Goal: Task Accomplishment & Management: Manage account settings

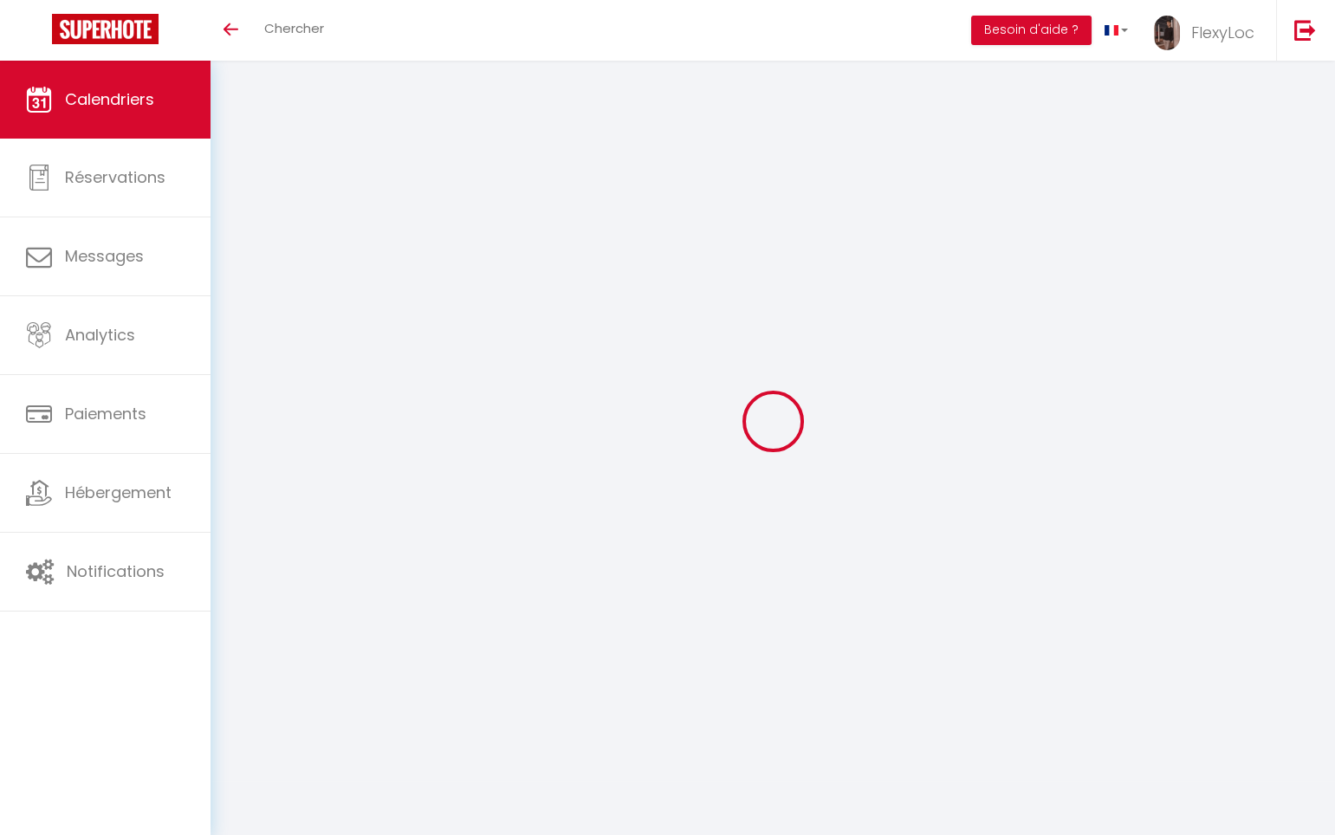
select select
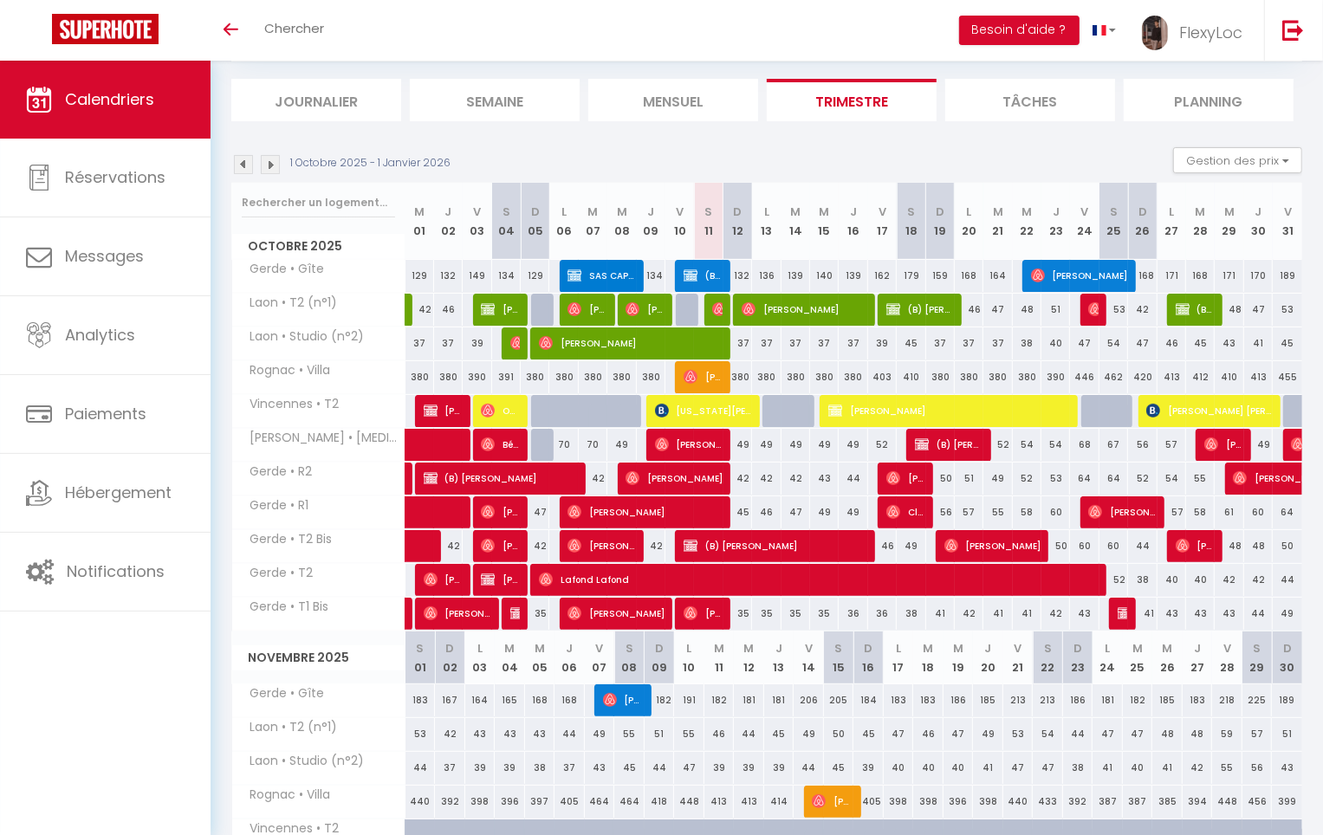
scroll to position [119, 0]
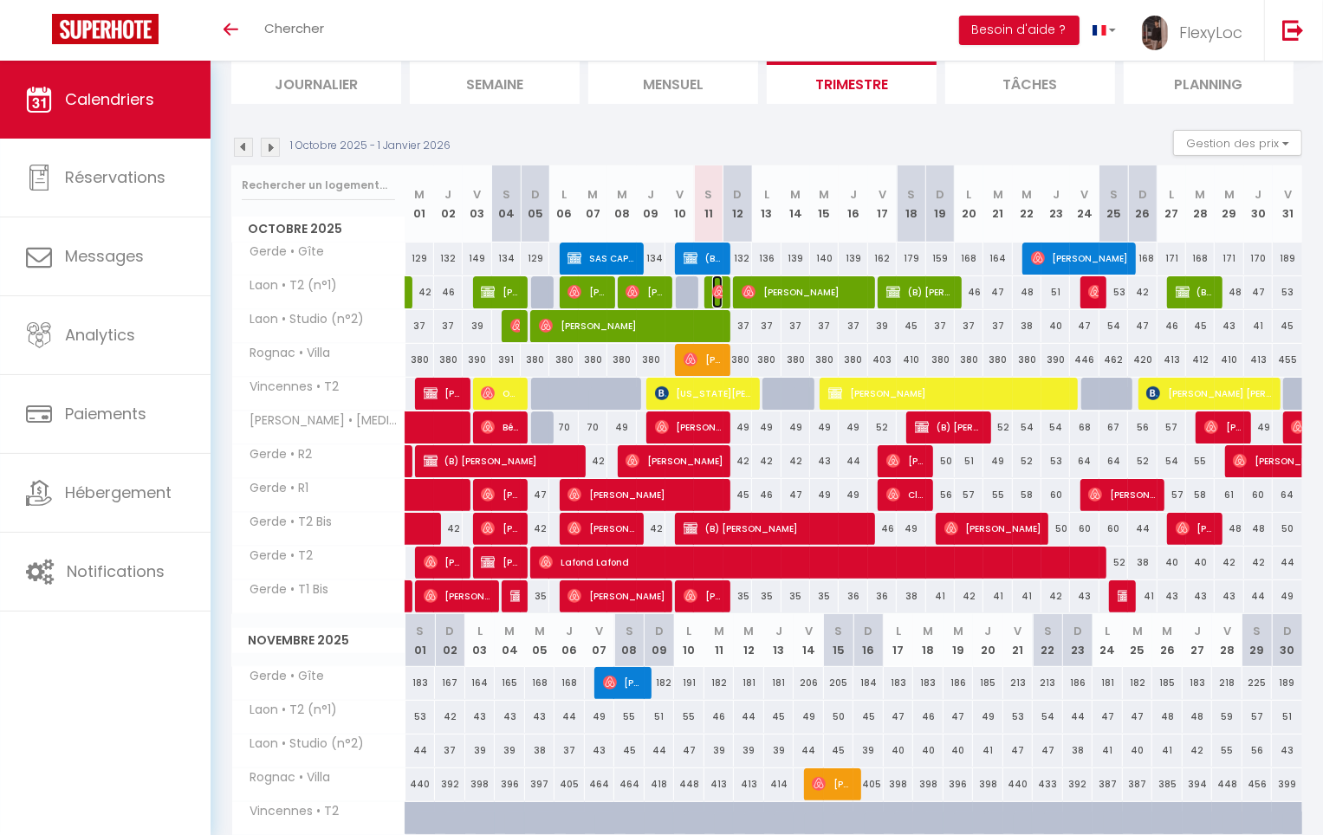
click at [718, 288] on img at bounding box center [719, 292] width 14 height 14
select select "OK"
select select "0"
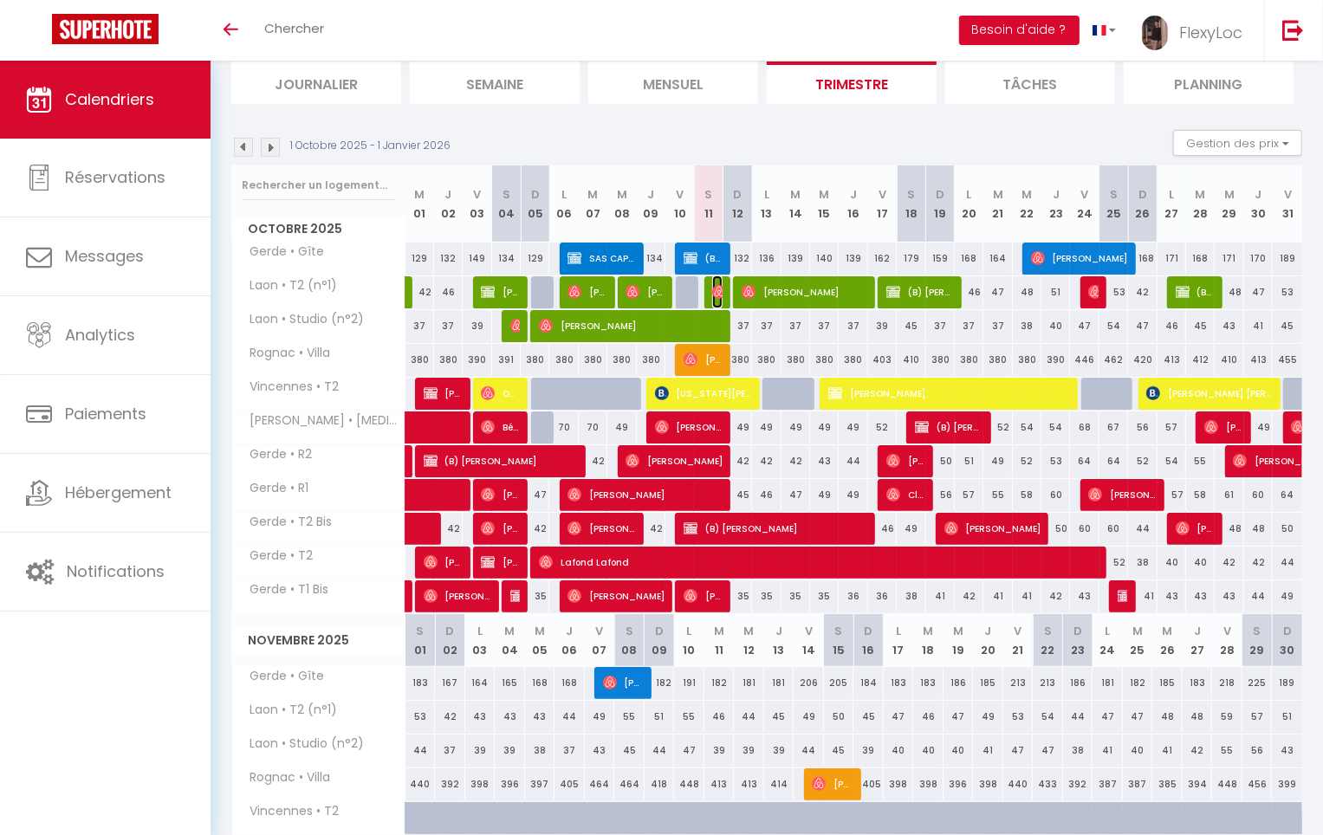
select select "1"
select select
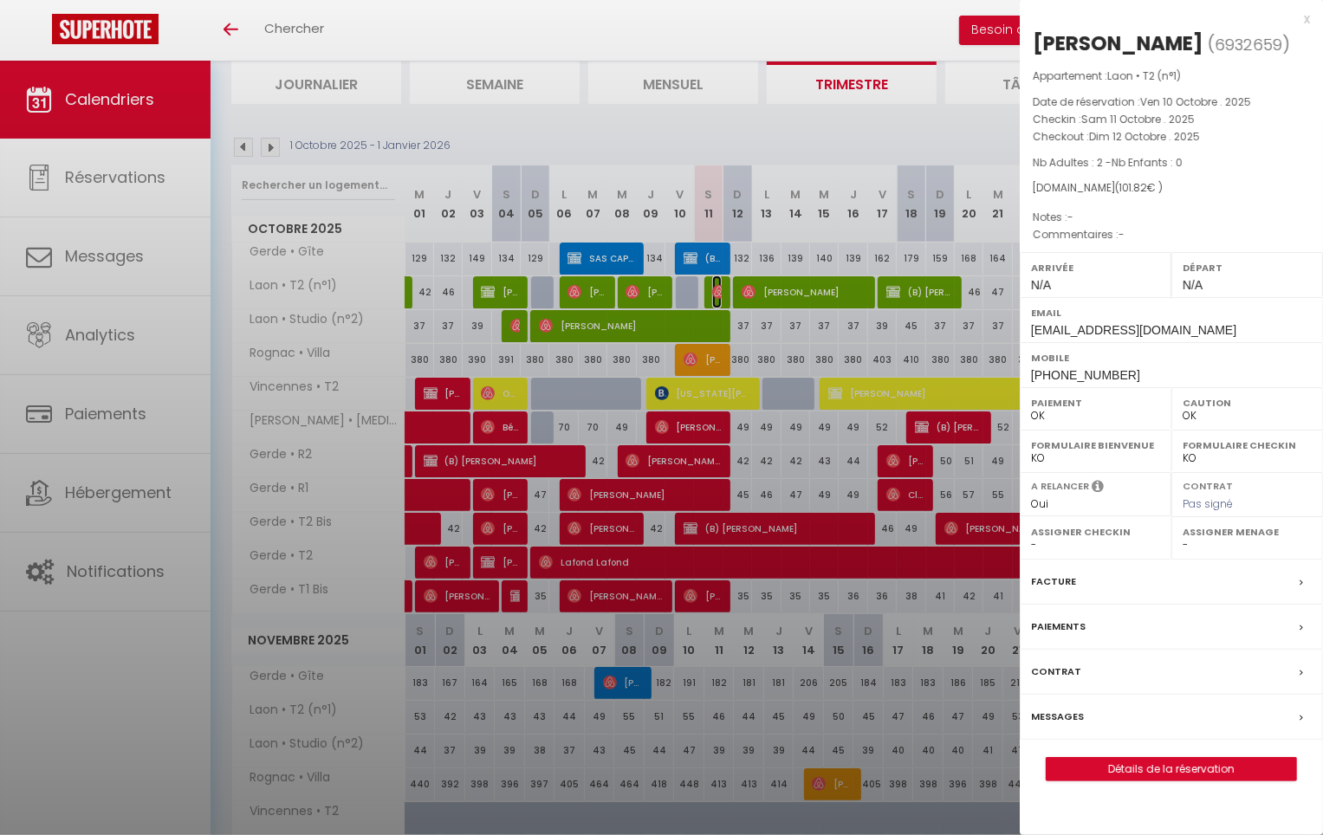
select select "33068"
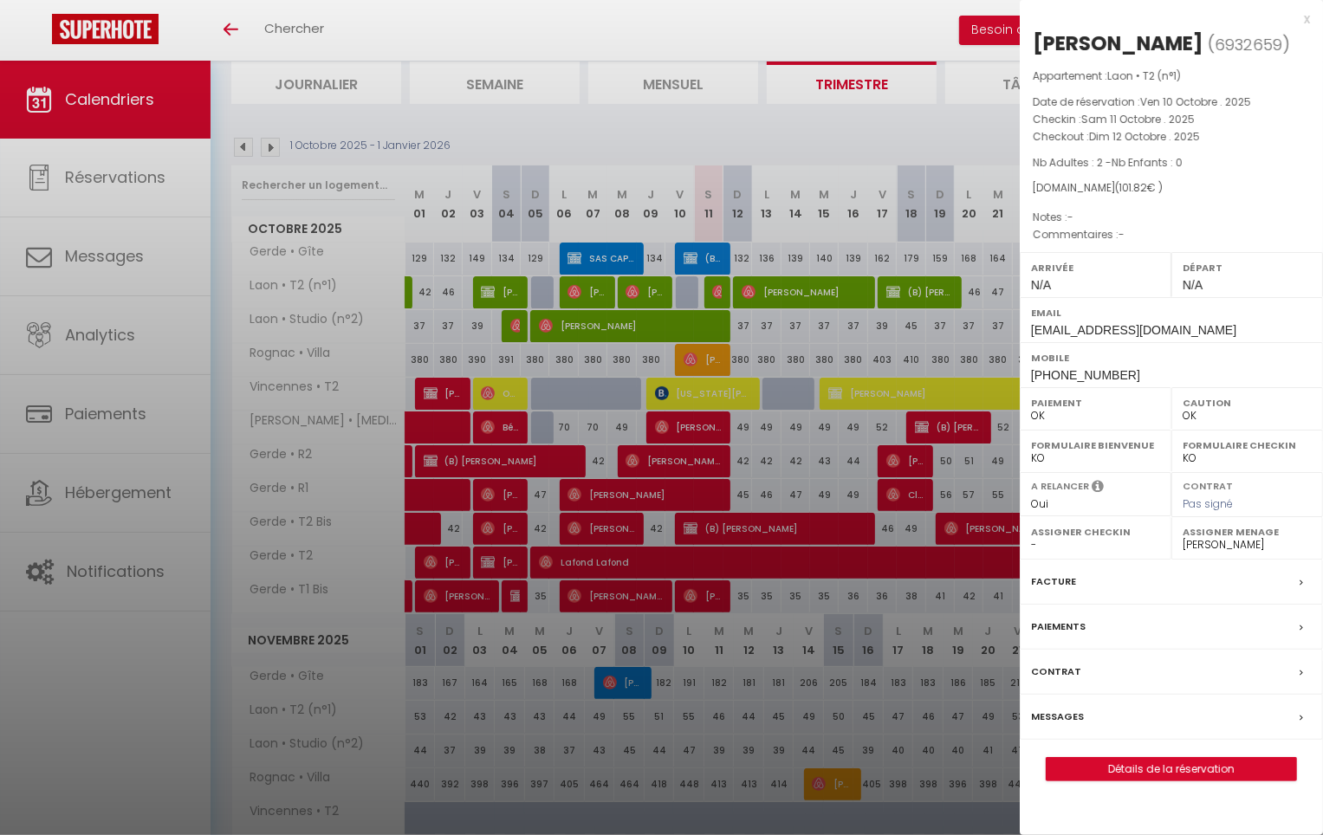
click at [718, 289] on div at bounding box center [661, 417] width 1323 height 835
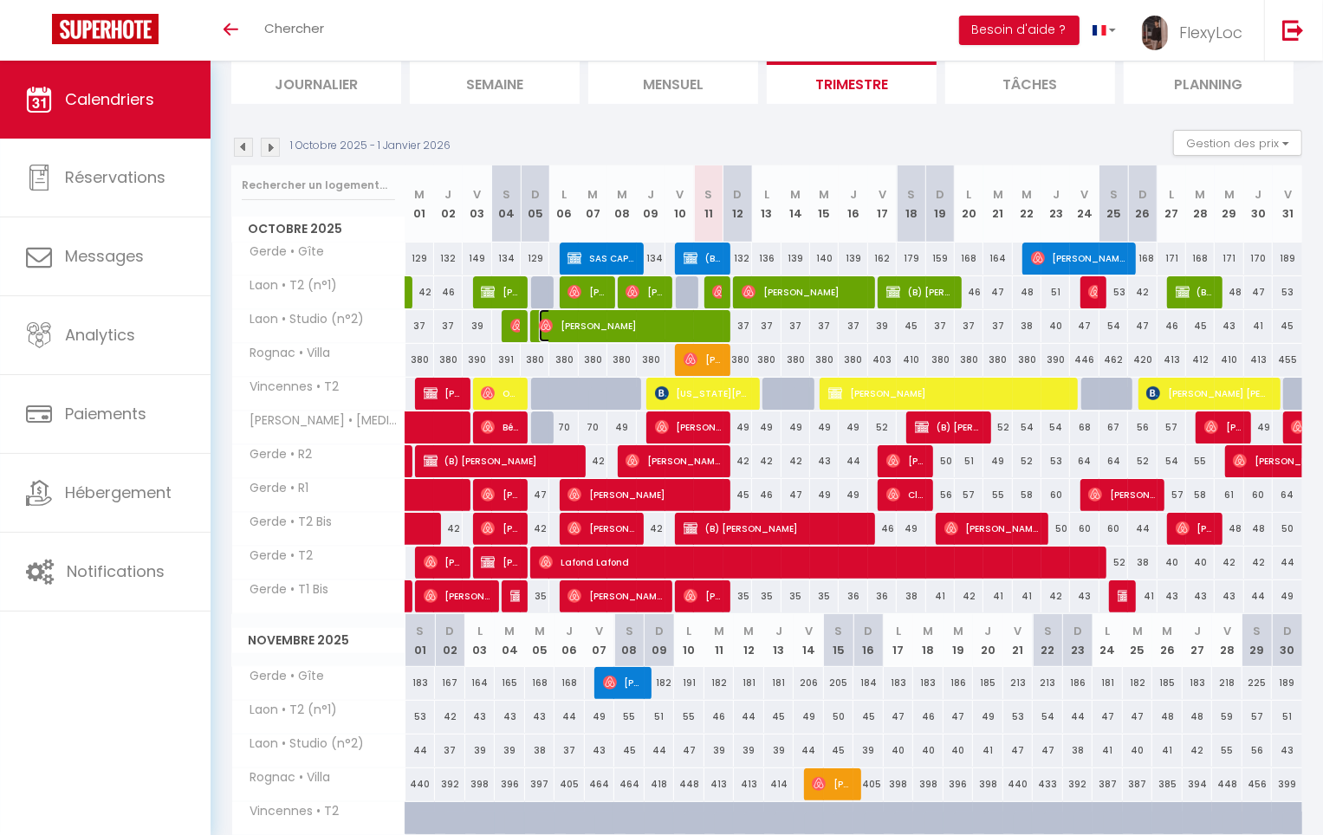
click at [709, 321] on span "[PERSON_NAME]" at bounding box center [629, 325] width 181 height 33
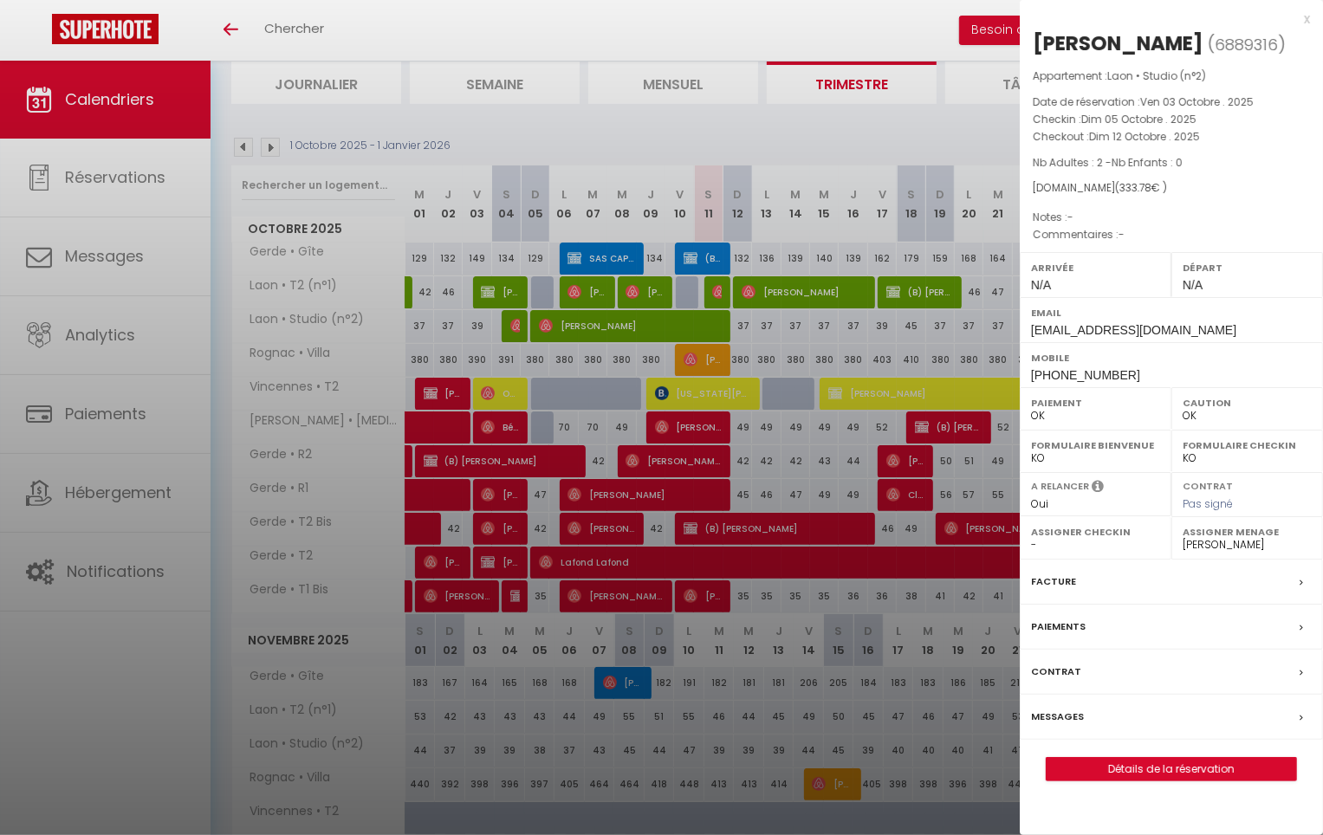
click at [705, 325] on div at bounding box center [661, 417] width 1323 height 835
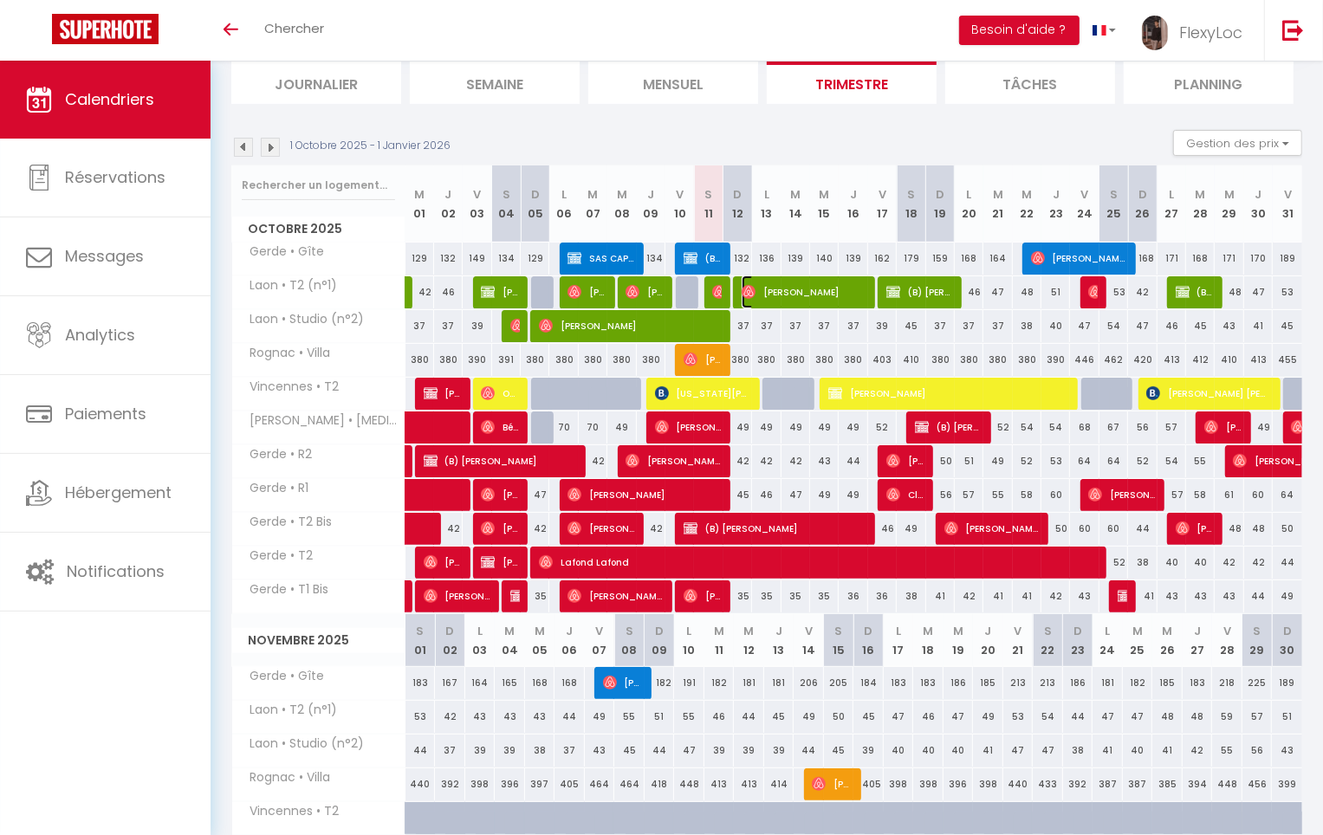
click at [764, 292] on span "[PERSON_NAME]" at bounding box center [804, 292] width 124 height 33
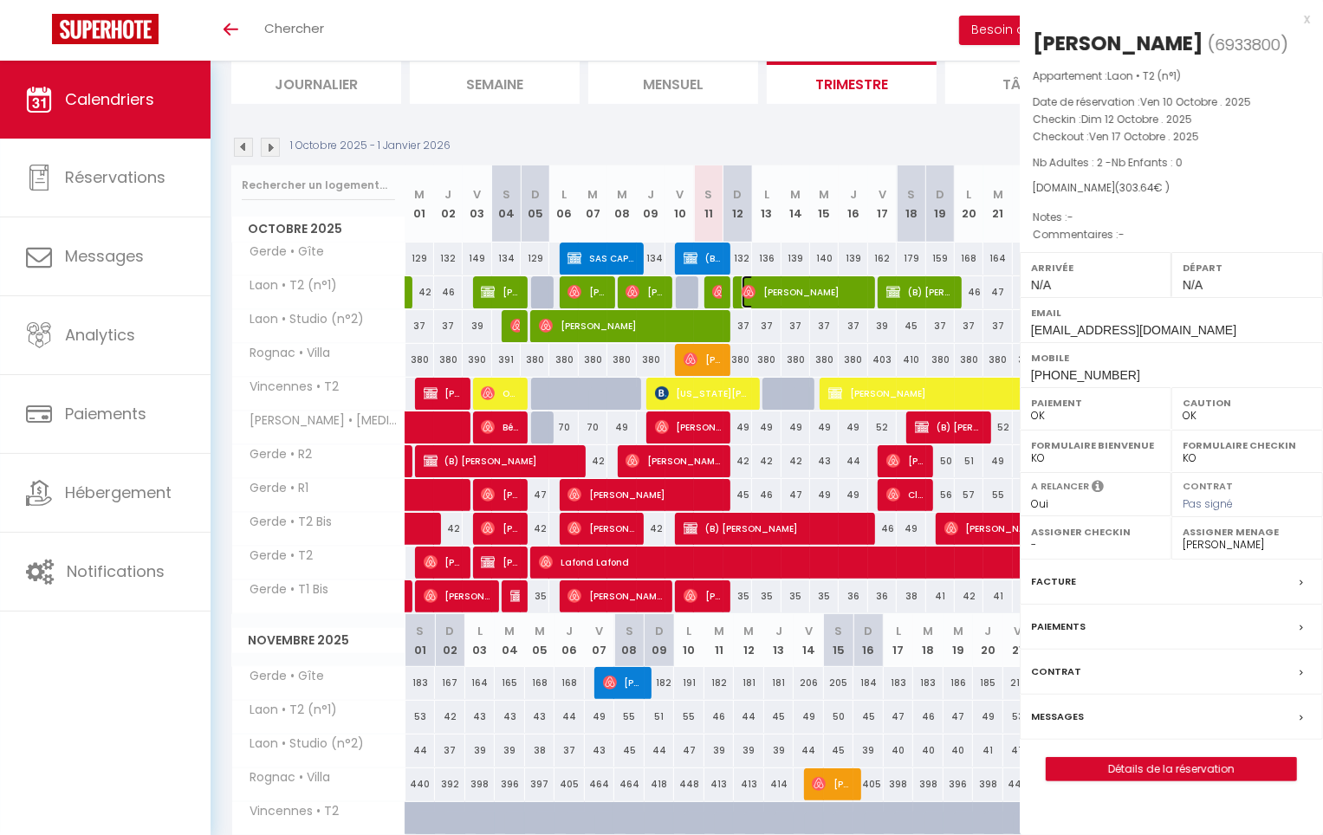
select select
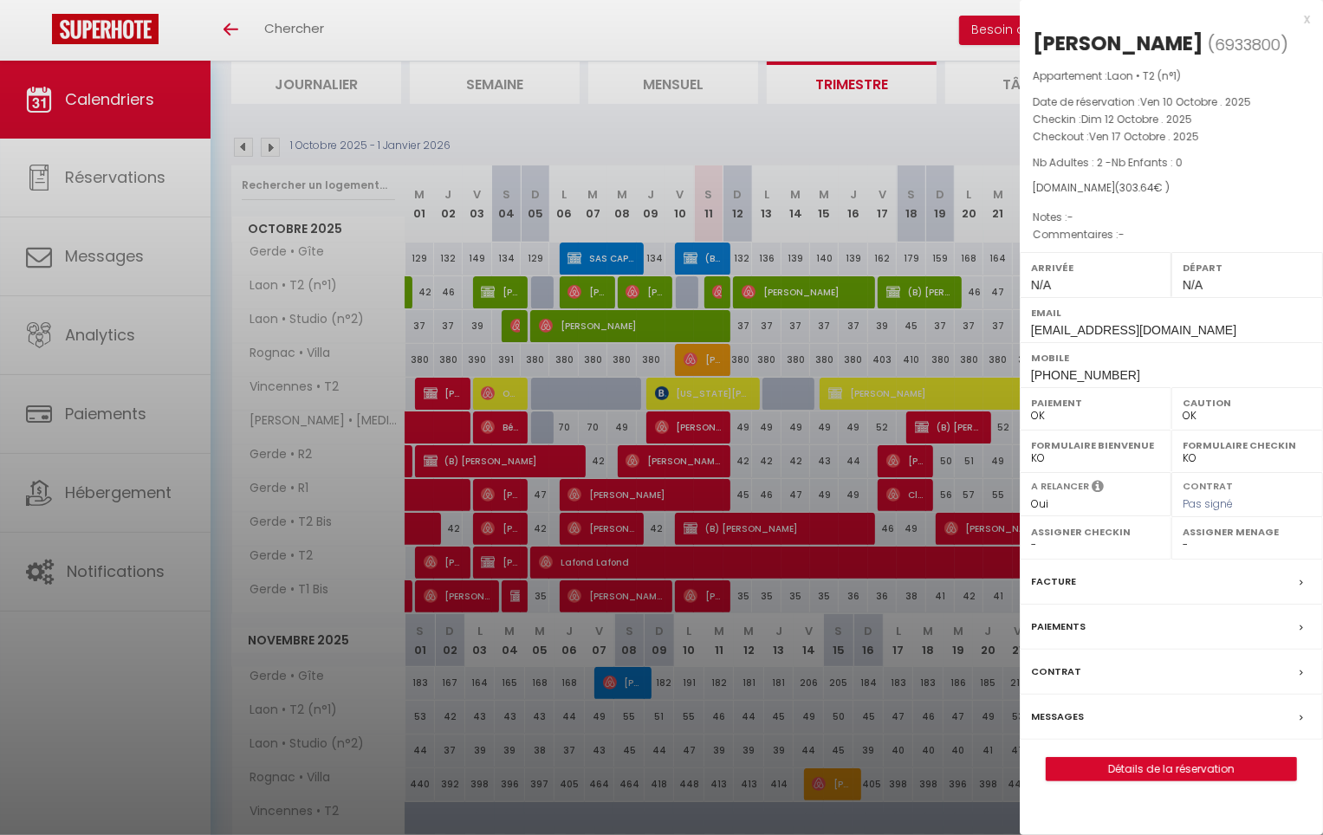
click at [764, 292] on div at bounding box center [661, 417] width 1323 height 835
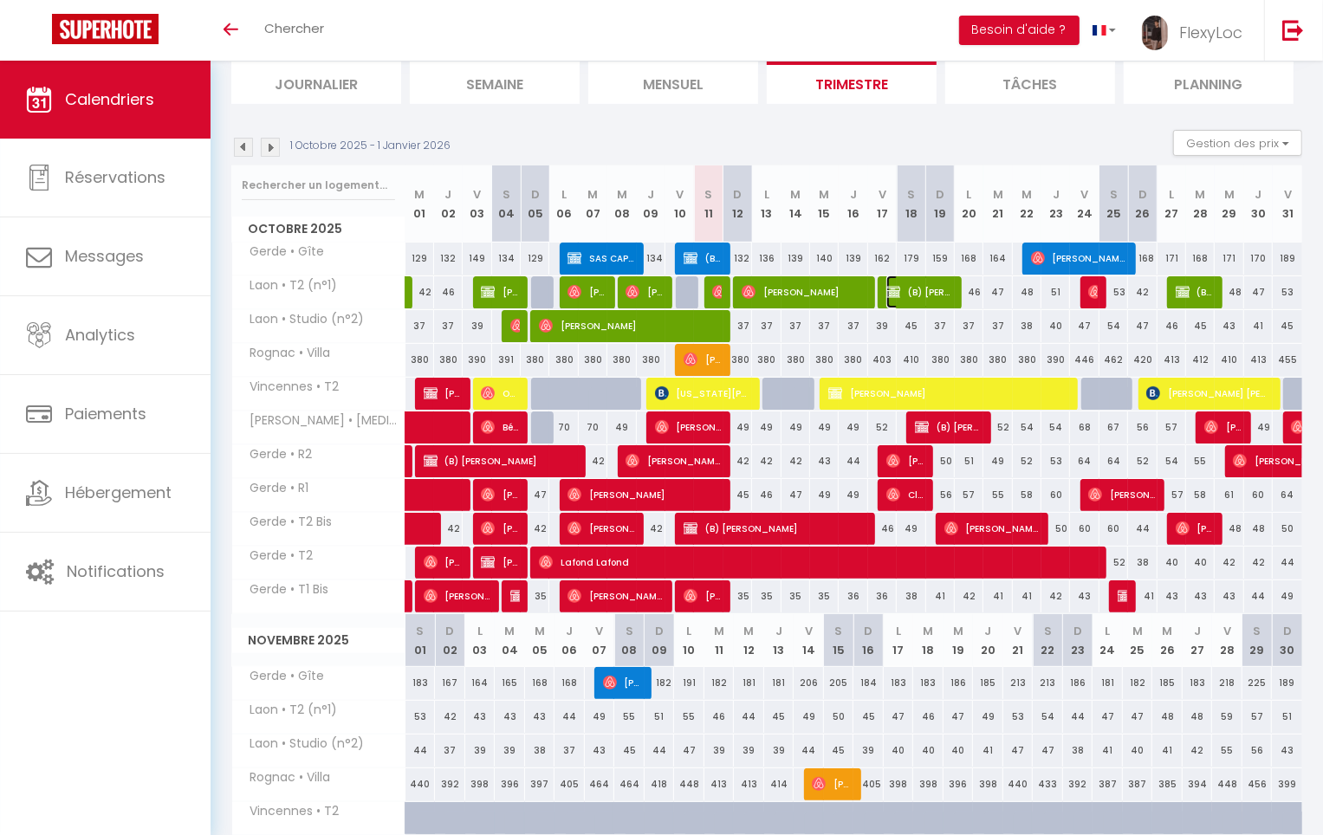
click at [916, 292] on span "(B) [PERSON_NAME]" at bounding box center [919, 292] width 67 height 33
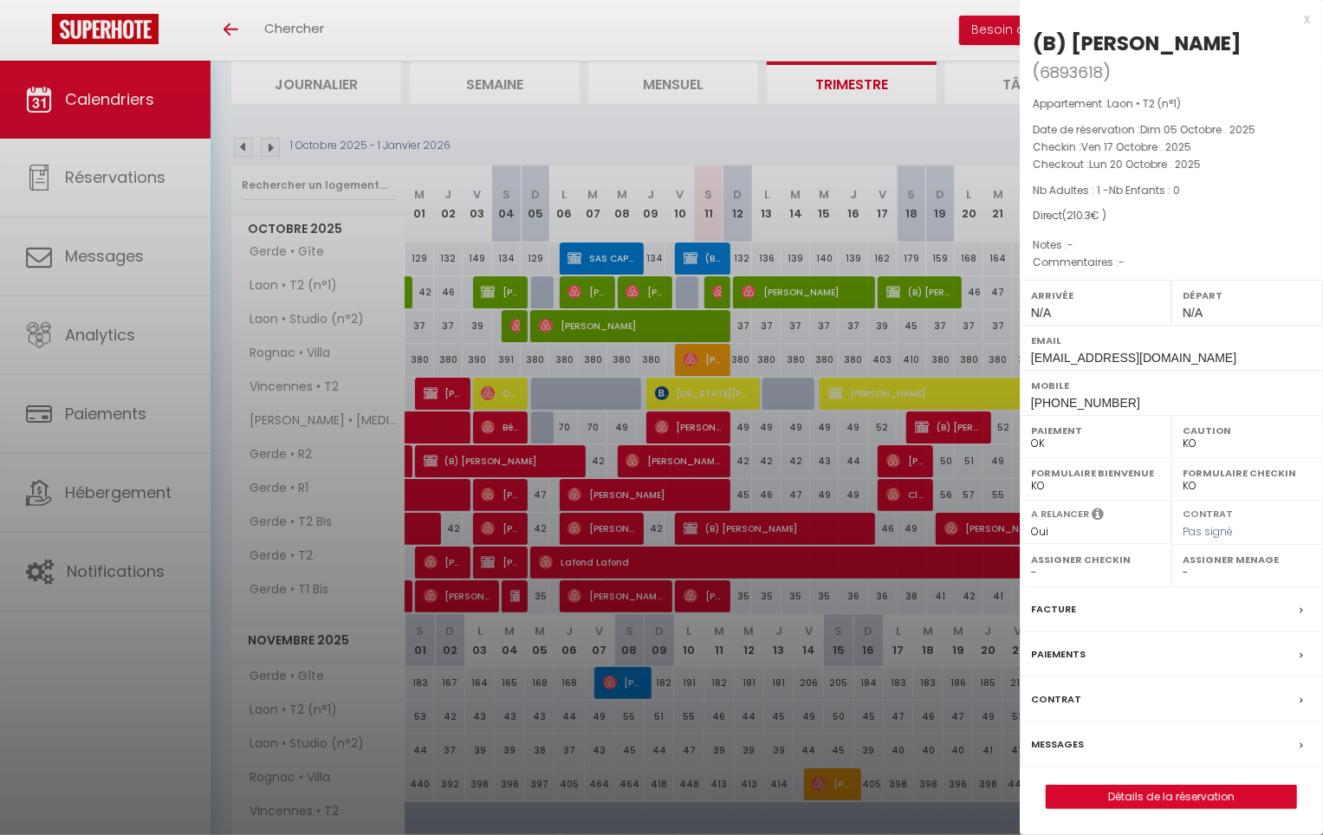
click at [915, 292] on div at bounding box center [661, 417] width 1323 height 835
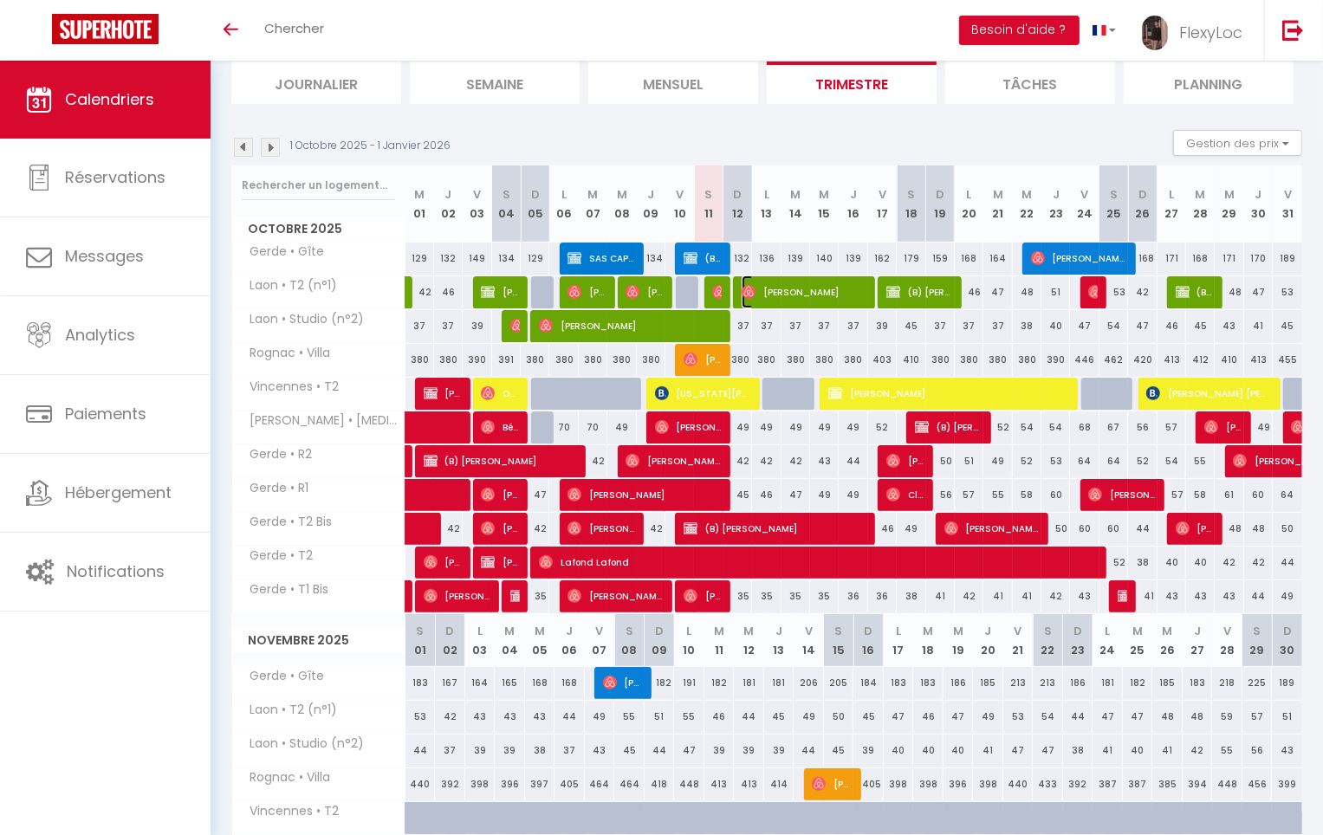
click at [769, 291] on span "[PERSON_NAME]" at bounding box center [804, 292] width 124 height 33
select select "OK"
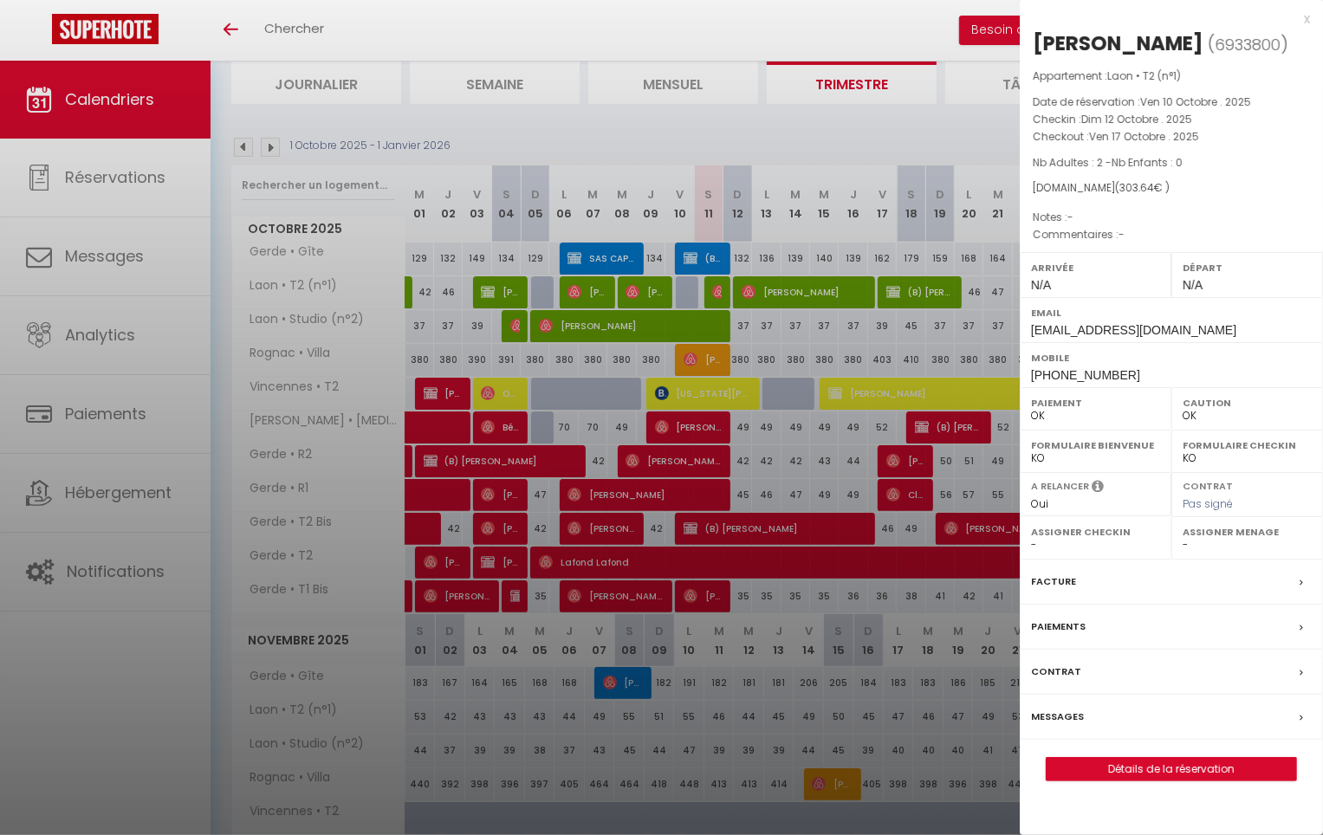
click at [1237, 531] on label "Assigner Menage" at bounding box center [1247, 531] width 129 height 17
click at [1232, 539] on label "Assigner Menage" at bounding box center [1247, 531] width 129 height 17
click at [1227, 546] on select "- [PERSON_NAME] Prolongation Séjour [PERSON_NAME] [PERSON_NAME] [PERSON_NAME] […" at bounding box center [1247, 545] width 129 height 16
select select "33068"
click at [1183, 537] on select "- [PERSON_NAME] Prolongation Séjour [PERSON_NAME] [PERSON_NAME] [PERSON_NAME] […" at bounding box center [1247, 545] width 129 height 16
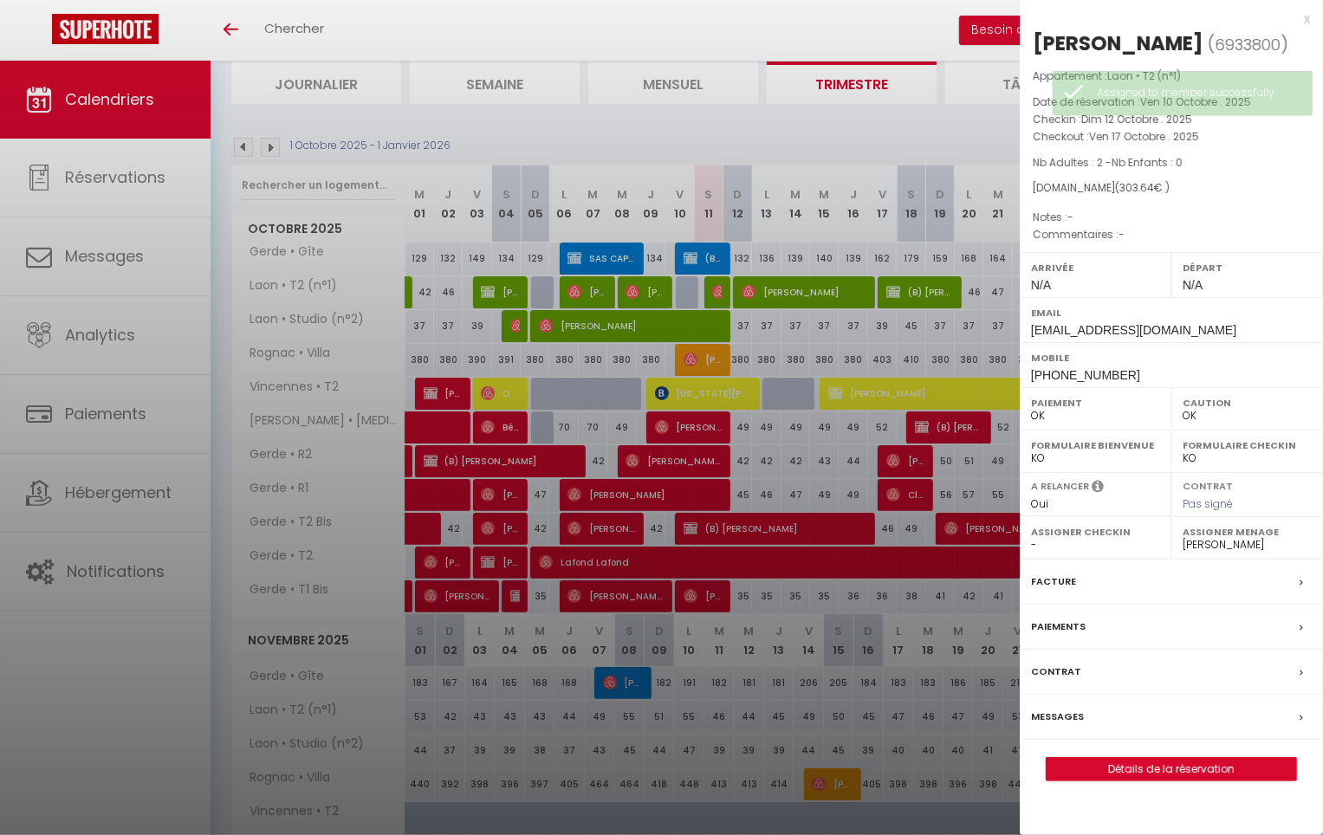
click at [893, 349] on div at bounding box center [661, 417] width 1323 height 835
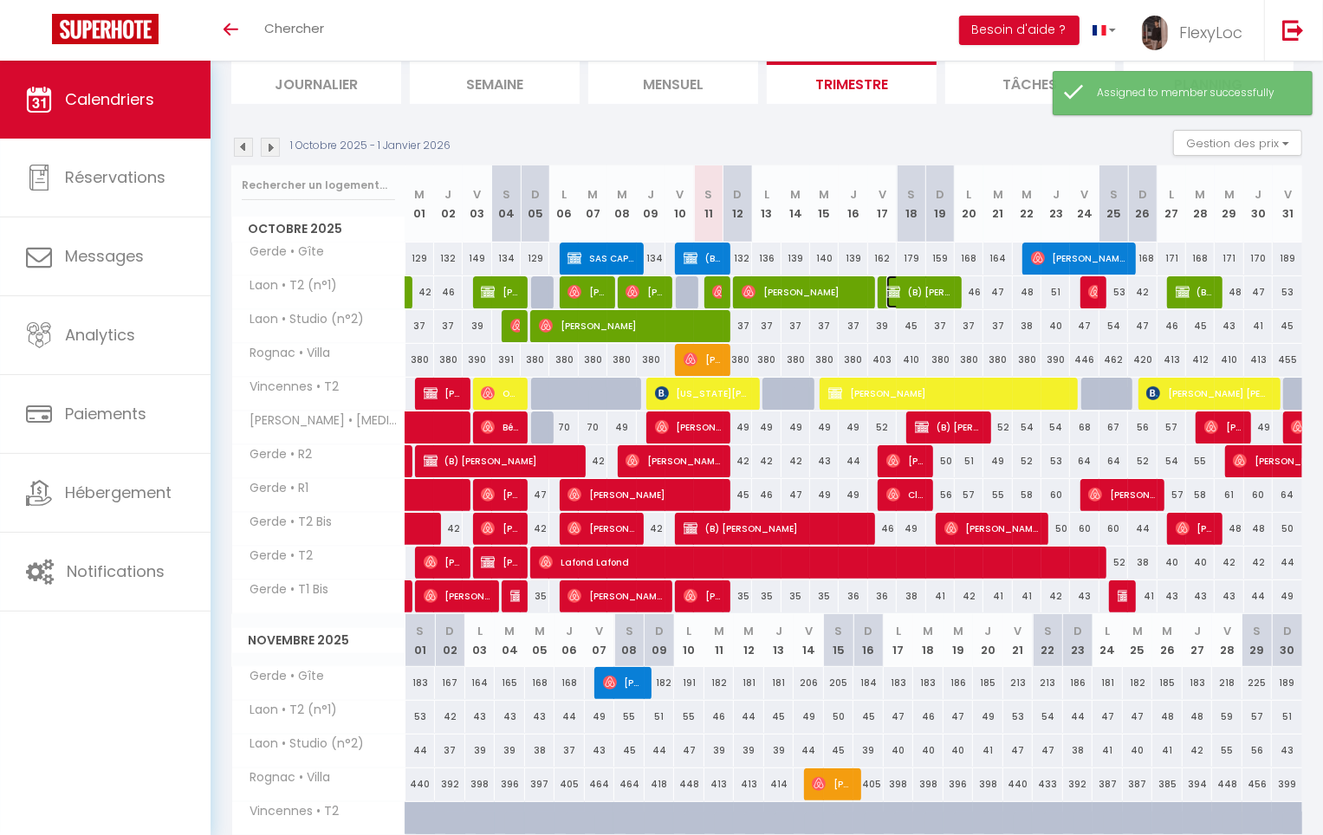
click at [920, 296] on span "(B) [PERSON_NAME]" at bounding box center [919, 292] width 67 height 33
select select "KO"
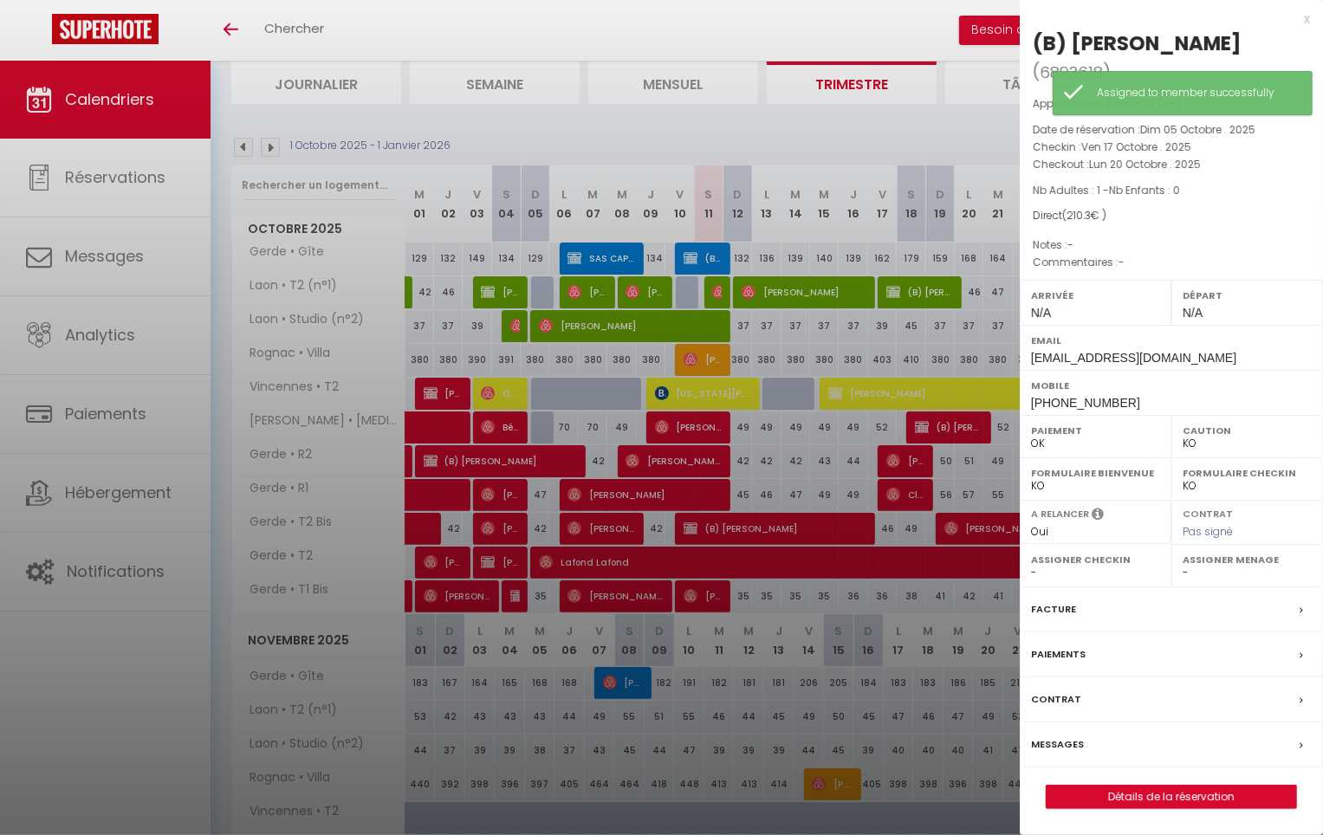
click at [1224, 577] on select "- [PERSON_NAME] Prolongation Séjour [PERSON_NAME] [PERSON_NAME] [PERSON_NAME] […" at bounding box center [1247, 573] width 129 height 16
select select "33068"
click at [1183, 565] on select "- [PERSON_NAME] Prolongation Séjour [PERSON_NAME] [PERSON_NAME] [PERSON_NAME] […" at bounding box center [1247, 573] width 129 height 16
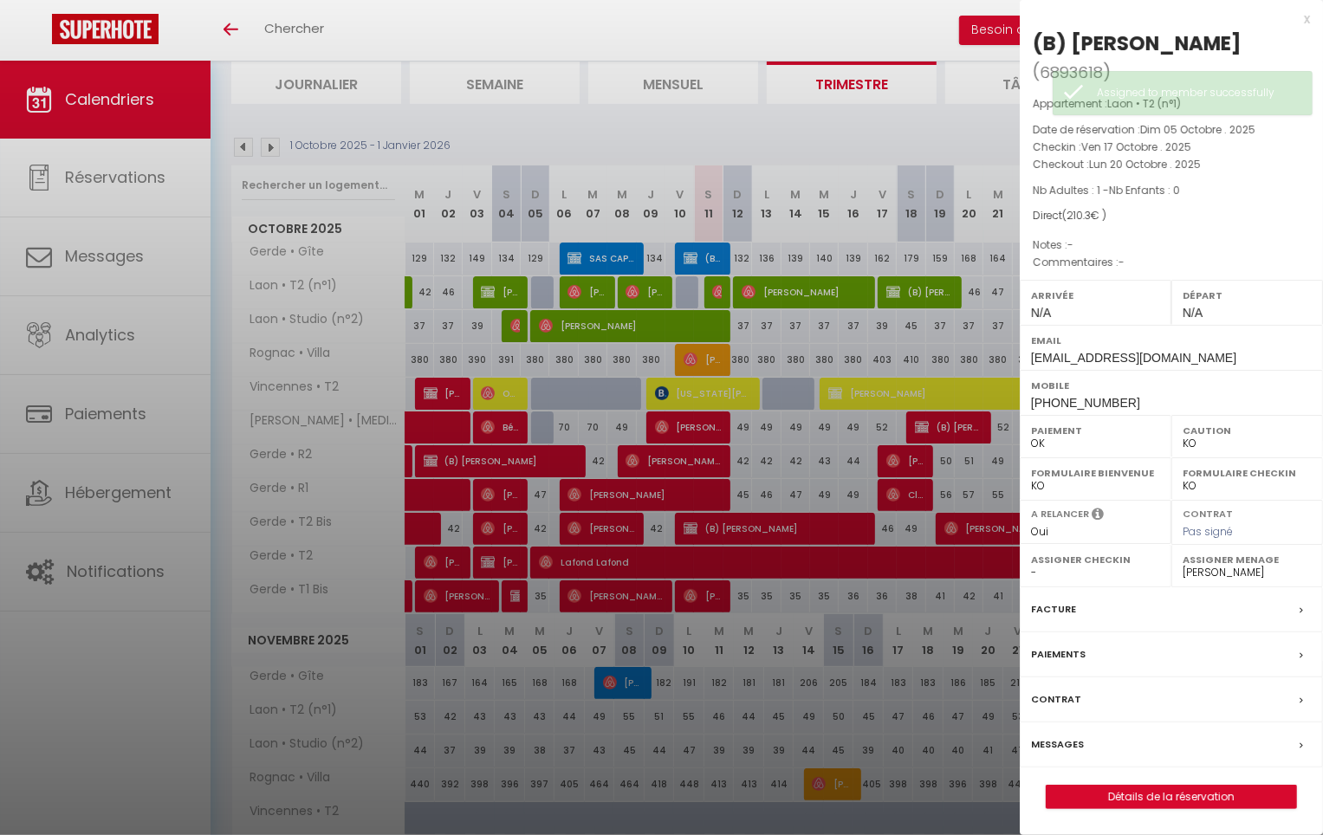
click at [928, 331] on div at bounding box center [661, 417] width 1323 height 835
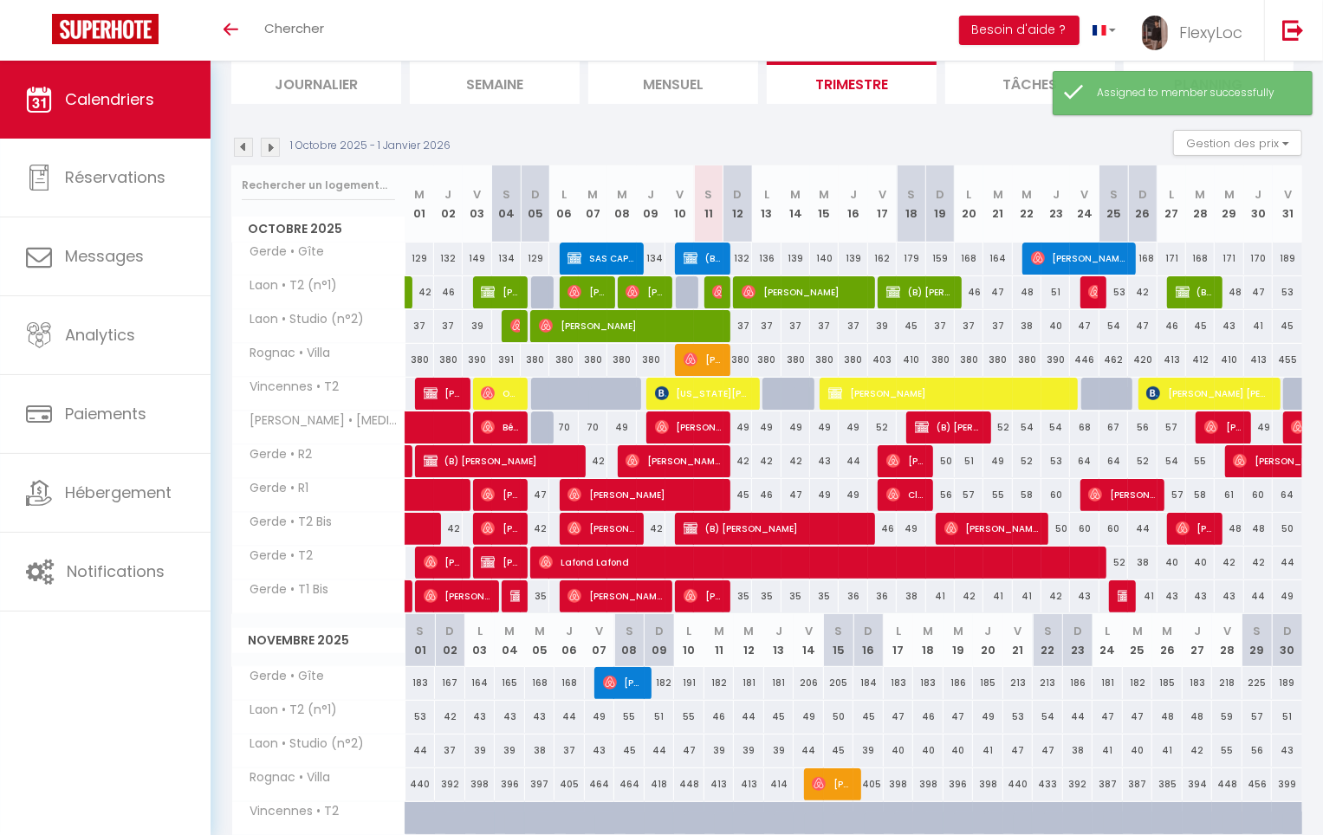
click at [1100, 290] on div "53" at bounding box center [1114, 292] width 29 height 32
type input "53"
type input "Sam 25 Octobre 2025"
type input "Dim 26 Octobre 2025"
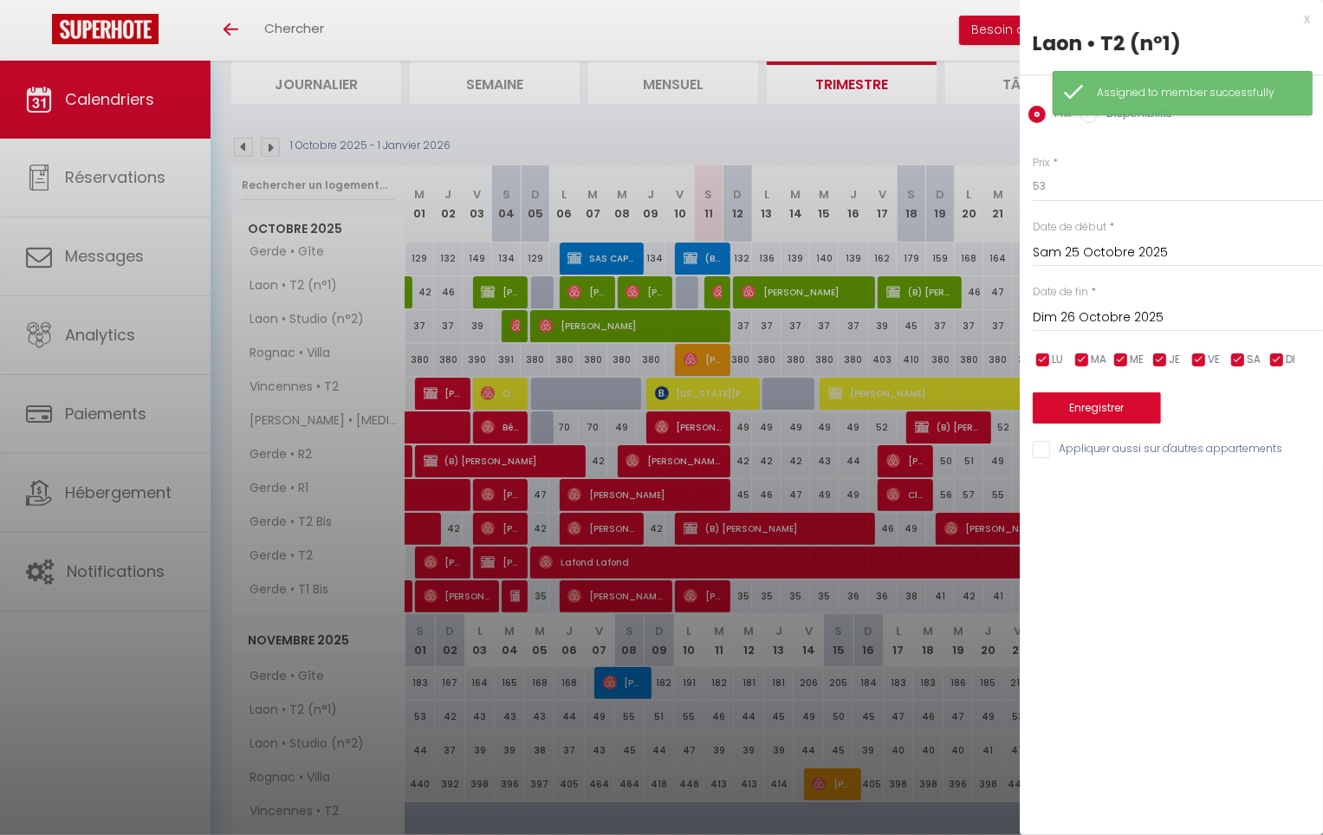
click at [978, 327] on div at bounding box center [661, 417] width 1323 height 835
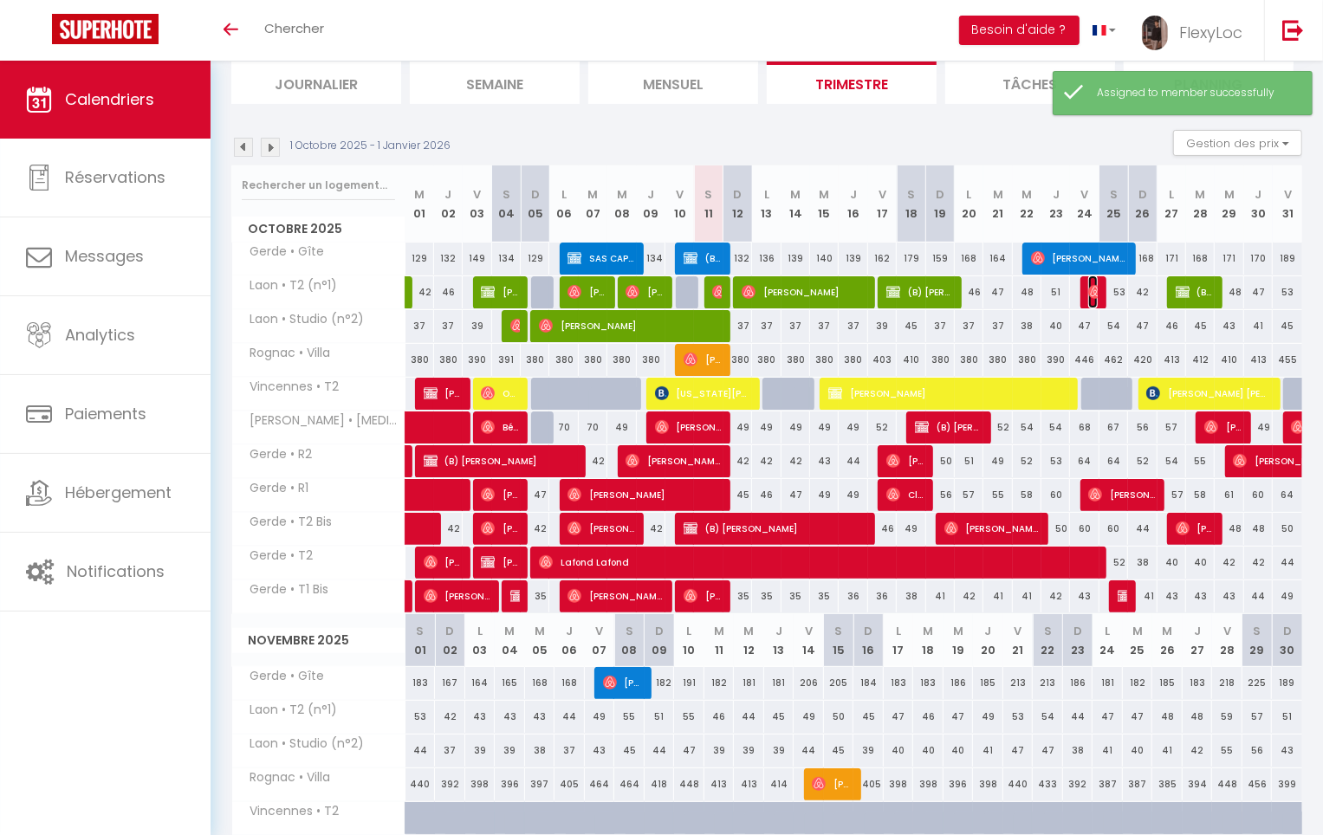
click at [1090, 292] on img at bounding box center [1095, 292] width 14 height 14
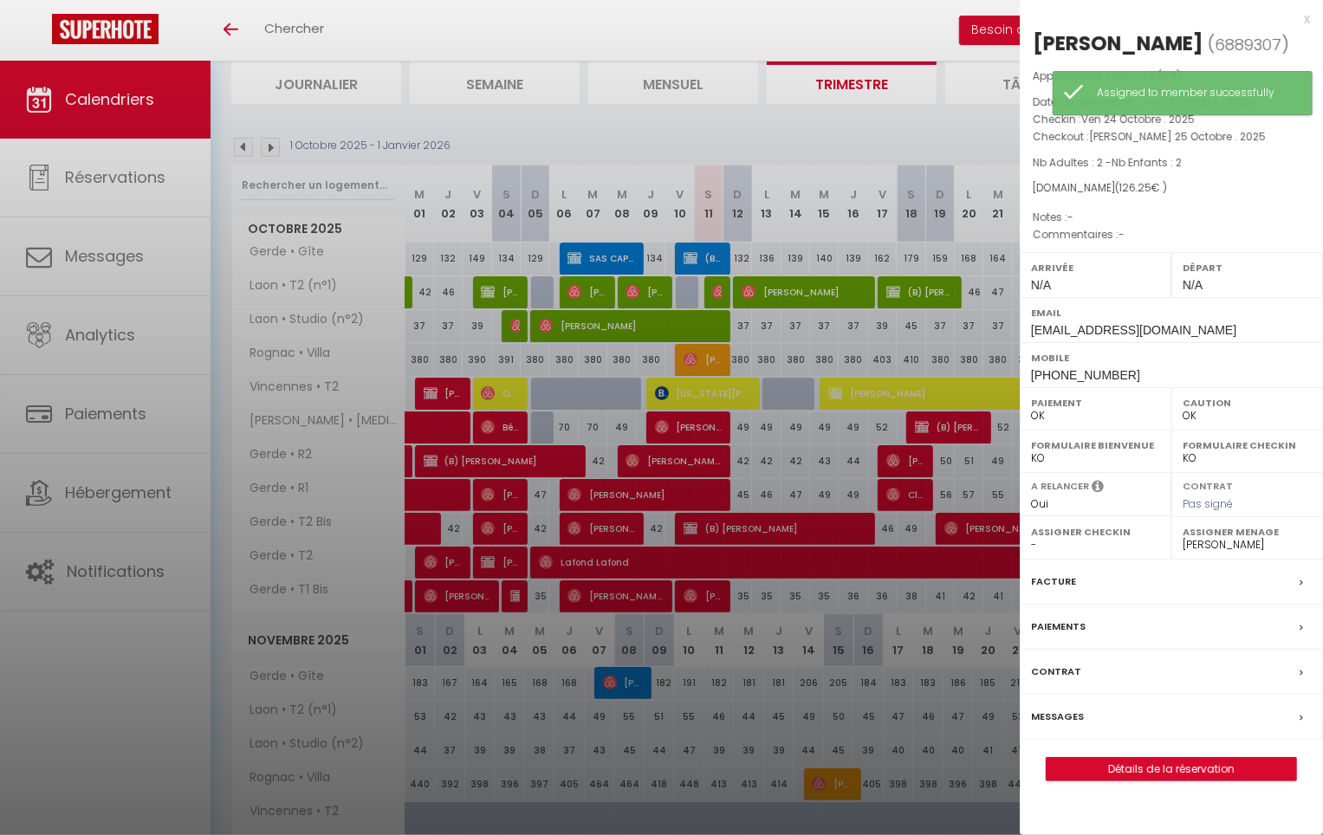
click at [895, 386] on div at bounding box center [661, 417] width 1323 height 835
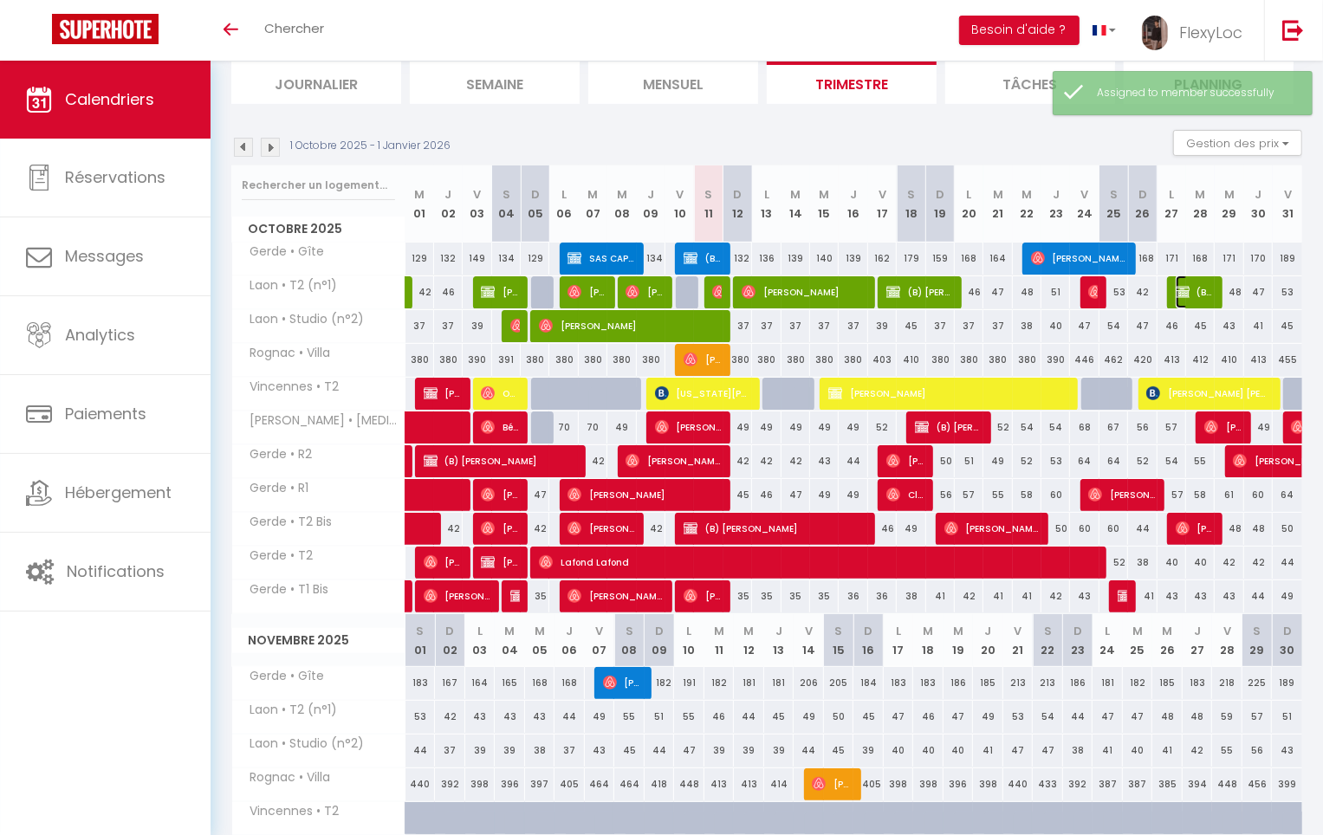
click at [1191, 300] on span "(B) [PERSON_NAME]" at bounding box center [1195, 292] width 38 height 33
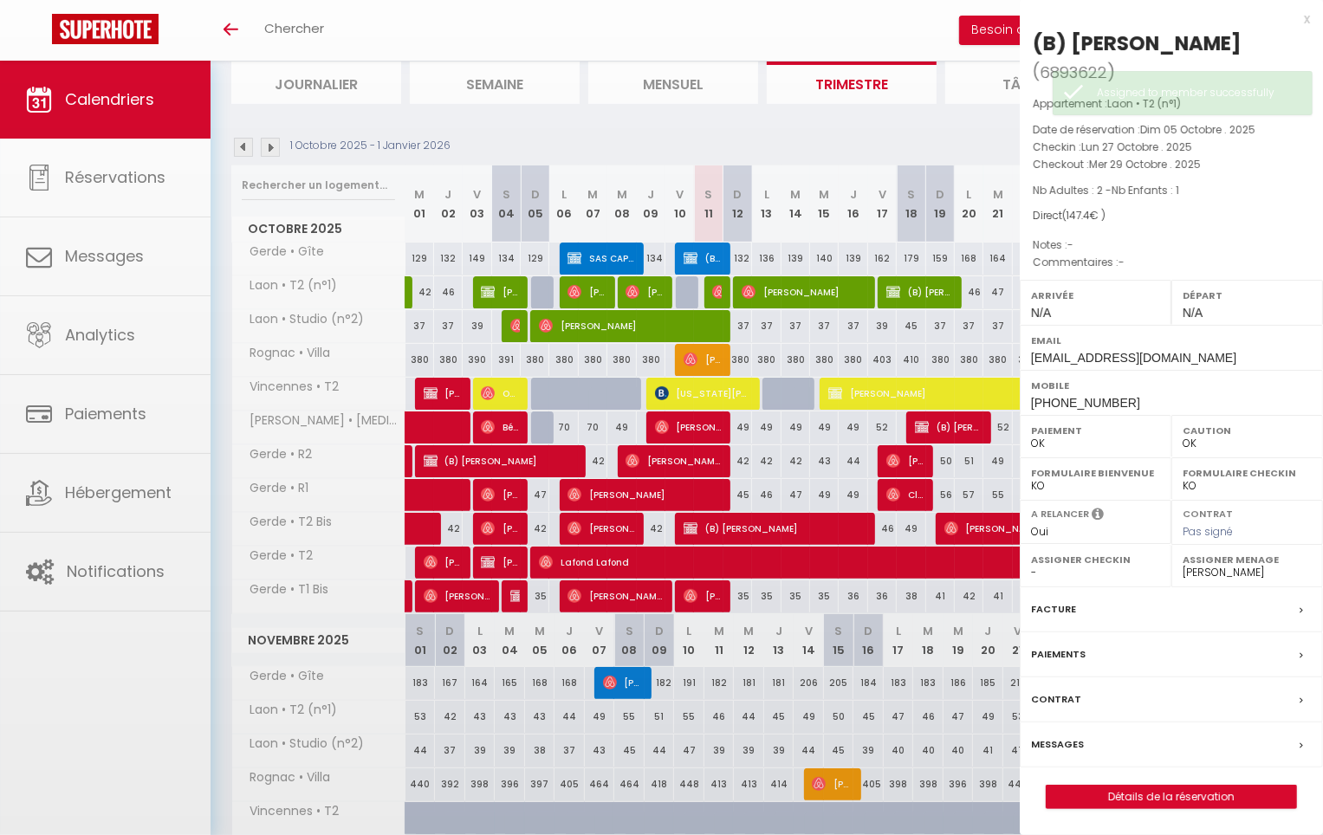
select select "KO"
select select
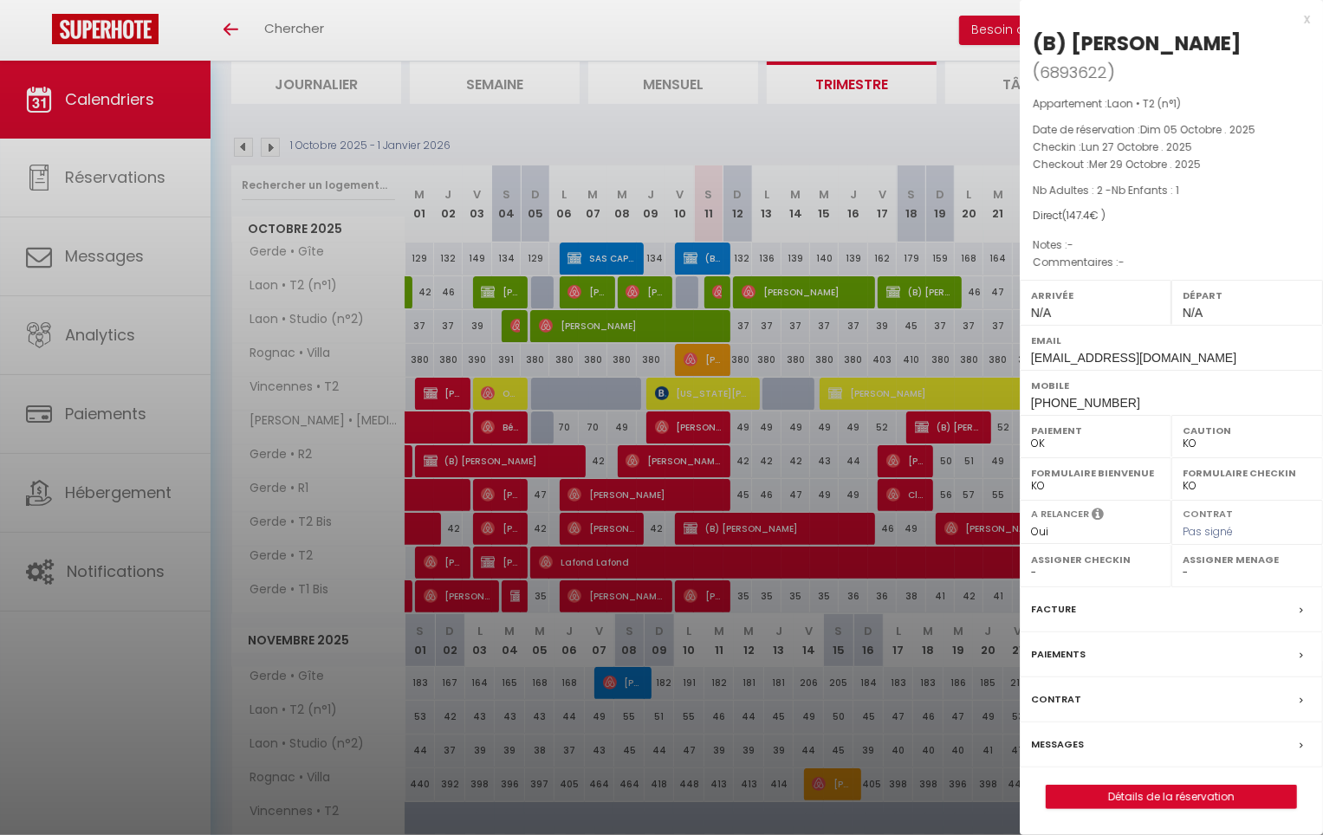
click at [959, 322] on div at bounding box center [661, 417] width 1323 height 835
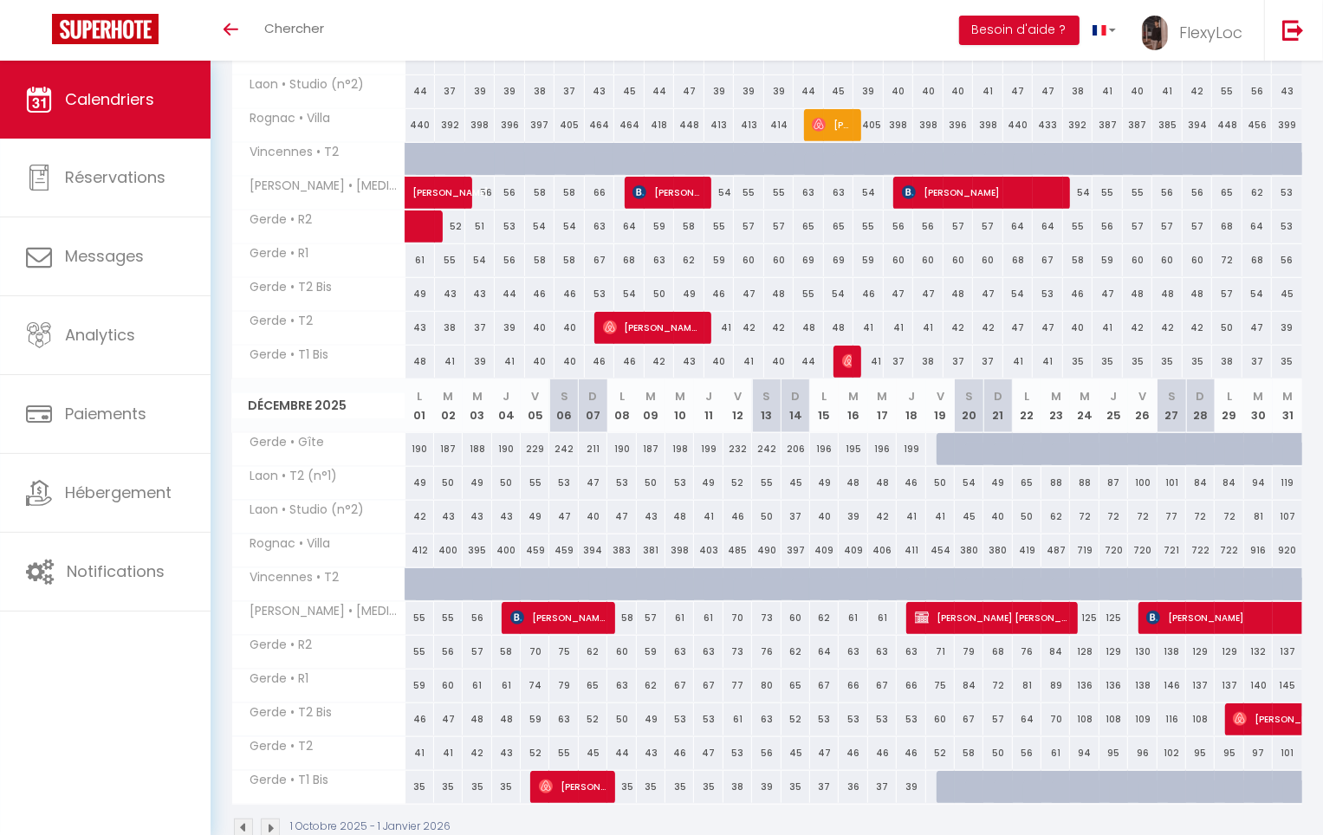
scroll to position [815, 0]
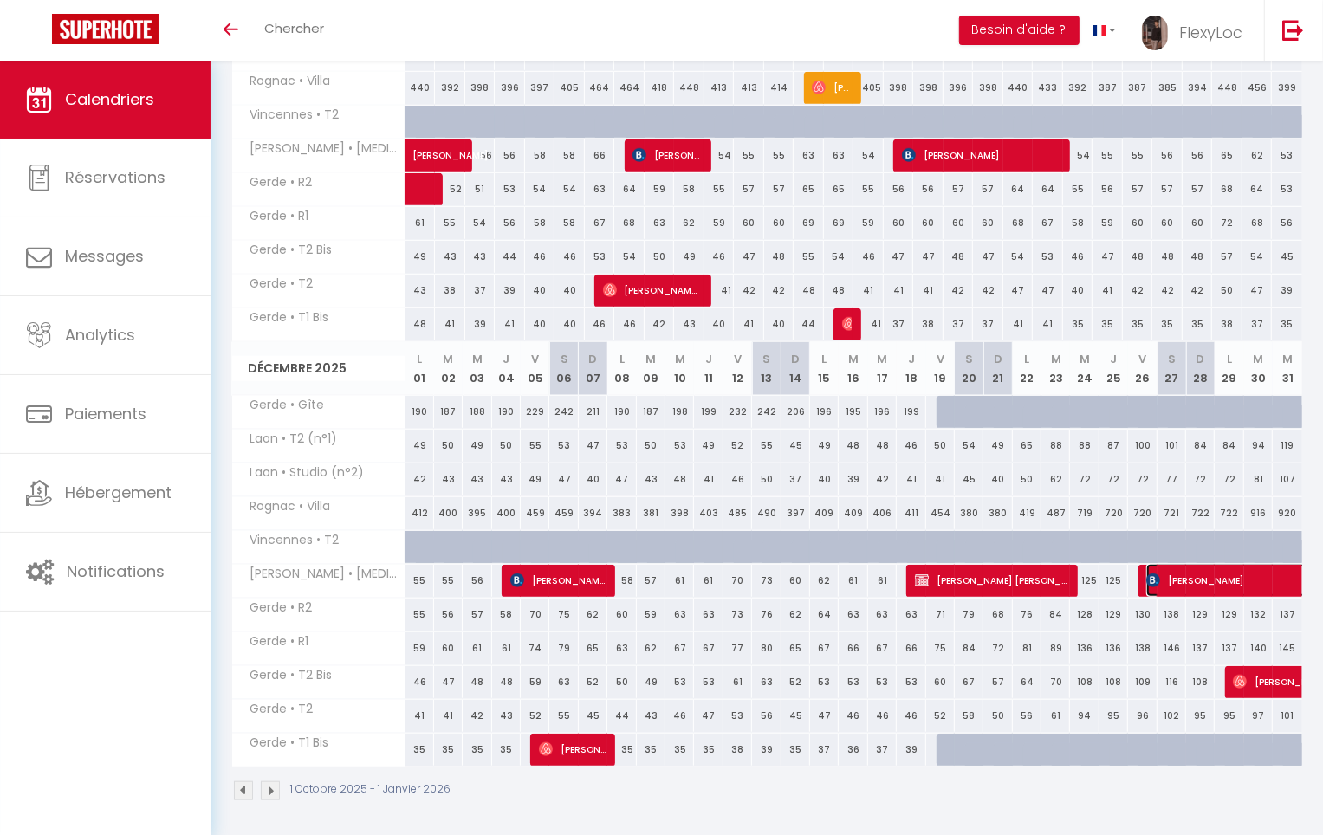
click at [1185, 582] on span "[PERSON_NAME]" at bounding box center [1265, 580] width 239 height 33
select select "OK"
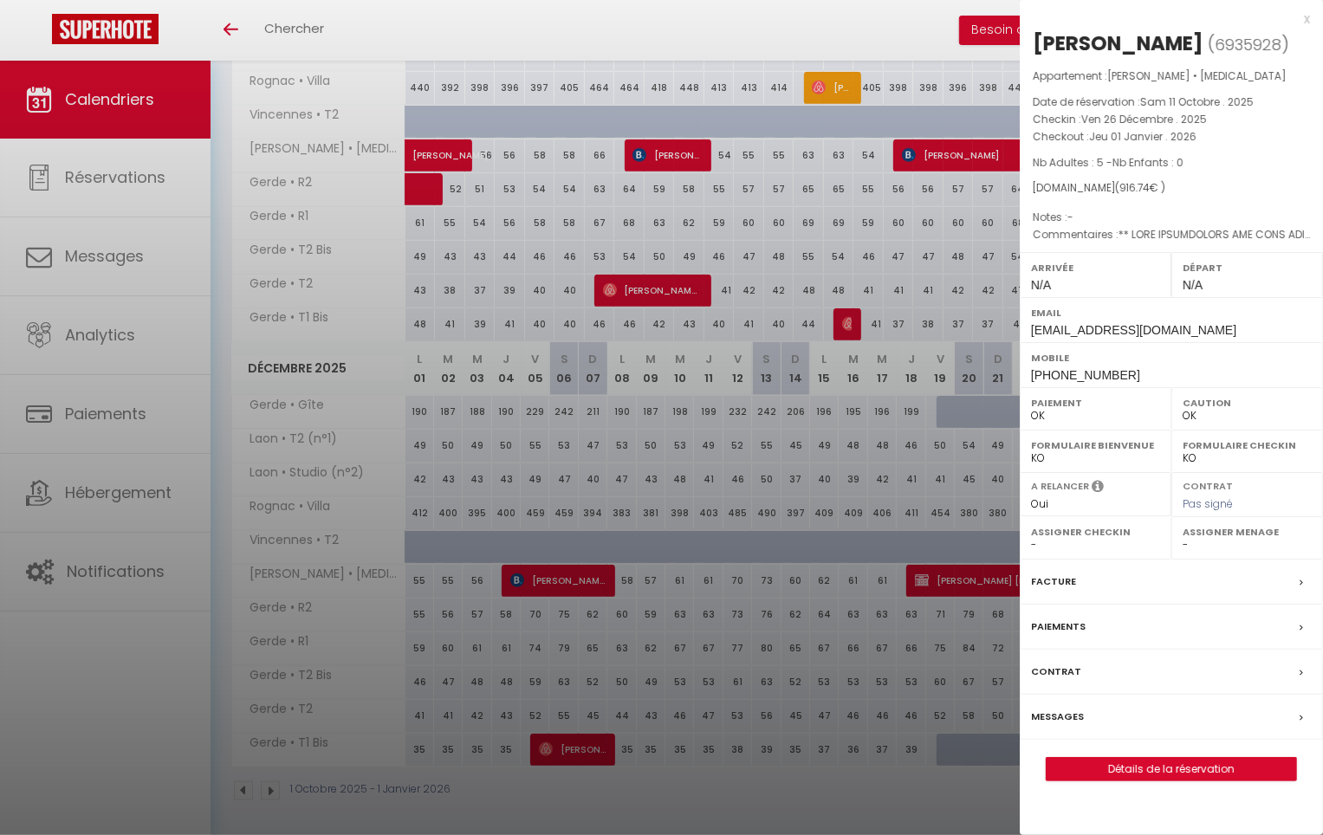
click at [851, 590] on div at bounding box center [661, 417] width 1323 height 835
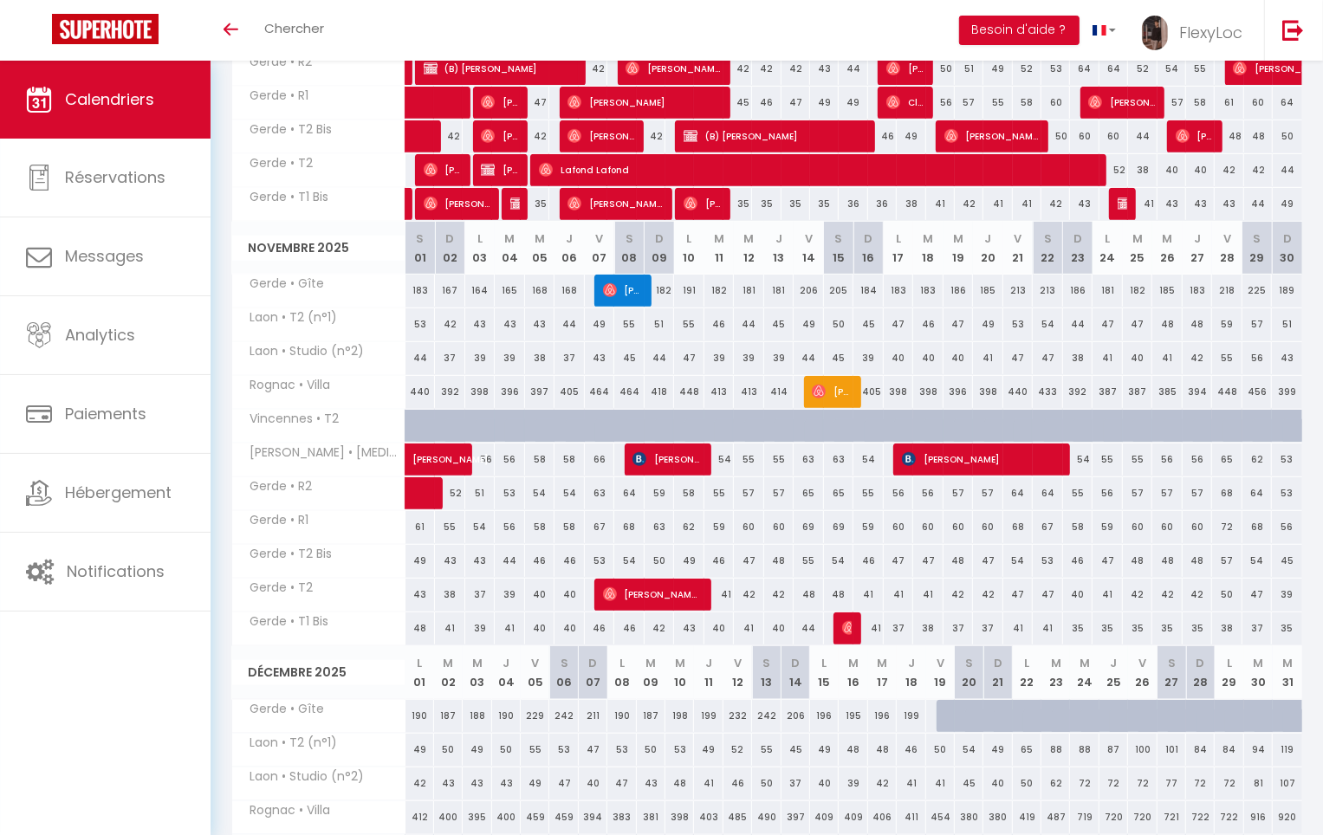
scroll to position [0, 0]
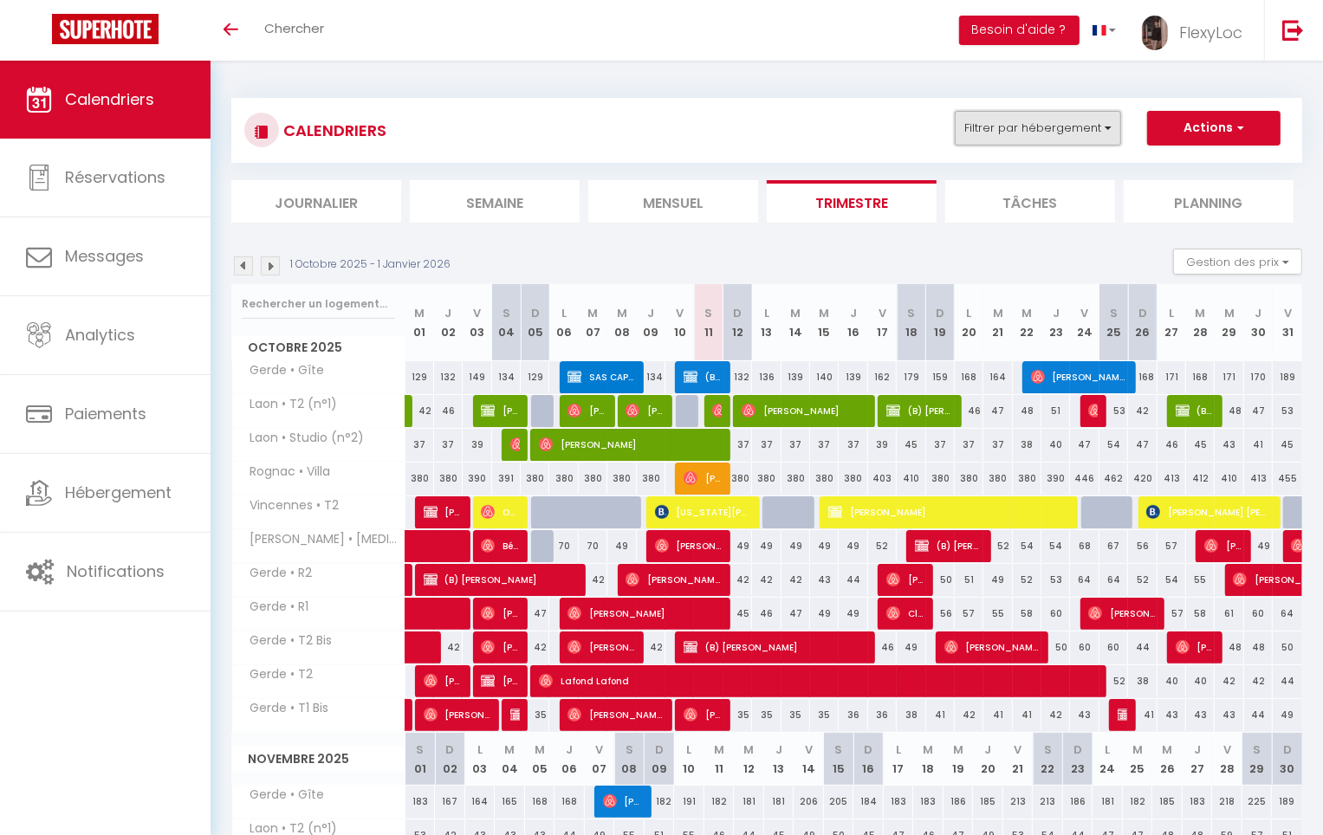
click at [1017, 140] on button "Filtrer par hébergement" at bounding box center [1038, 128] width 166 height 35
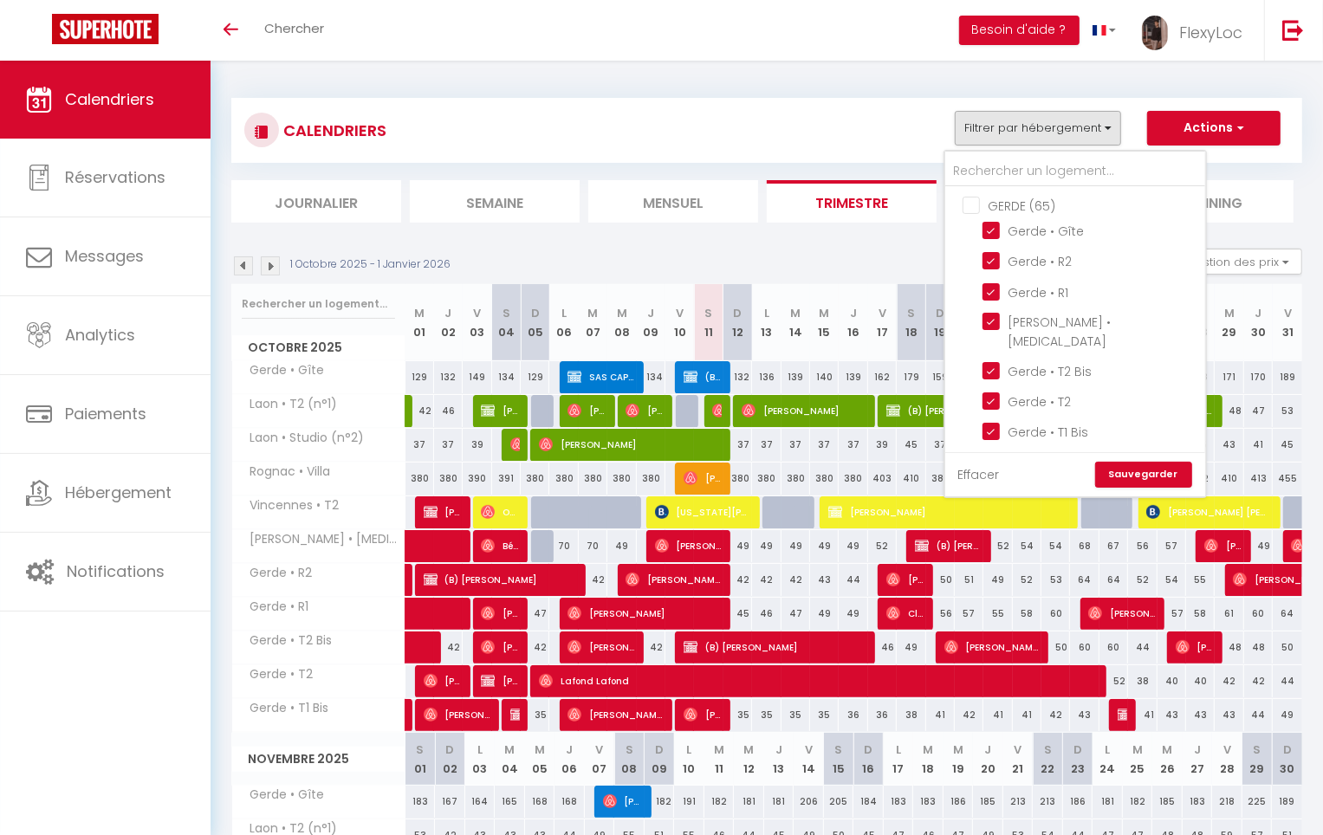
click at [995, 474] on link "Effacer" at bounding box center [979, 474] width 42 height 19
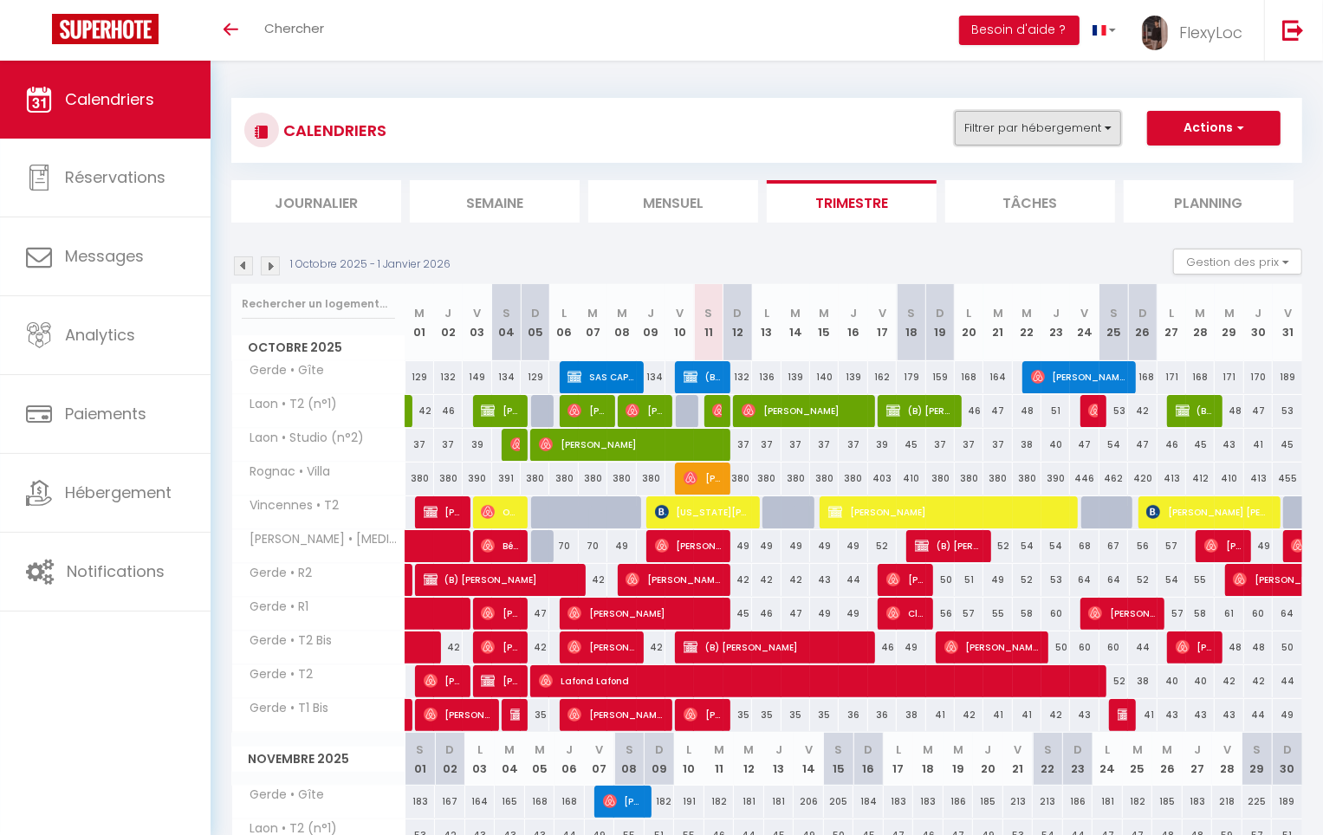
click at [1032, 130] on button "Filtrer par hébergement" at bounding box center [1038, 128] width 166 height 35
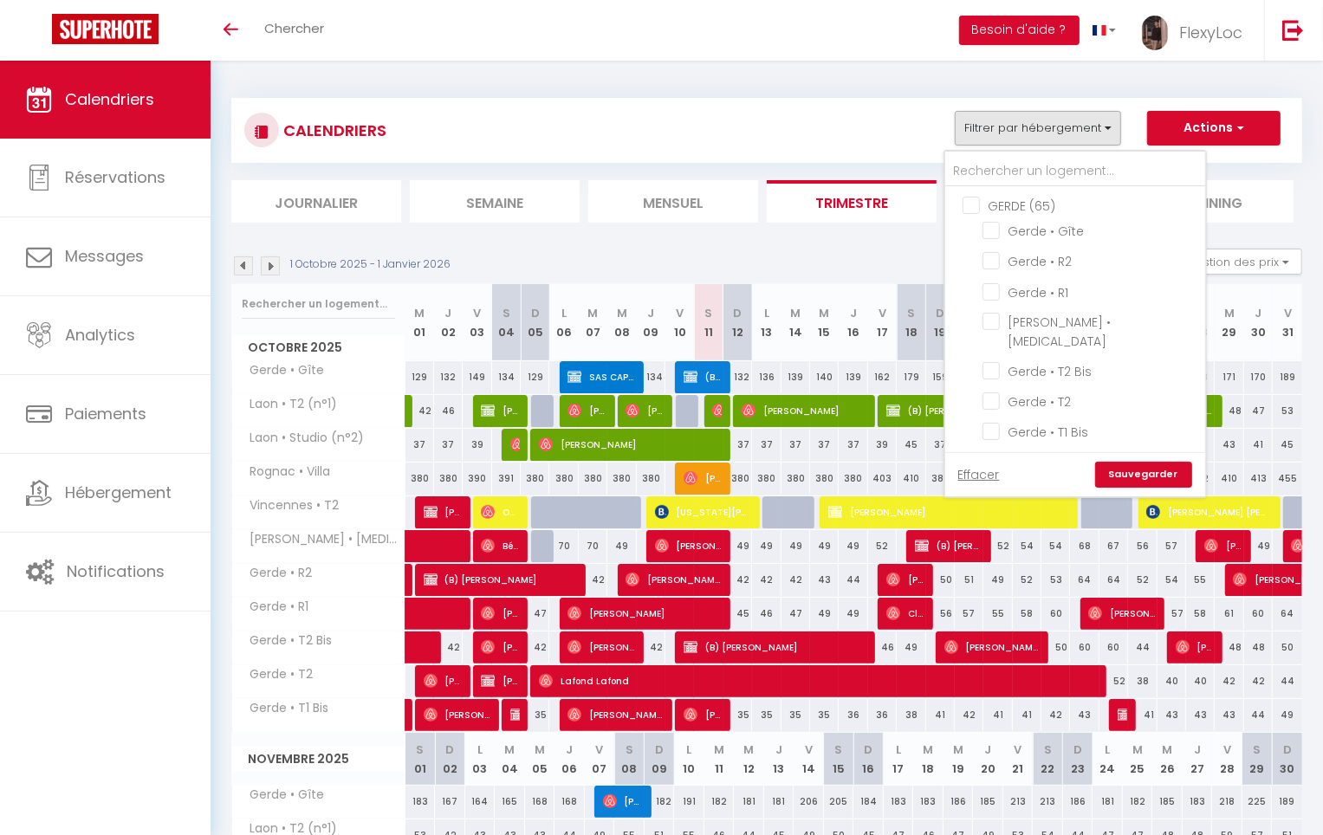
click at [1006, 210] on input "GERDE (65)" at bounding box center [1093, 204] width 260 height 17
checkbox input "true"
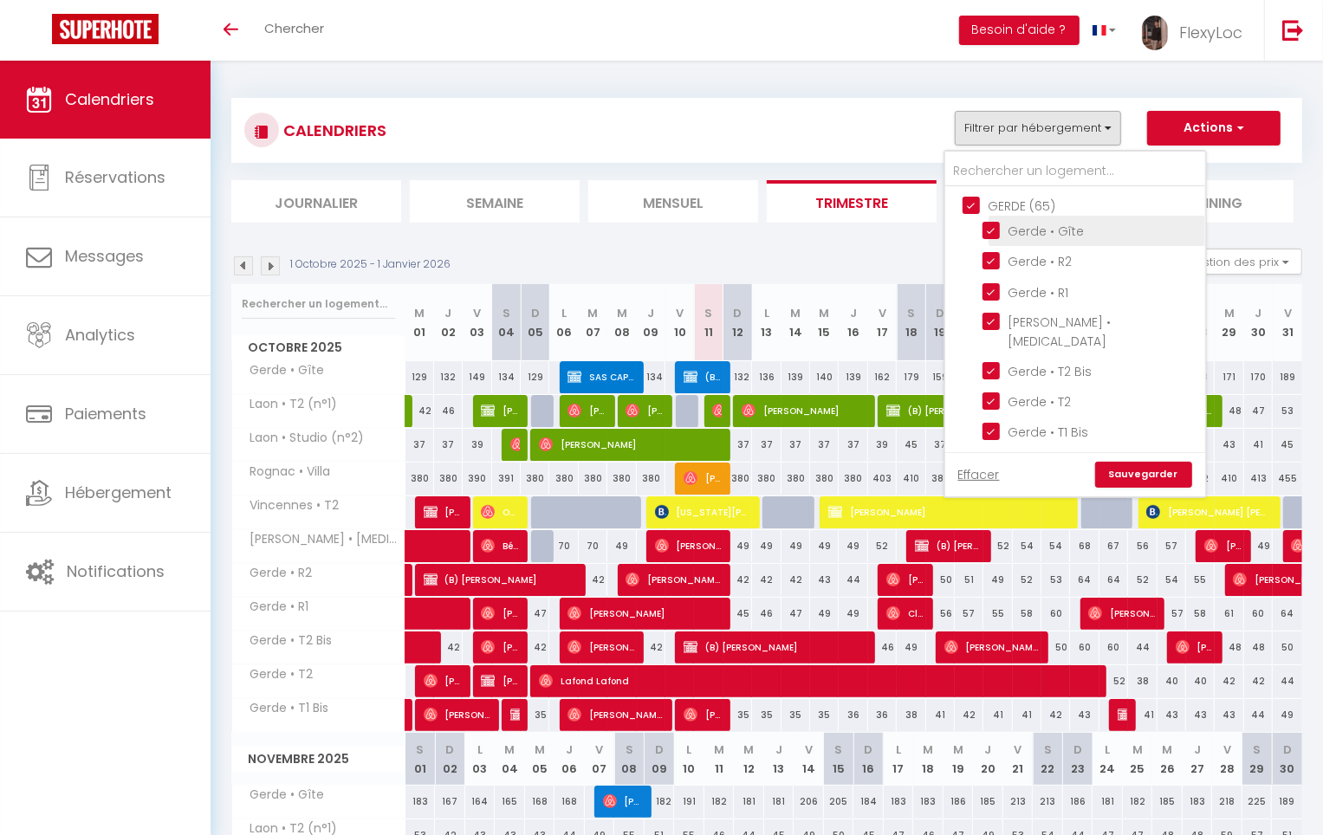
checkbox input "true"
checkbox input "false"
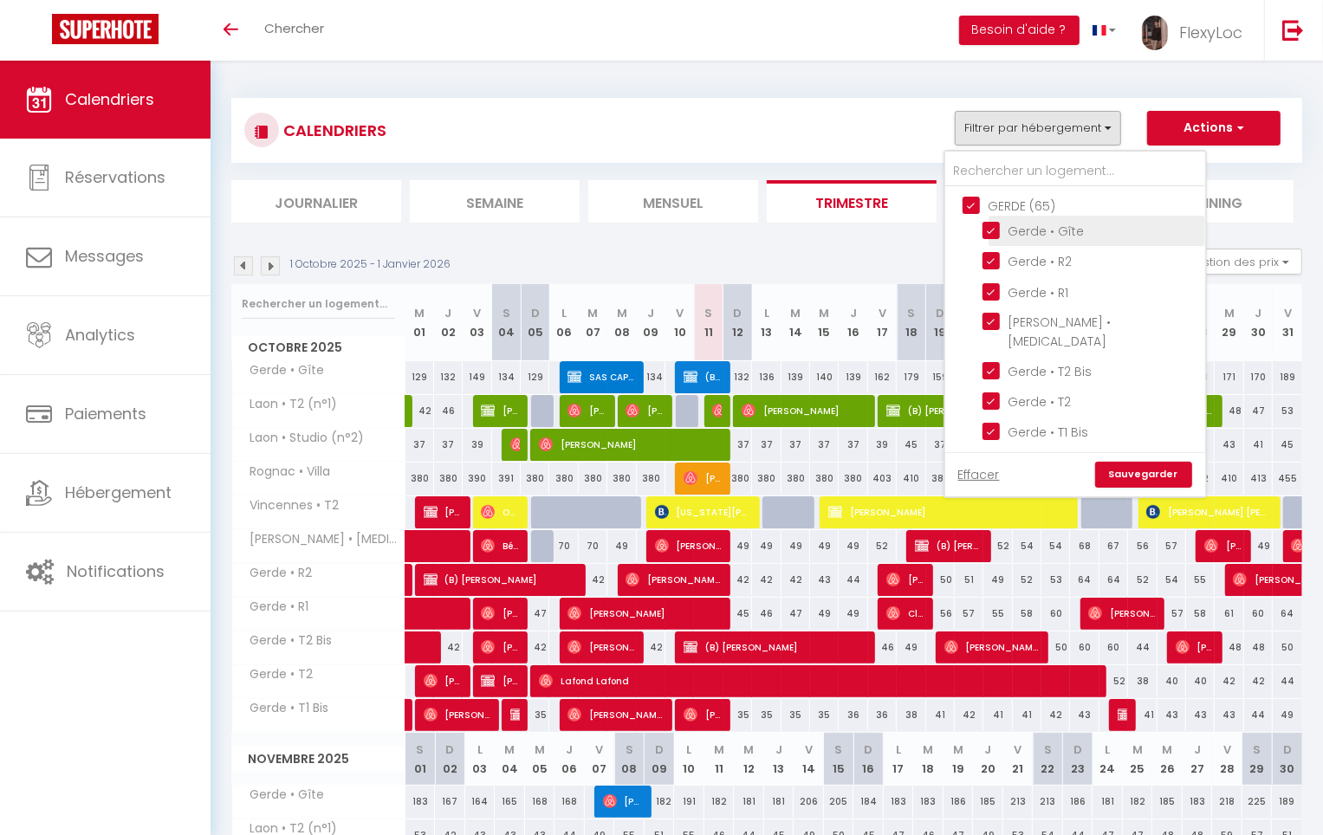
checkbox input "false"
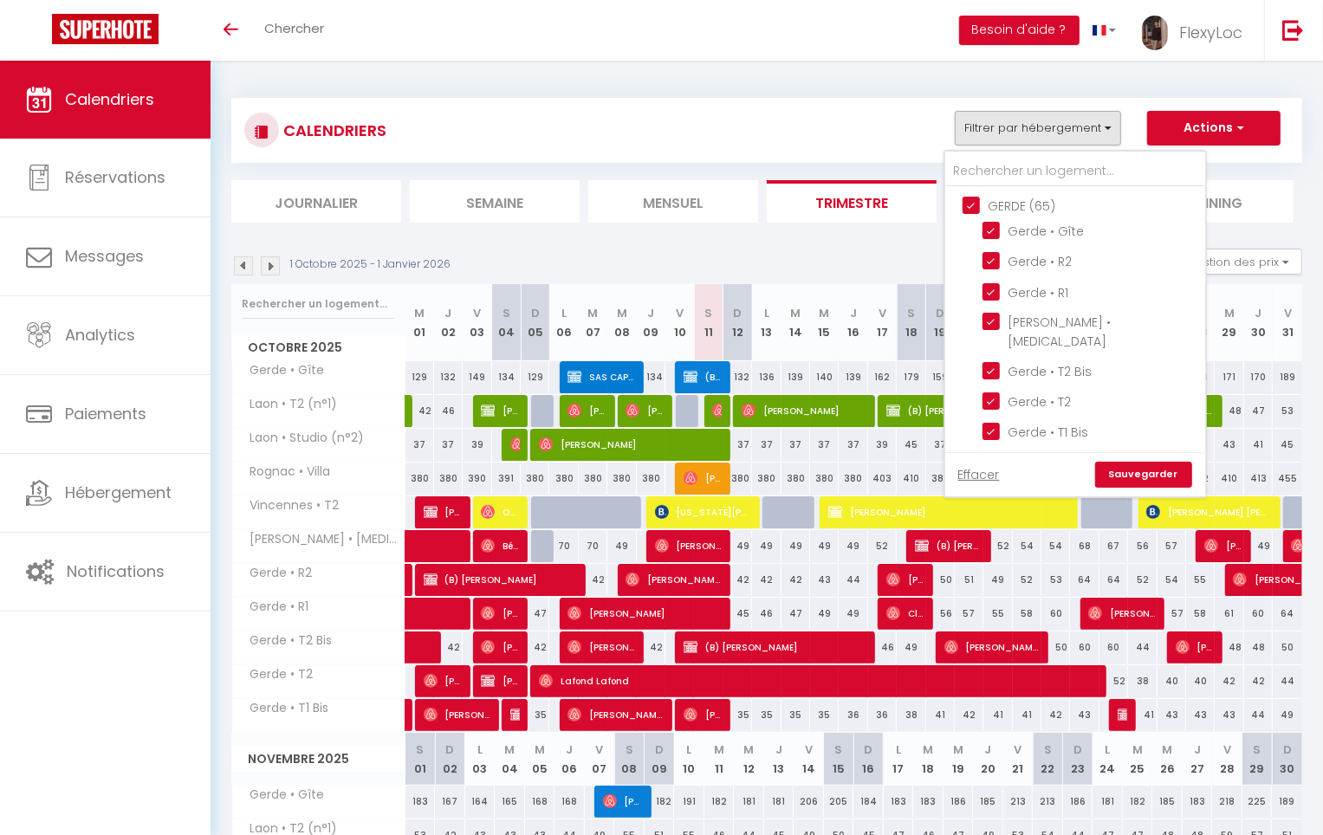
click at [1127, 472] on link "Sauvegarder" at bounding box center [1143, 475] width 97 height 26
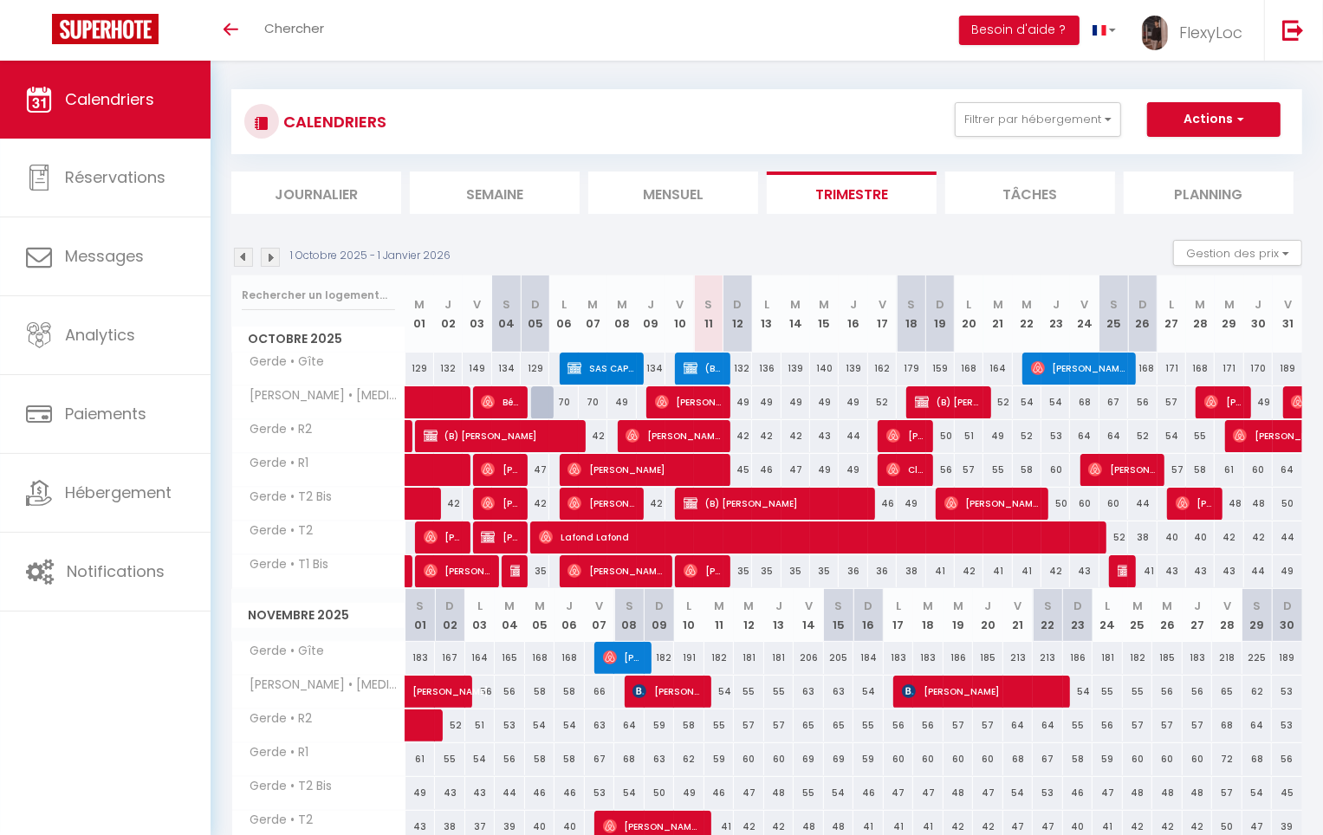
scroll to position [7, 0]
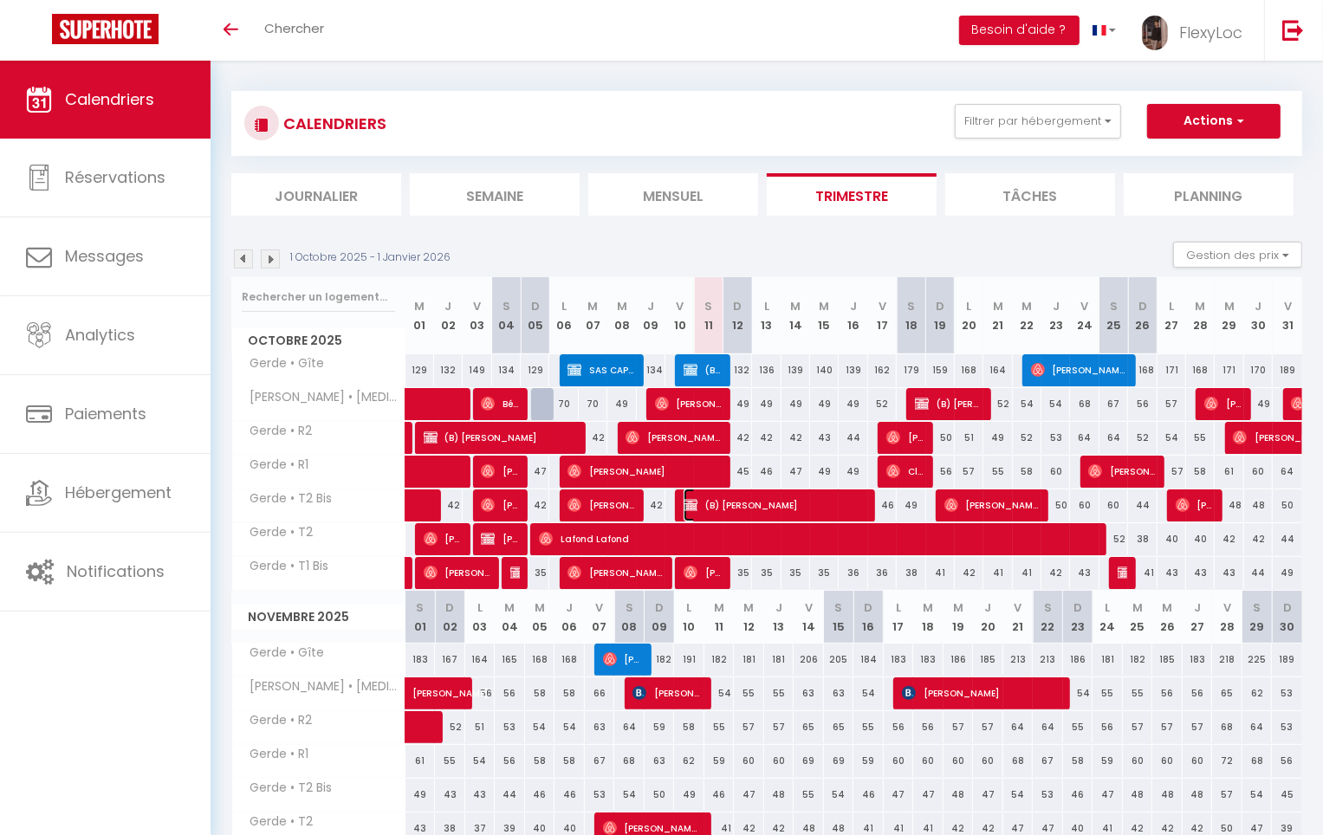
click at [692, 506] on img at bounding box center [691, 505] width 14 height 14
select select "KO"
select select "5809"
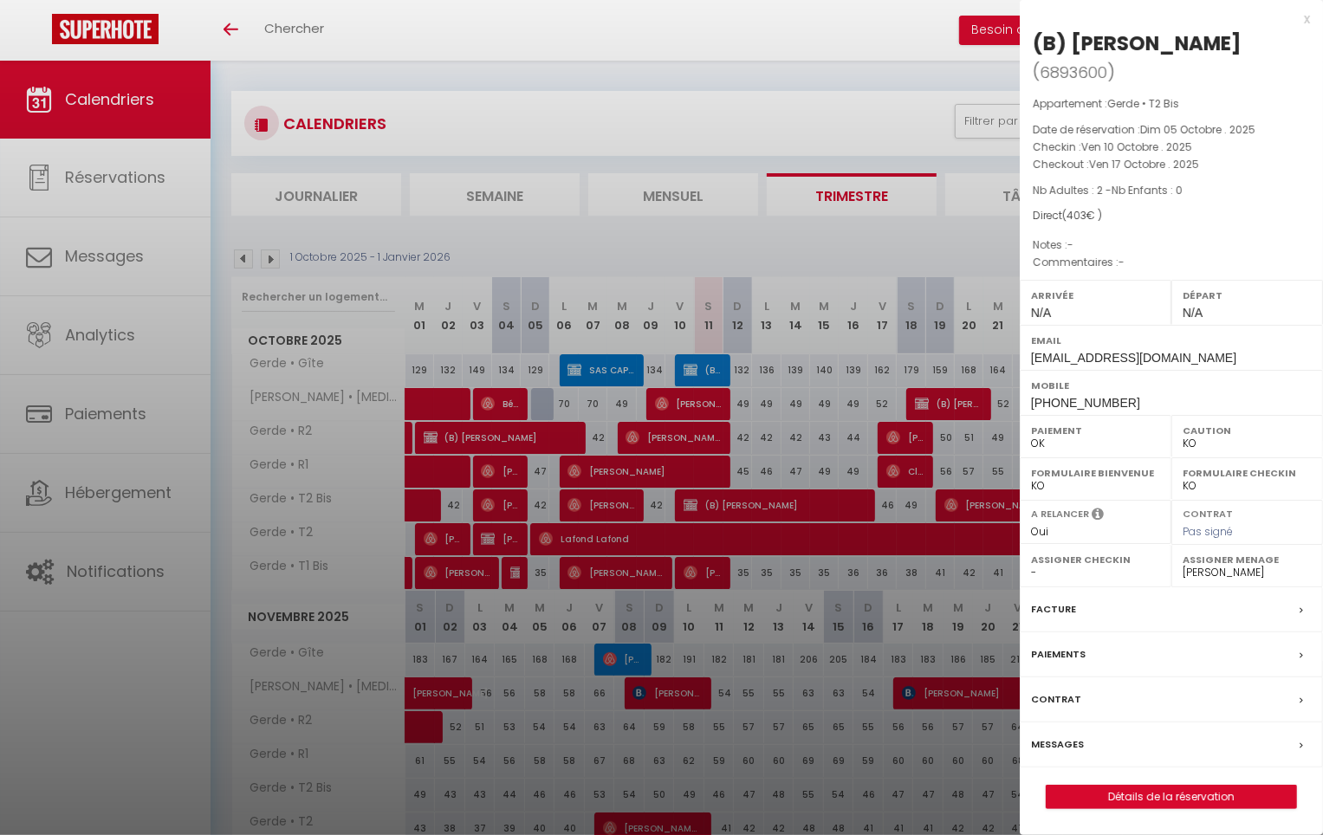
click at [716, 506] on div at bounding box center [661, 417] width 1323 height 835
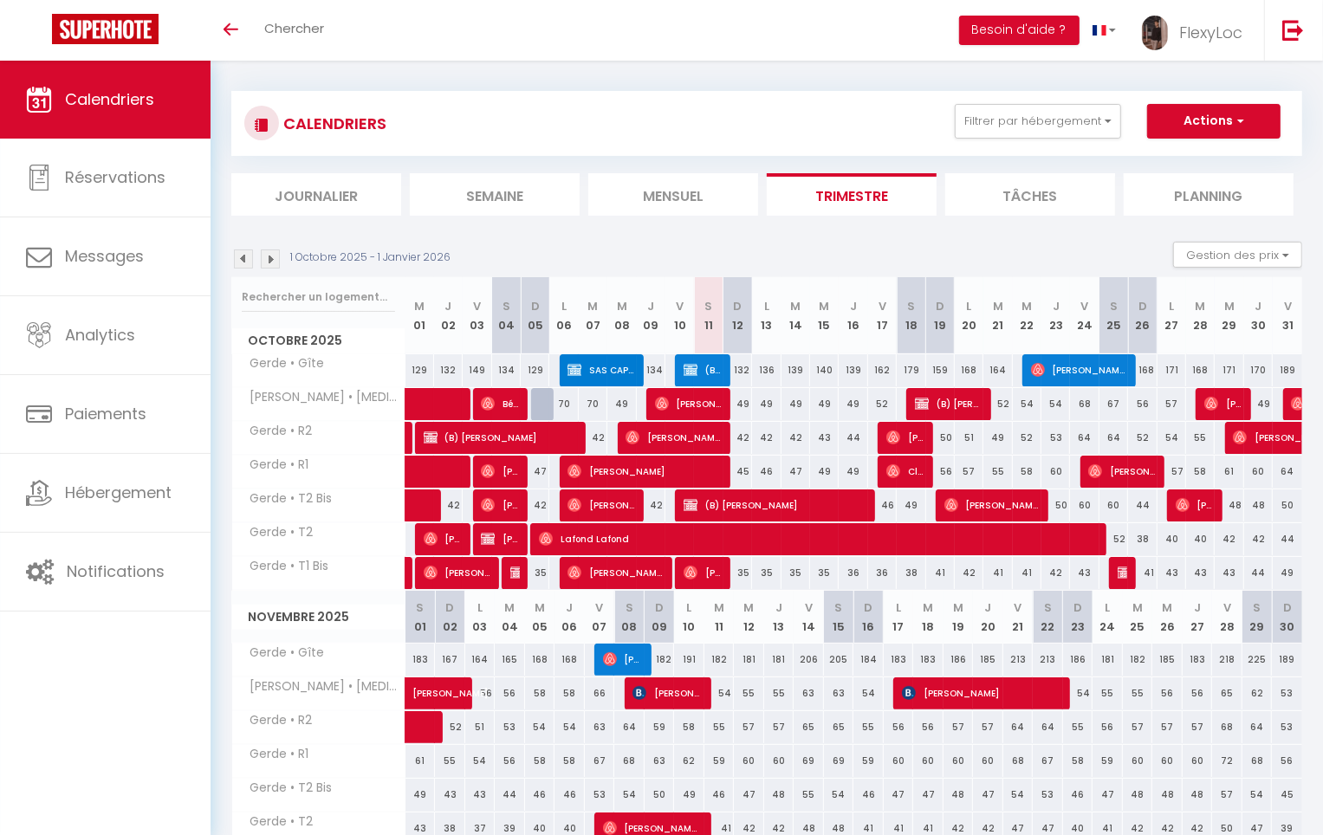
click at [236, 255] on img at bounding box center [243, 259] width 19 height 19
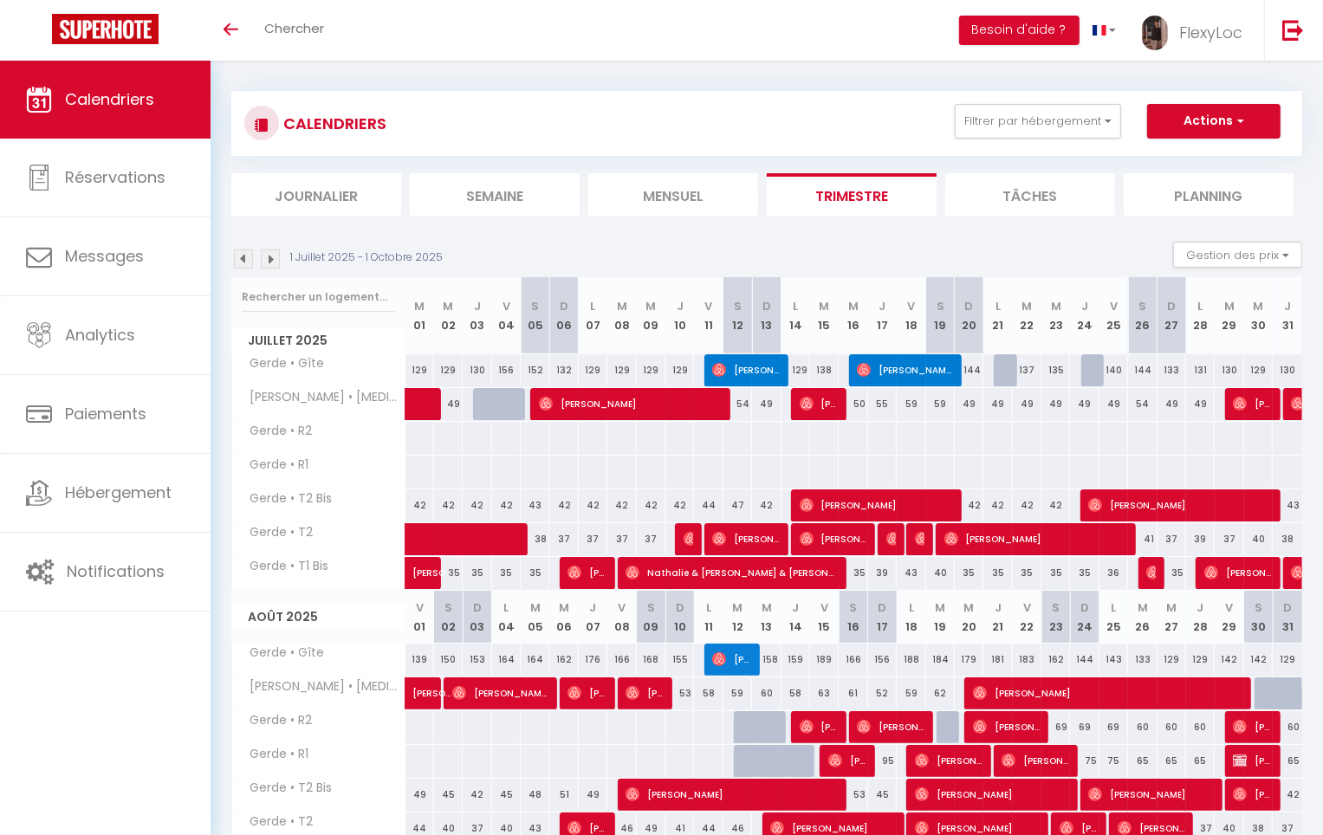
click at [237, 255] on img at bounding box center [243, 259] width 19 height 19
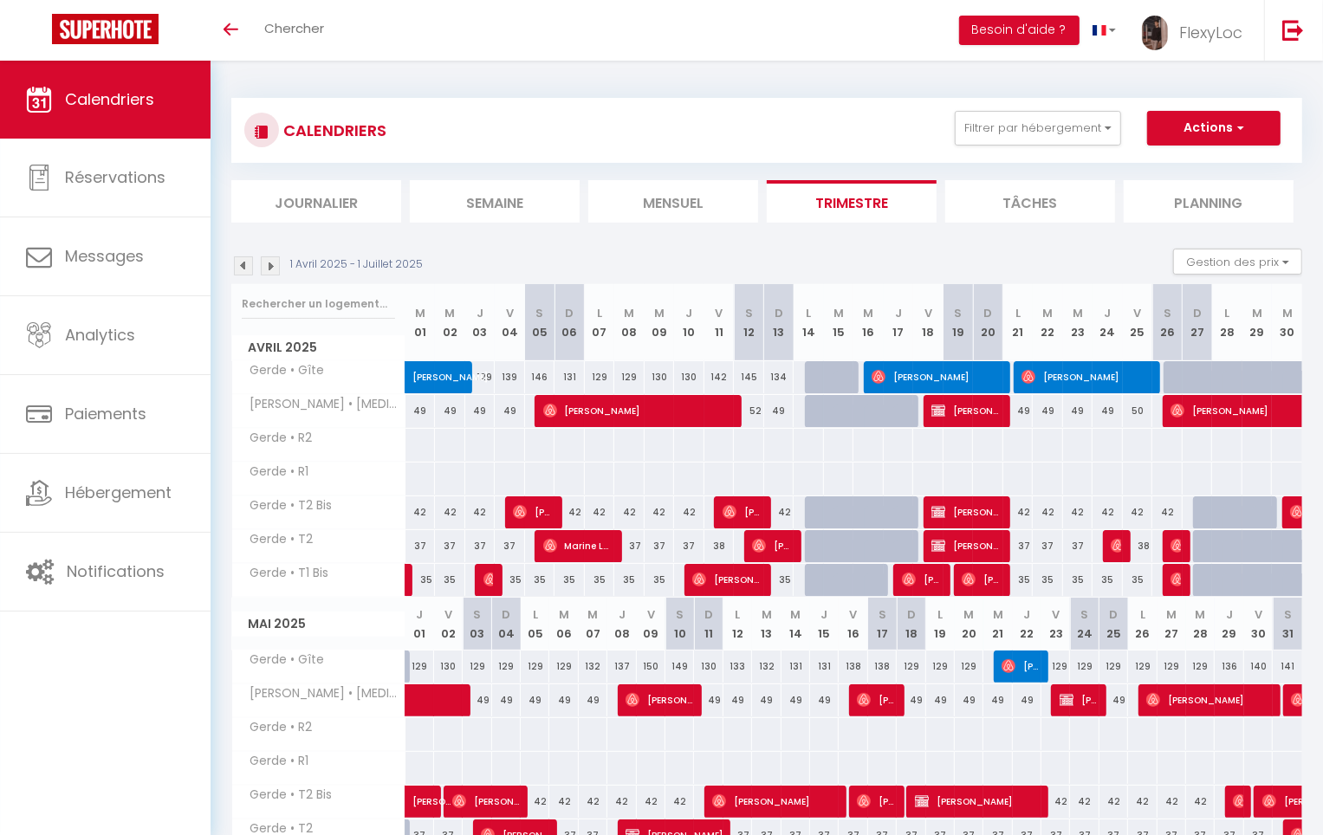
scroll to position [30, 0]
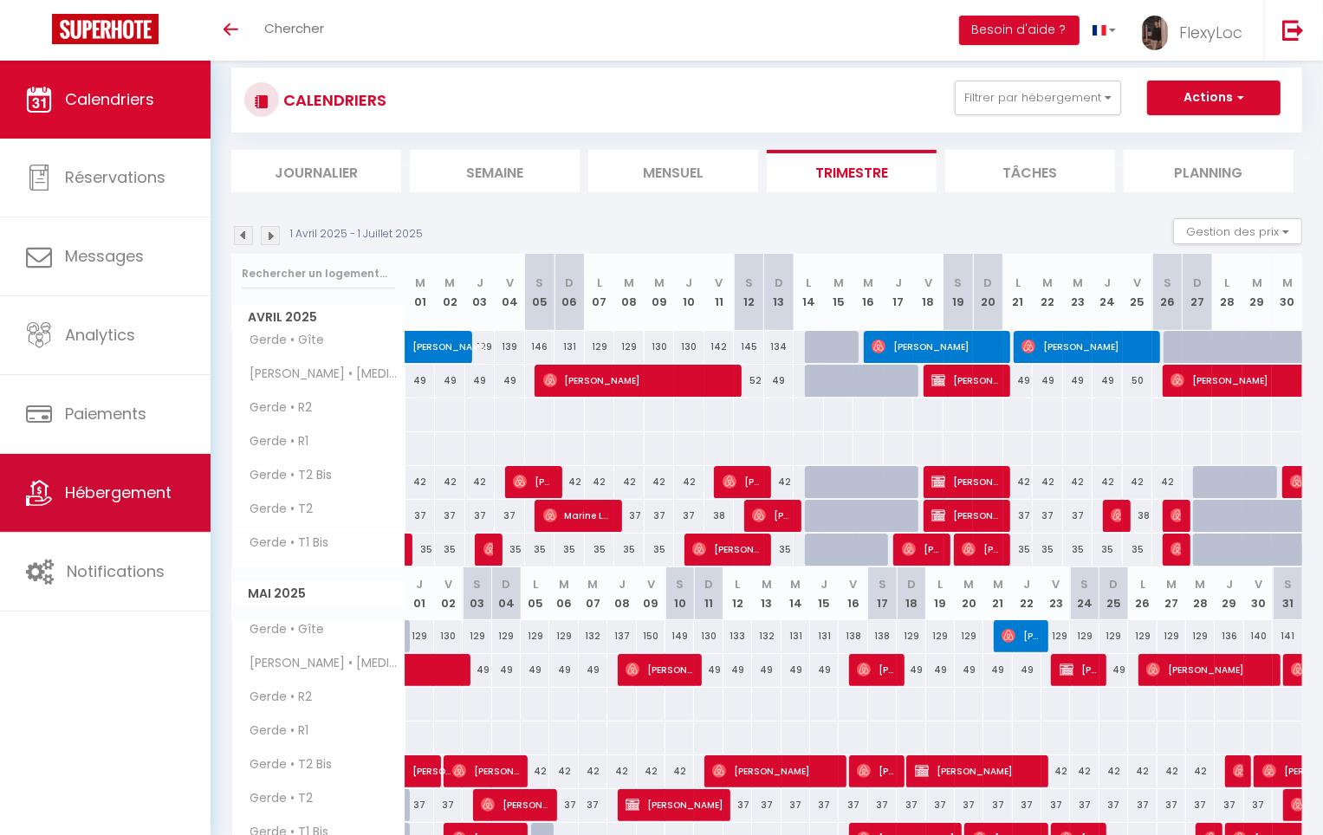
click at [161, 483] on span "Hébergement" at bounding box center [118, 493] width 107 height 22
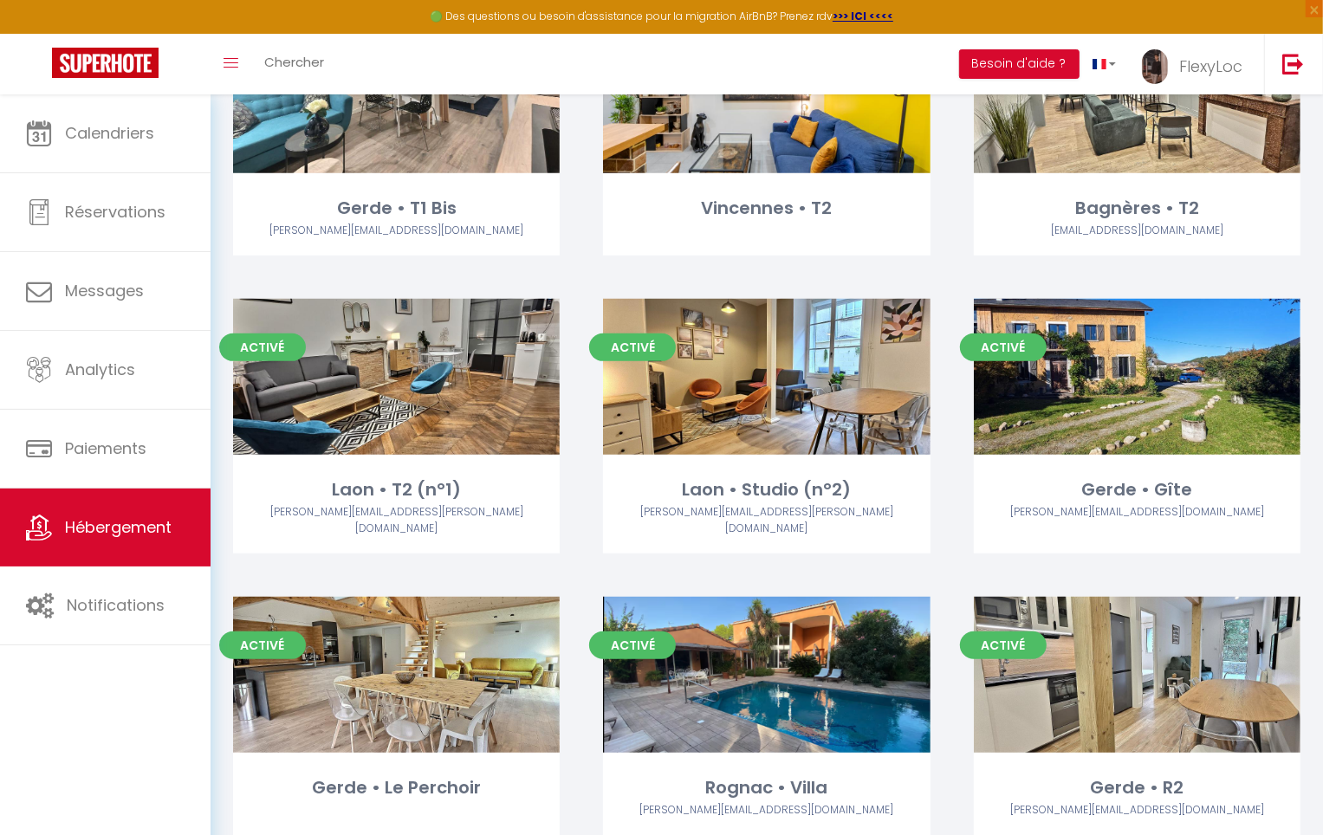
scroll to position [473, 0]
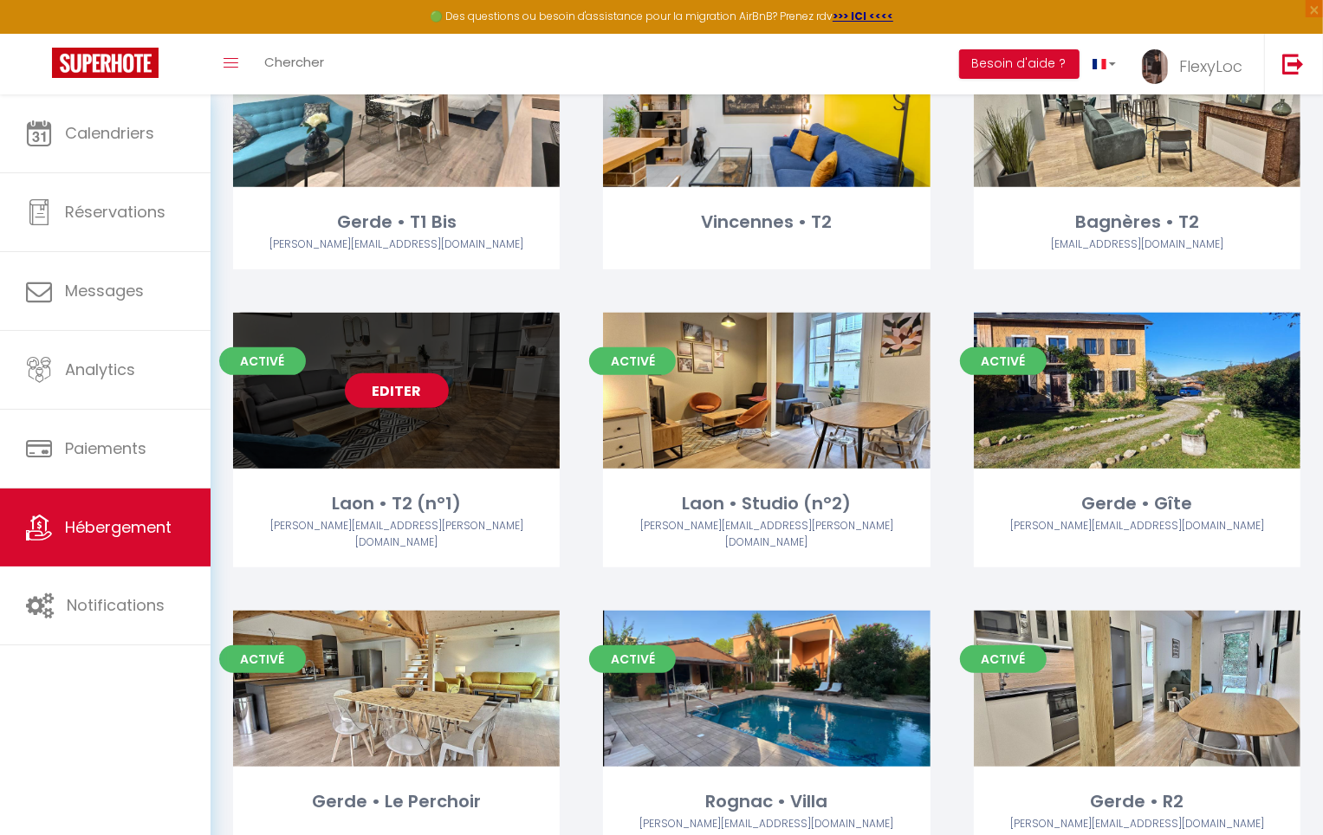
click at [419, 397] on link "Editer" at bounding box center [397, 390] width 104 height 35
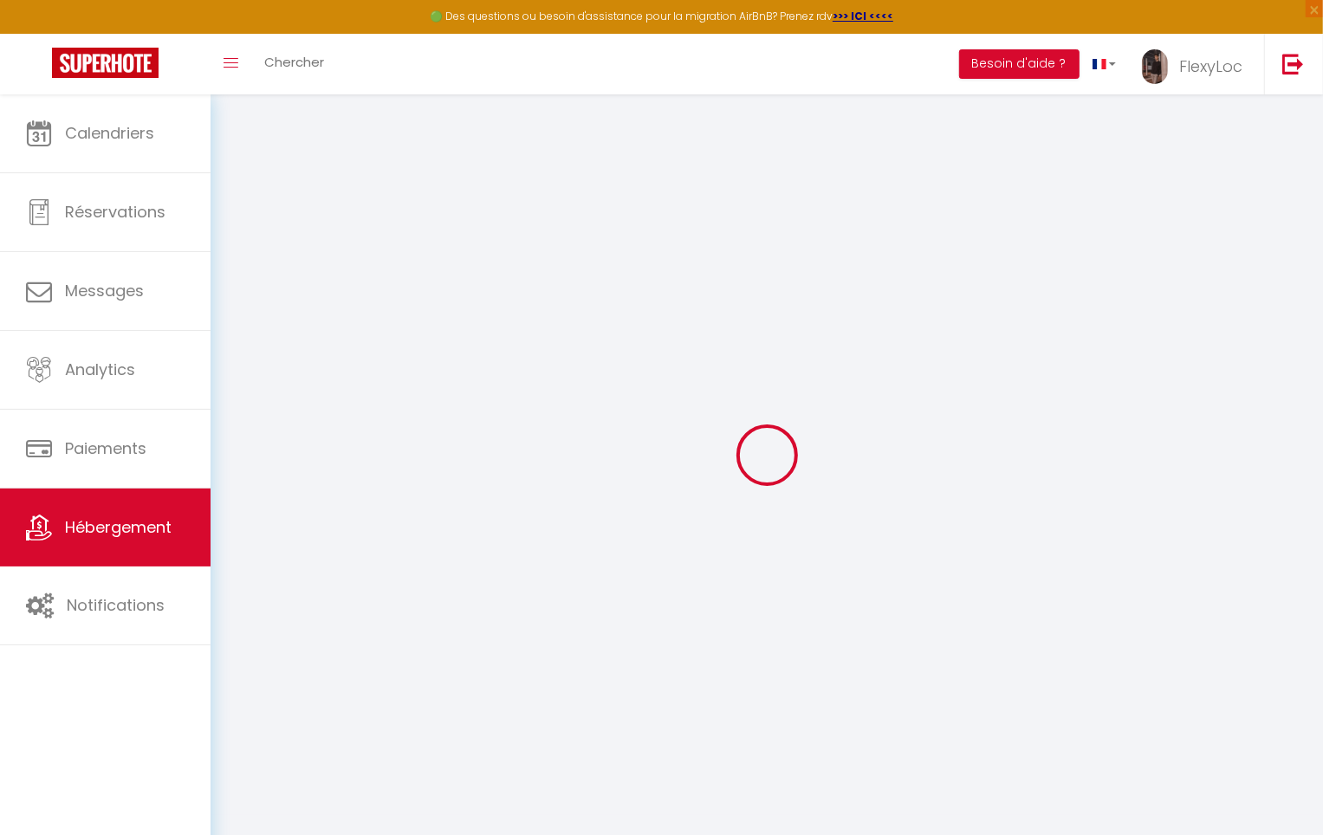
select select
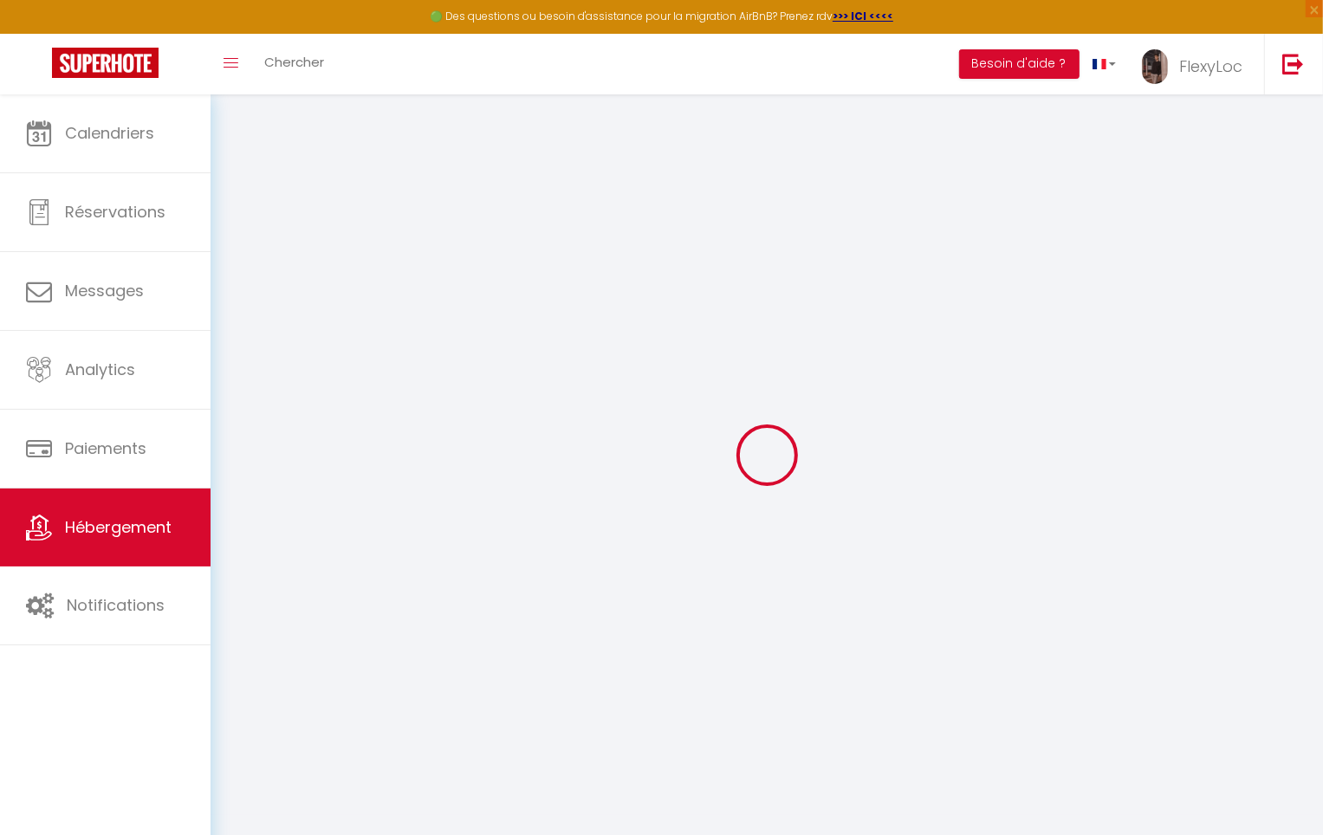
select select
checkbox input "false"
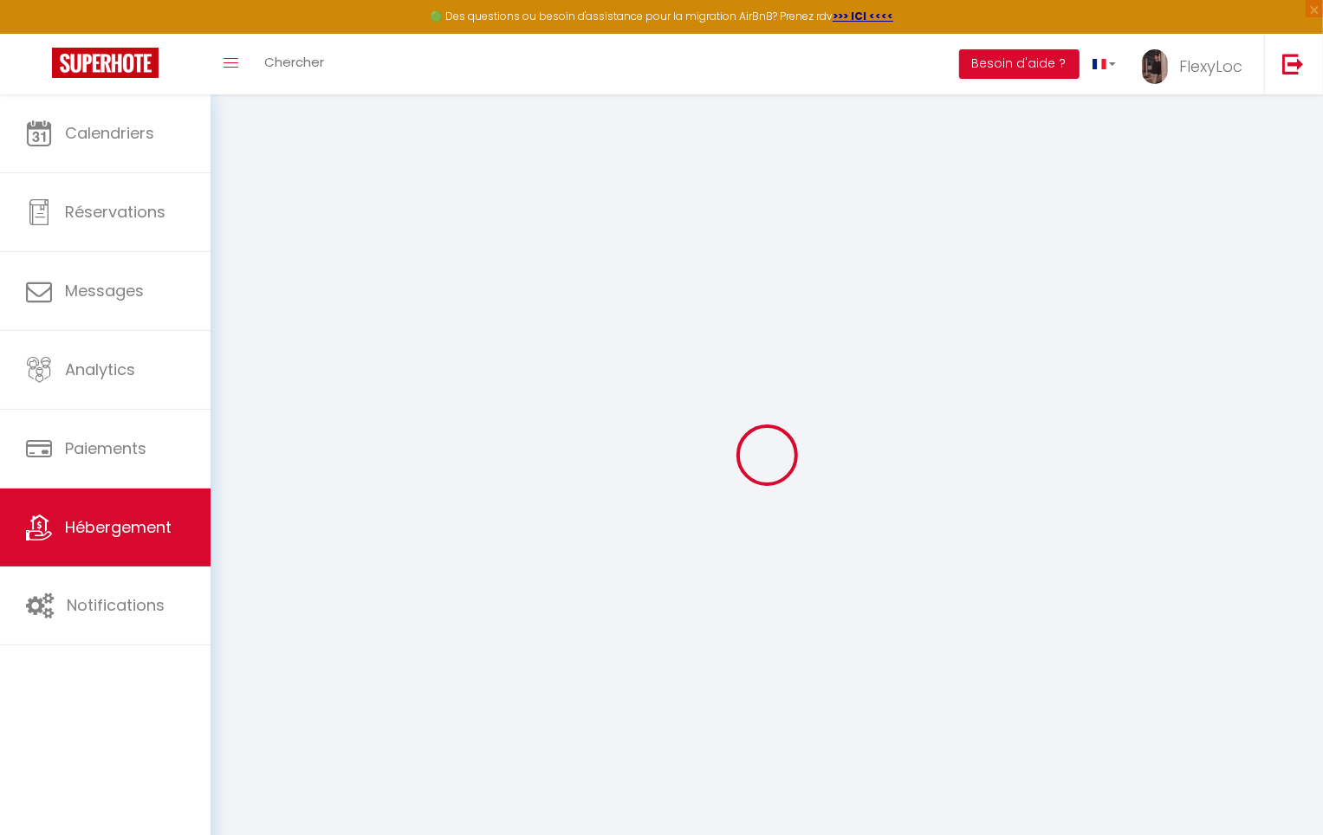
select select
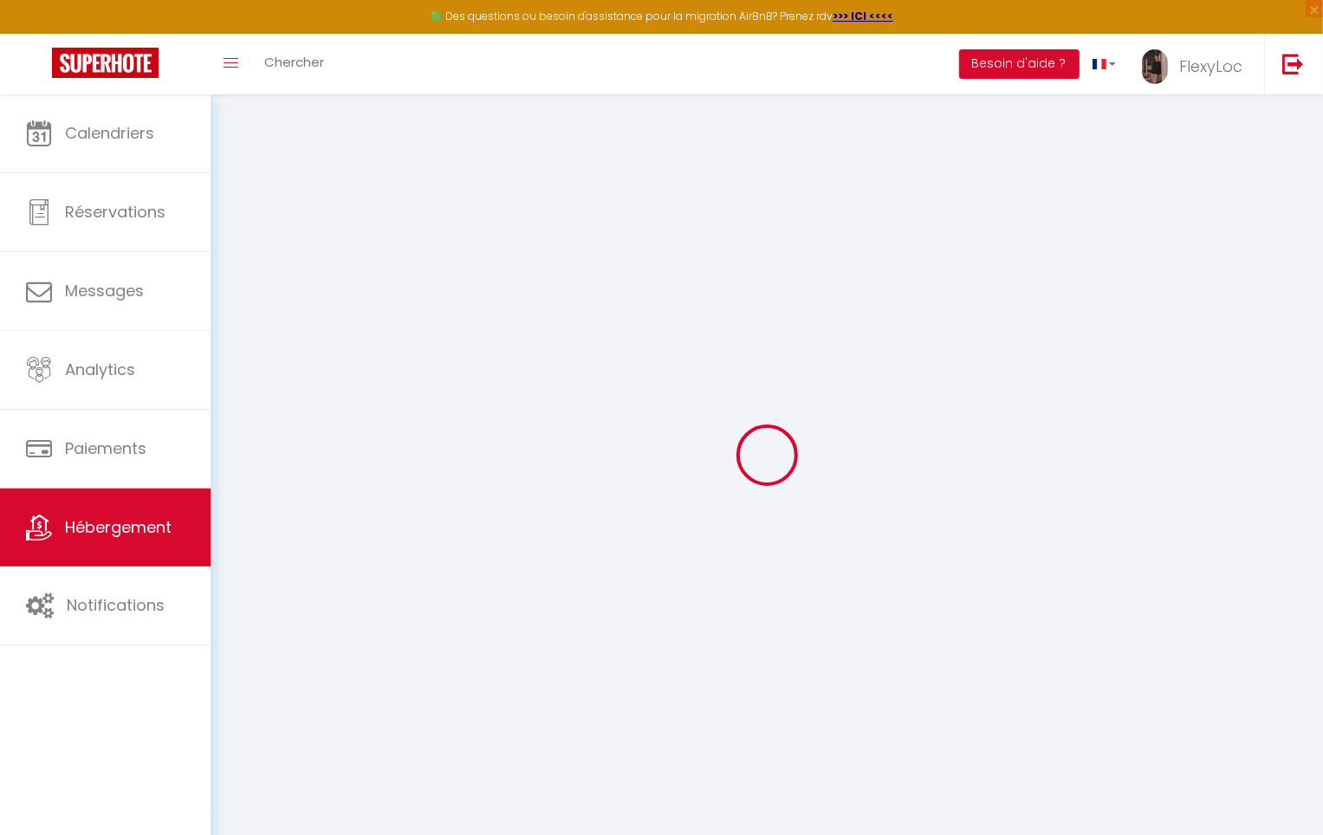
select select
checkbox input "false"
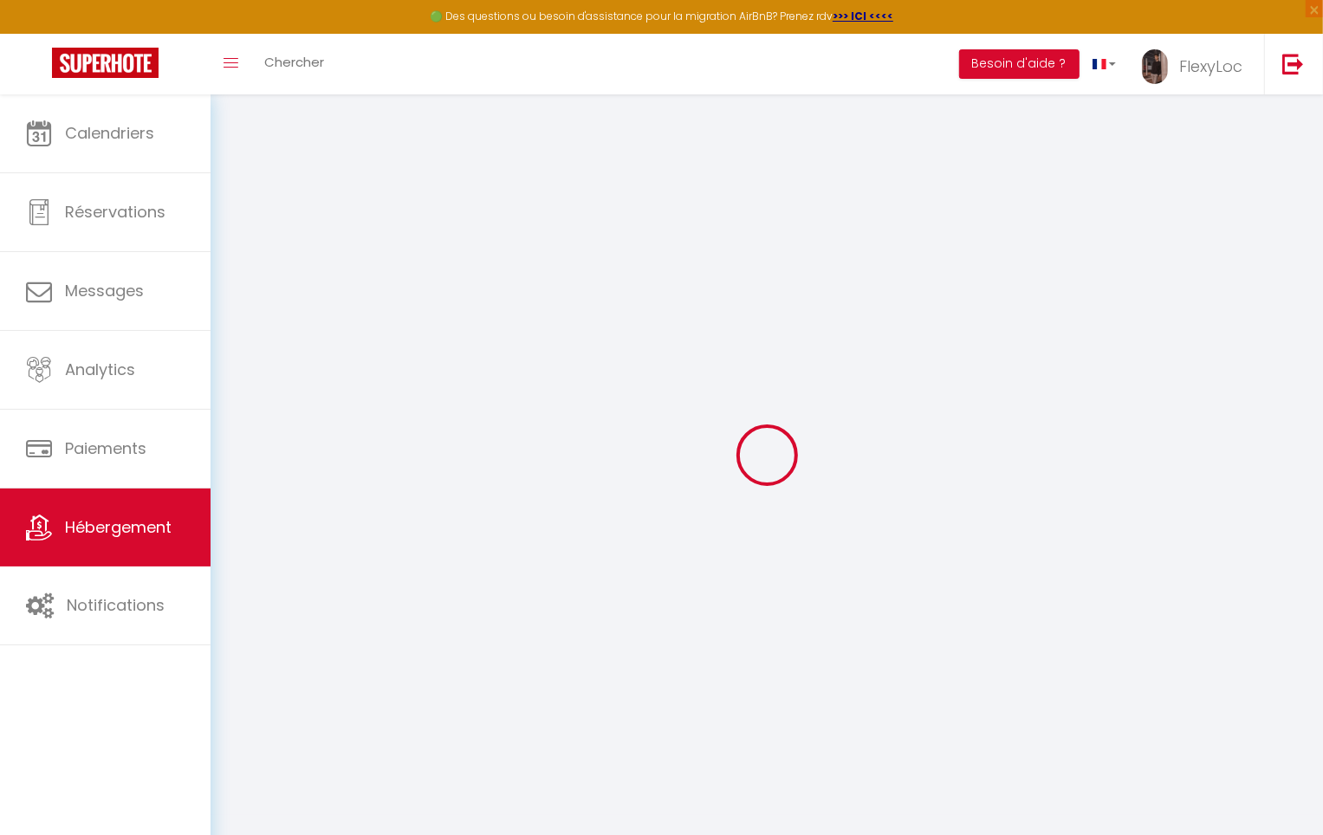
checkbox input "false"
select select
type input "Laon • T2 (n°1)"
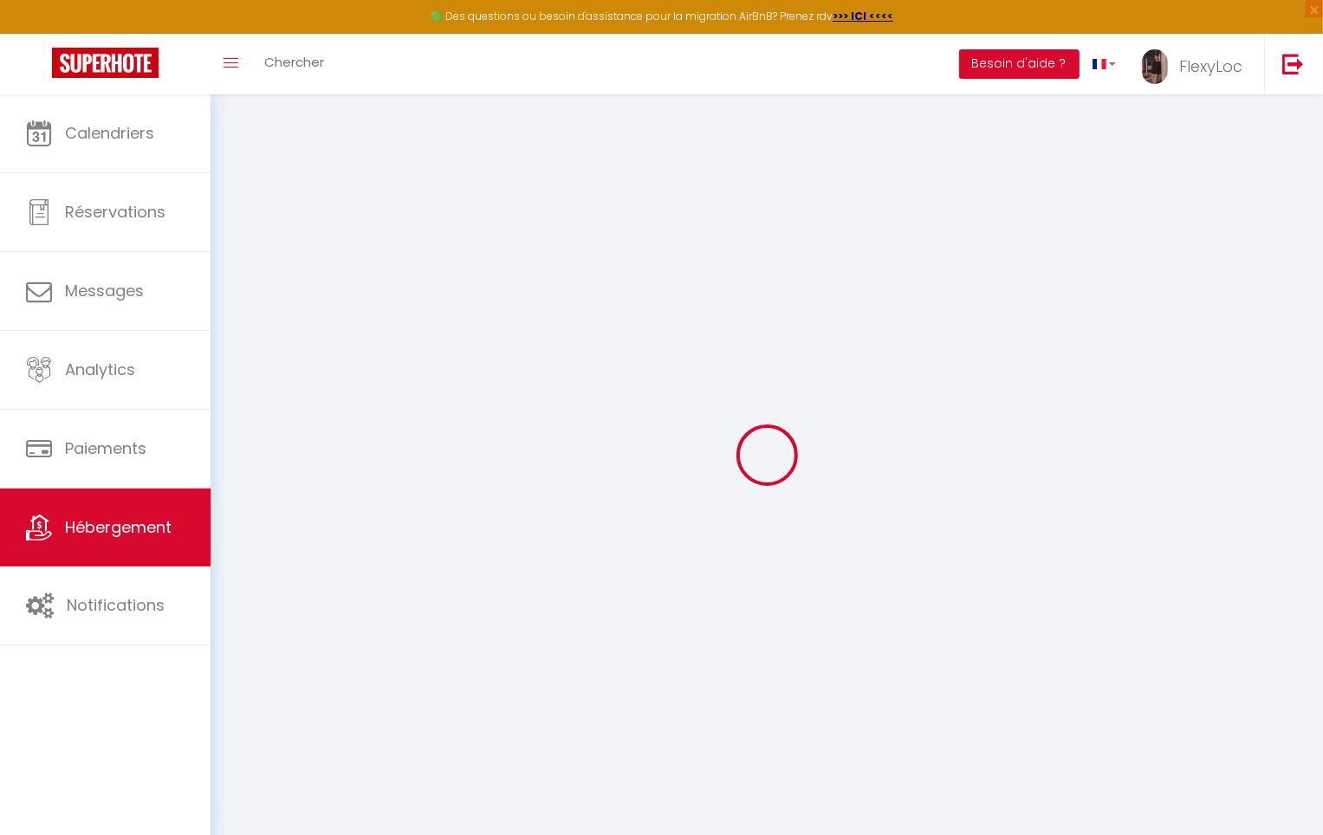
type input "[PERSON_NAME]"
type input "L."
select select "1"
type input "42"
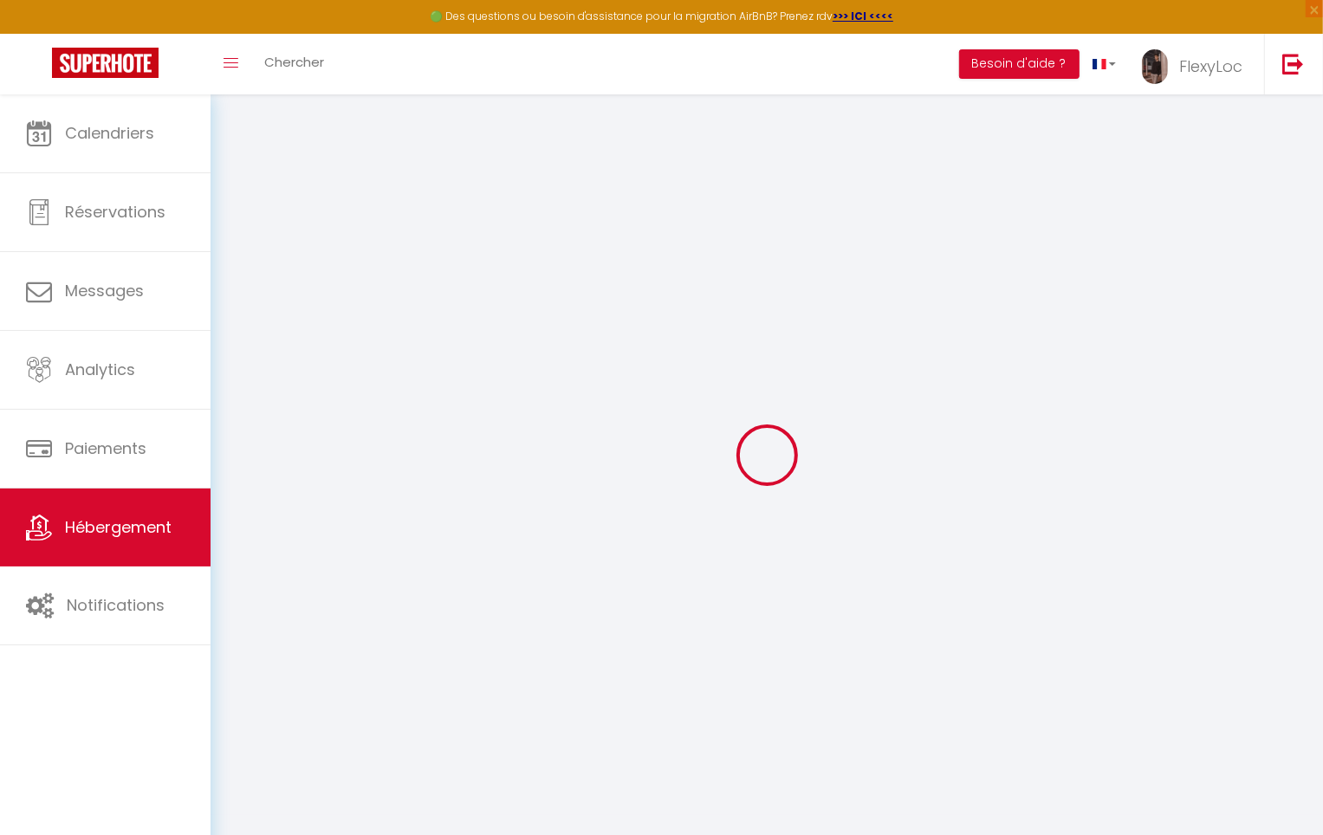
type input "1.10"
type input "300"
select select
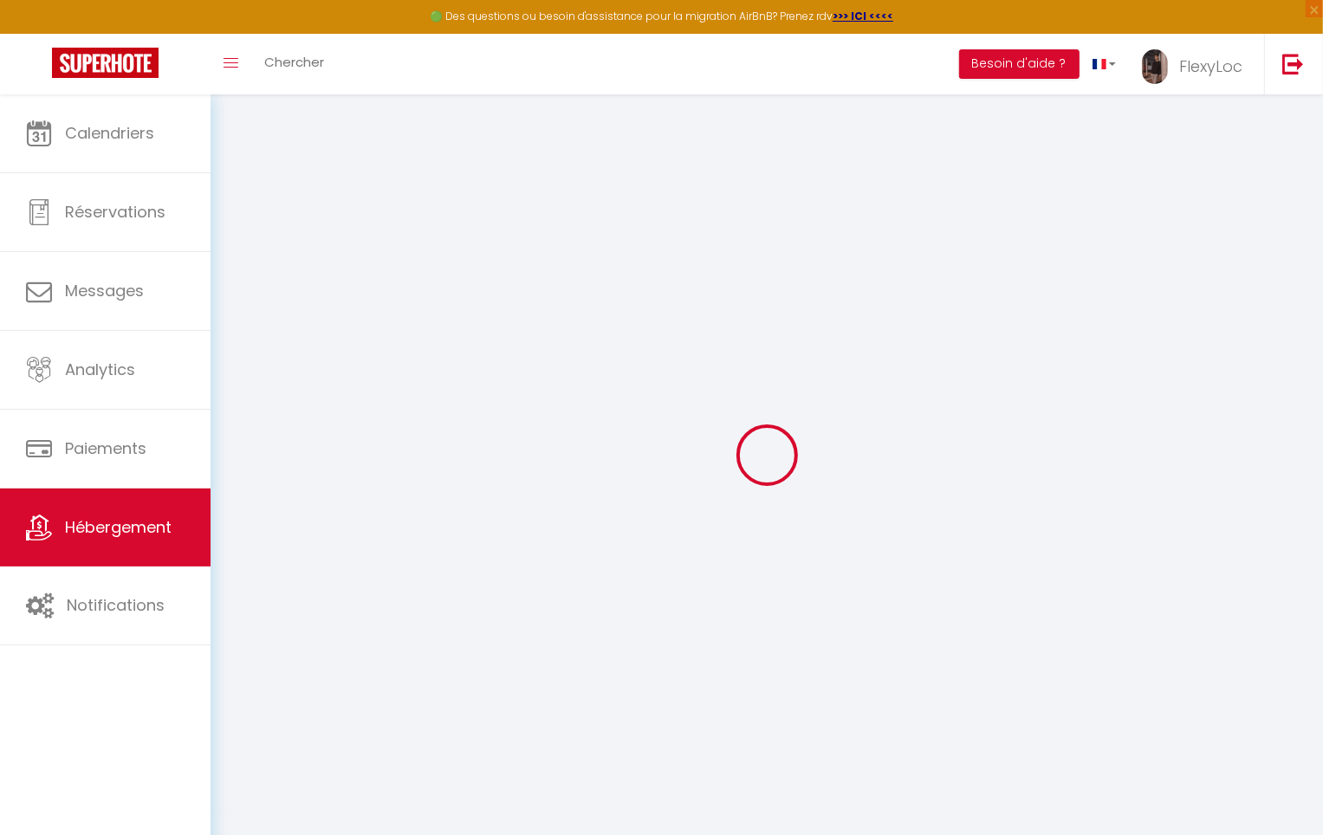
select select
type input "[STREET_ADDRESS]"
type input "02000"
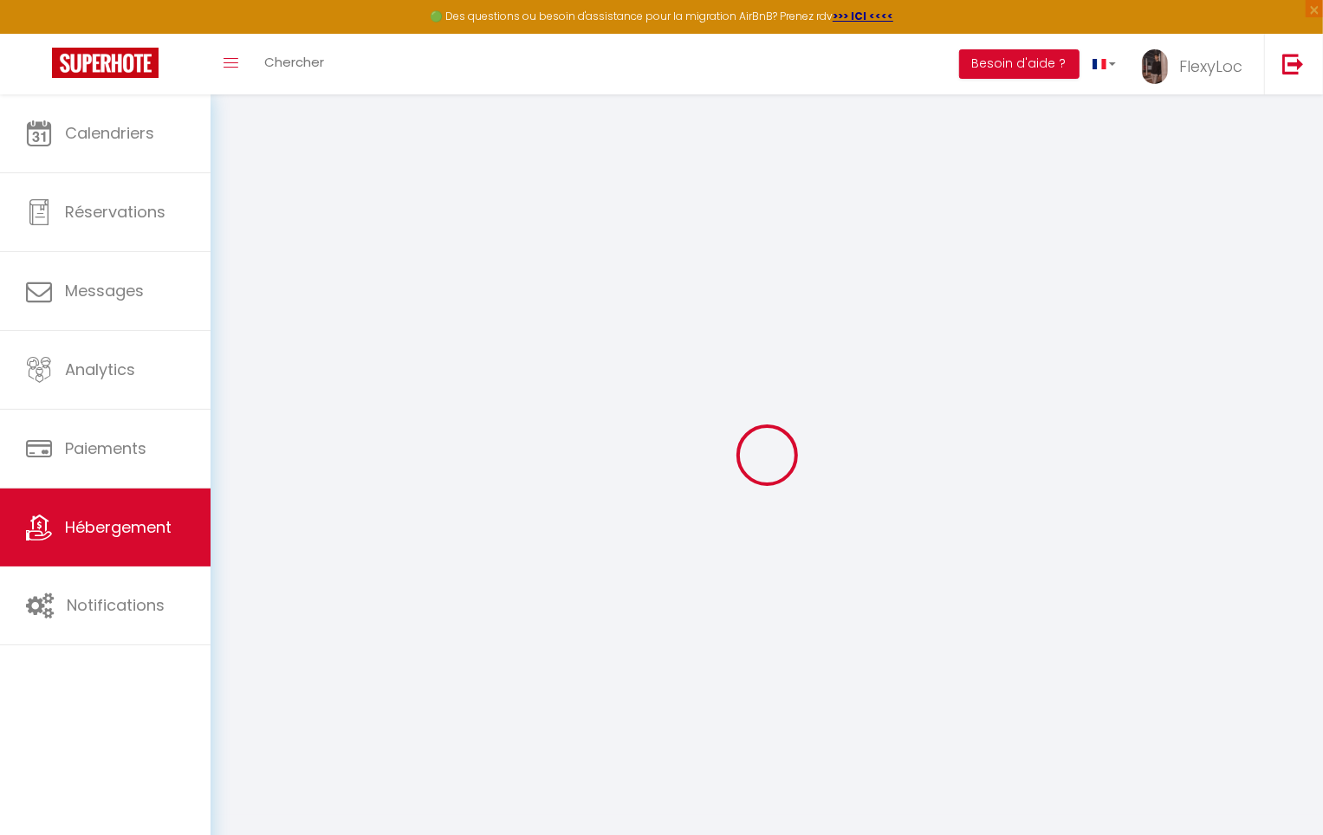
type input "Laon"
type input "[EMAIL_ADDRESS][DOMAIN_NAME]"
select select "11519"
checkbox input "false"
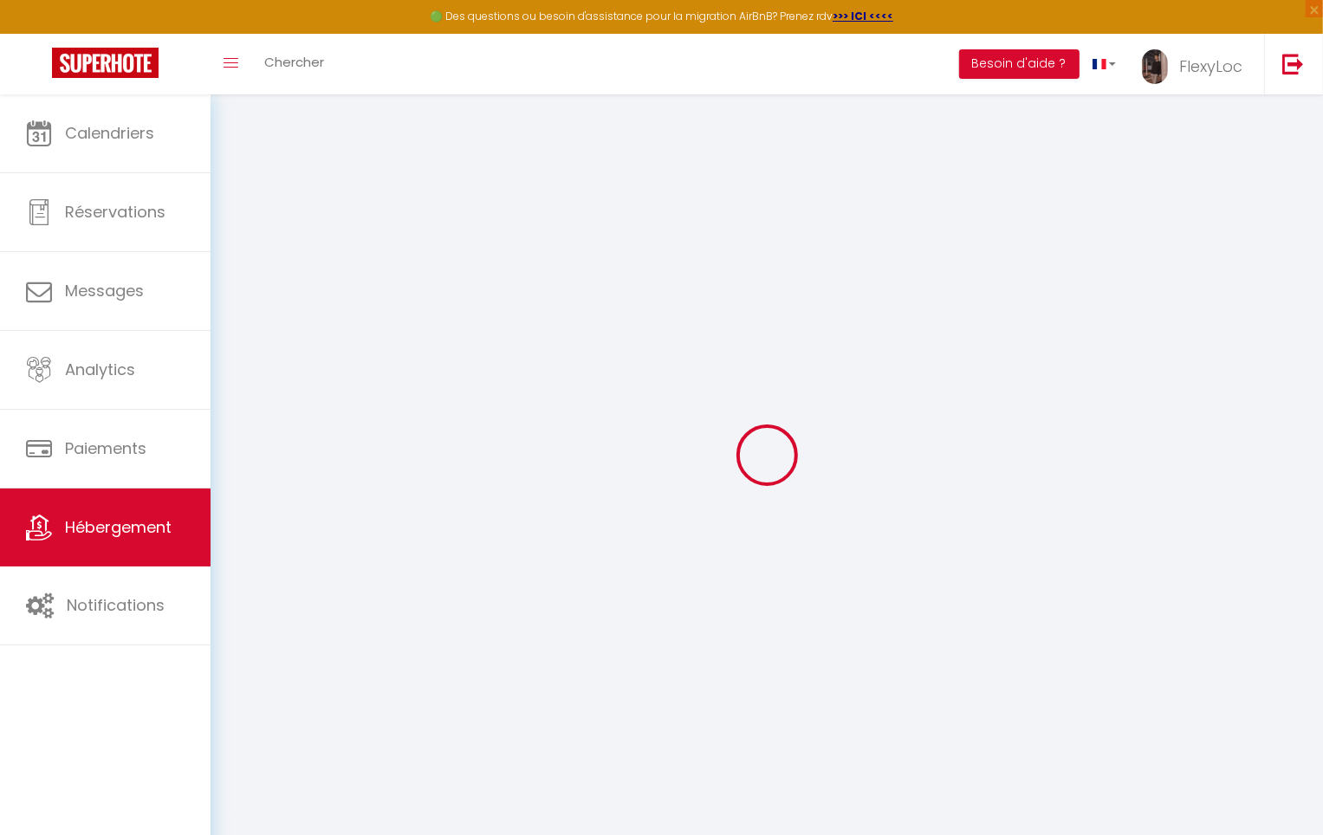
checkbox input "false"
type input "16.66"
type input "42"
type input "0"
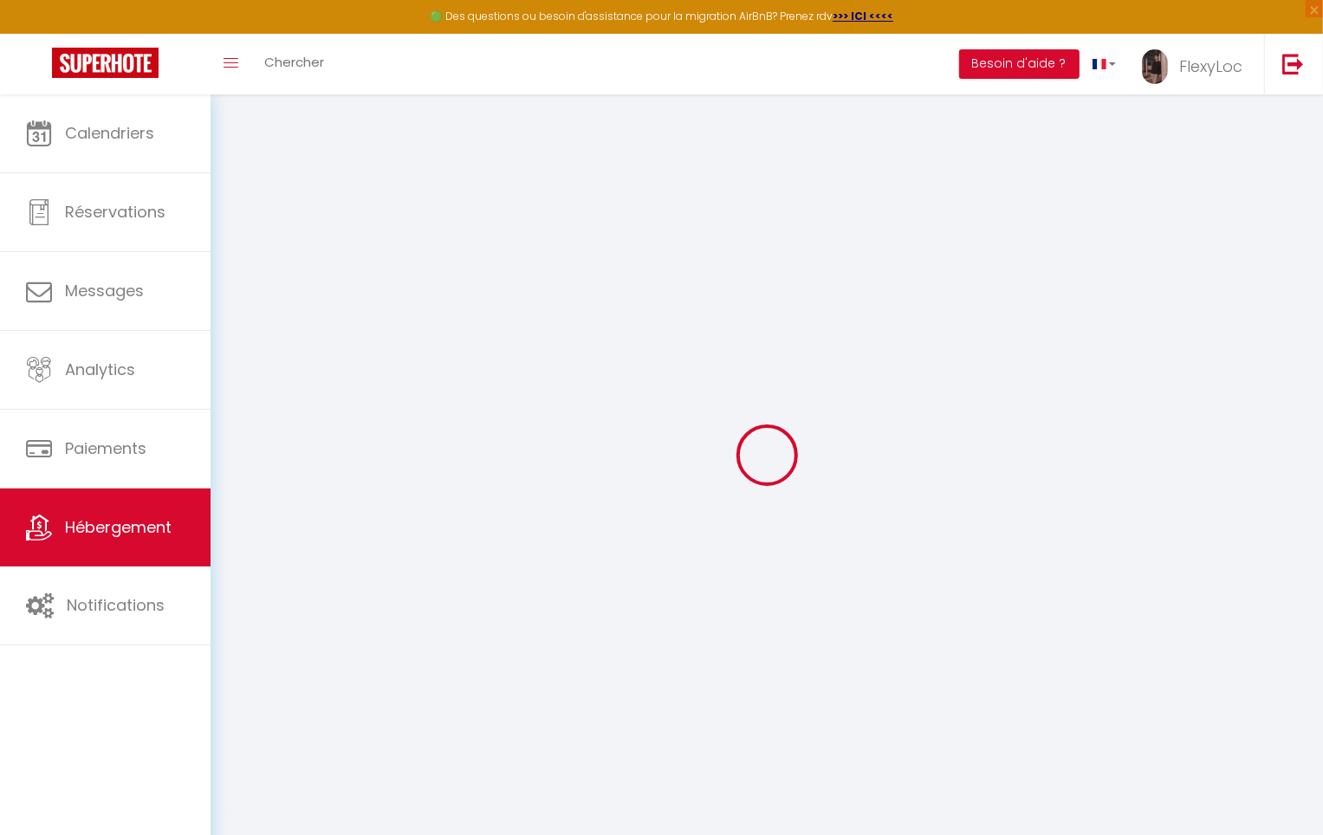
type input "0"
select select "+ 16 %"
select select "+ 19 %"
checkbox input "false"
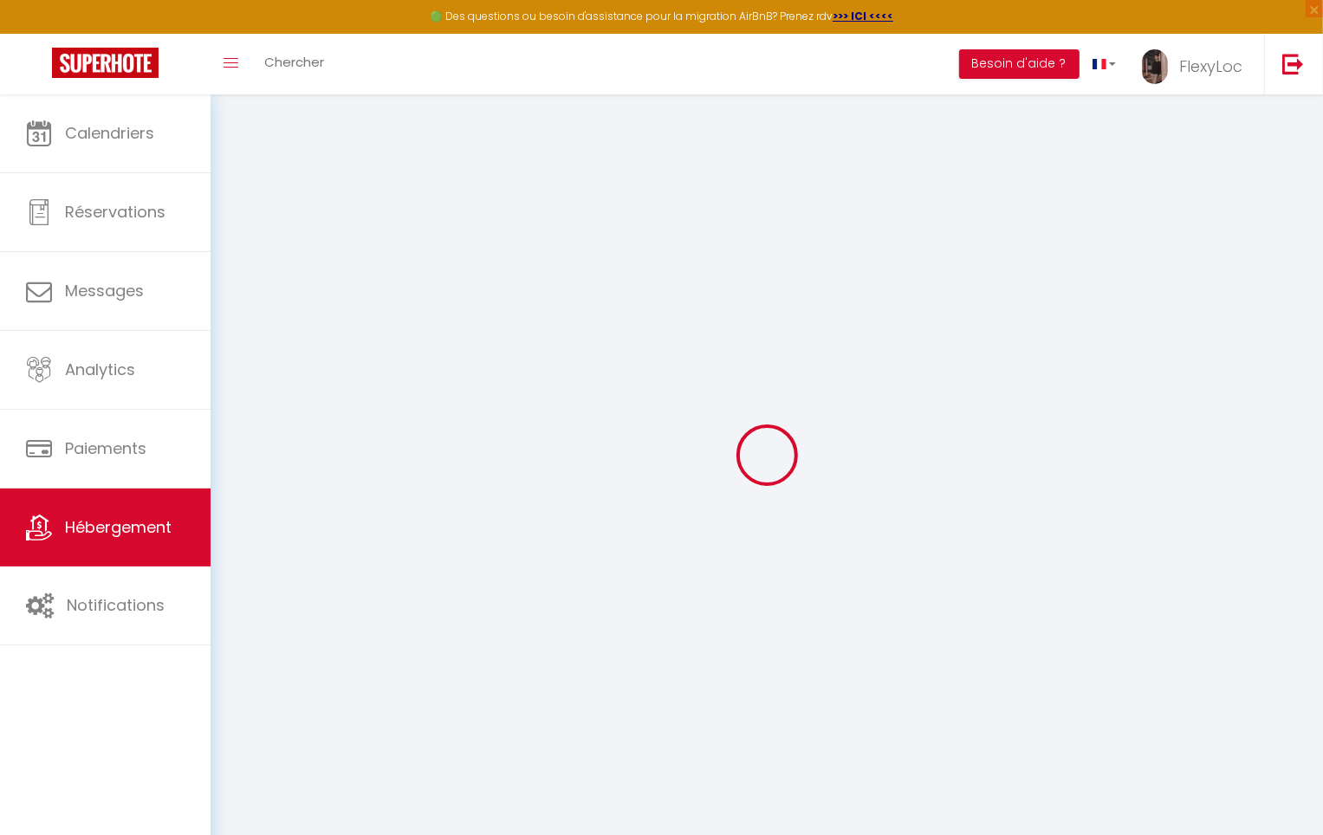
checkbox input "false"
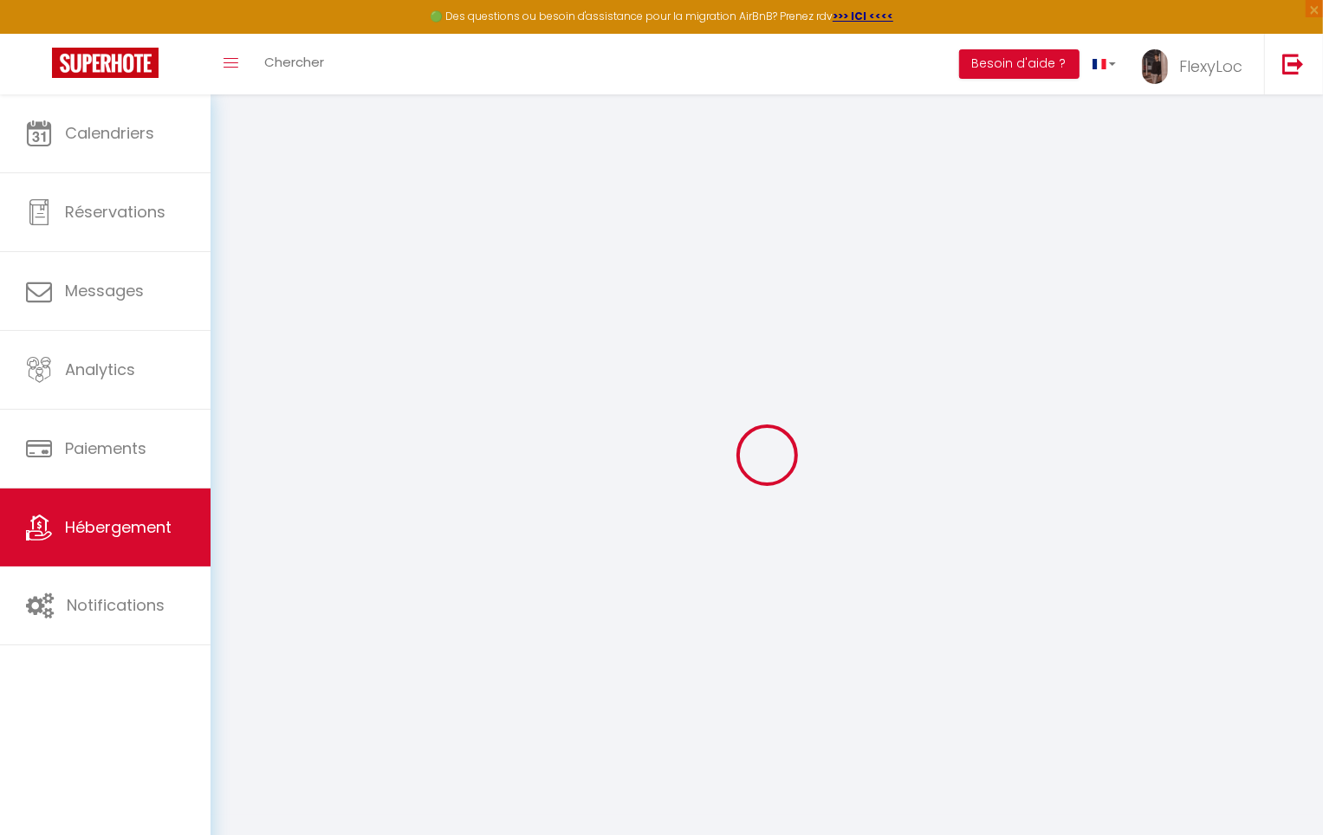
checkbox input "false"
select select "EUR"
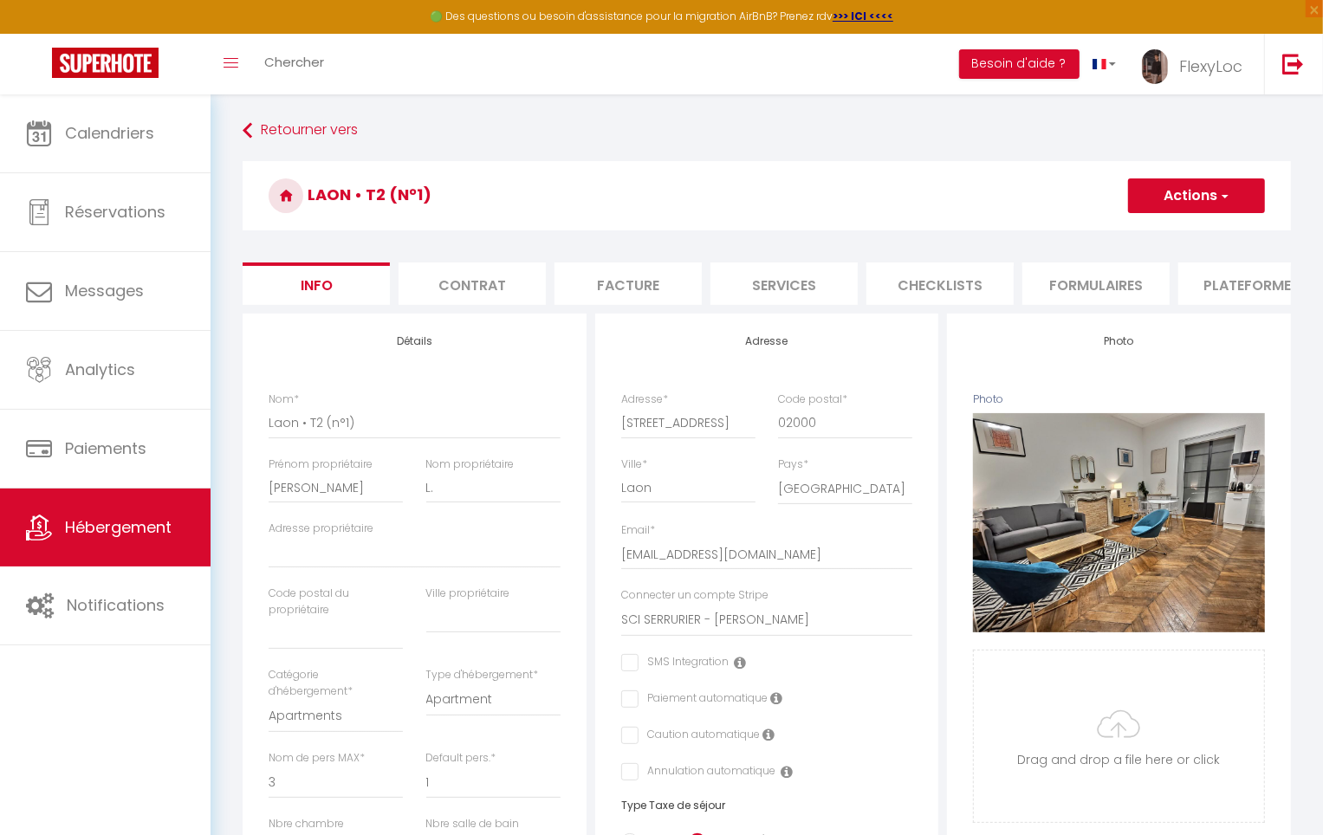
click at [1249, 278] on li "Plateformes" at bounding box center [1251, 284] width 147 height 42
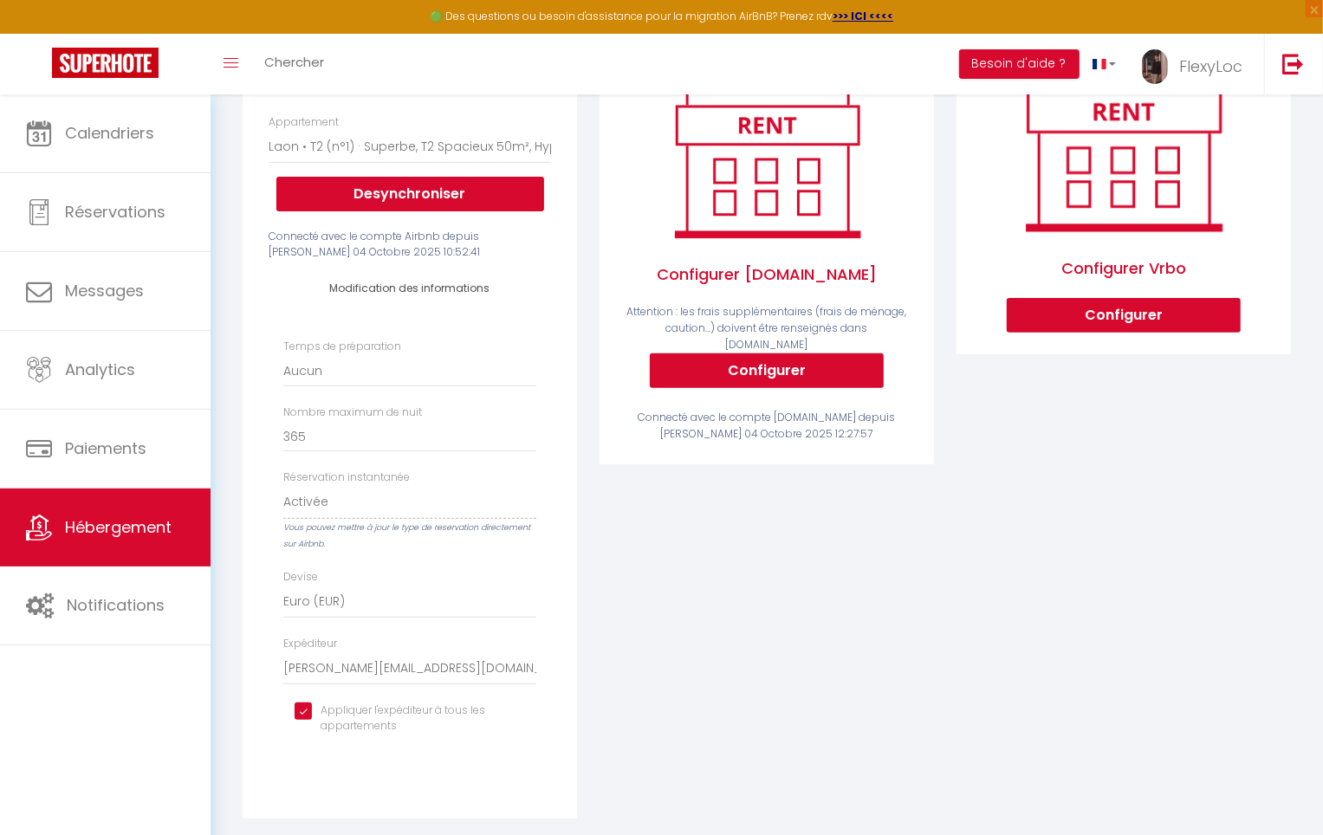
scroll to position [278, 0]
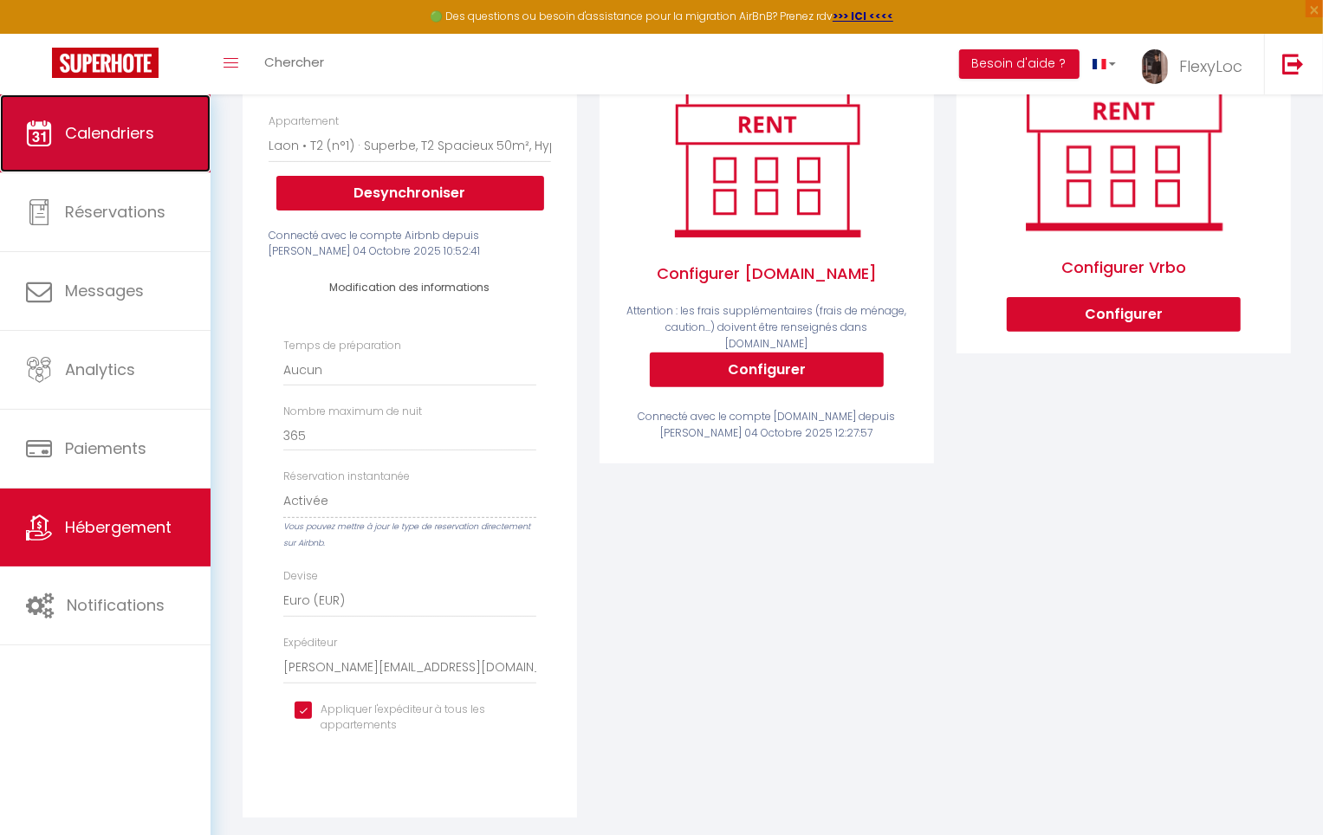
click at [48, 127] on icon at bounding box center [39, 133] width 26 height 26
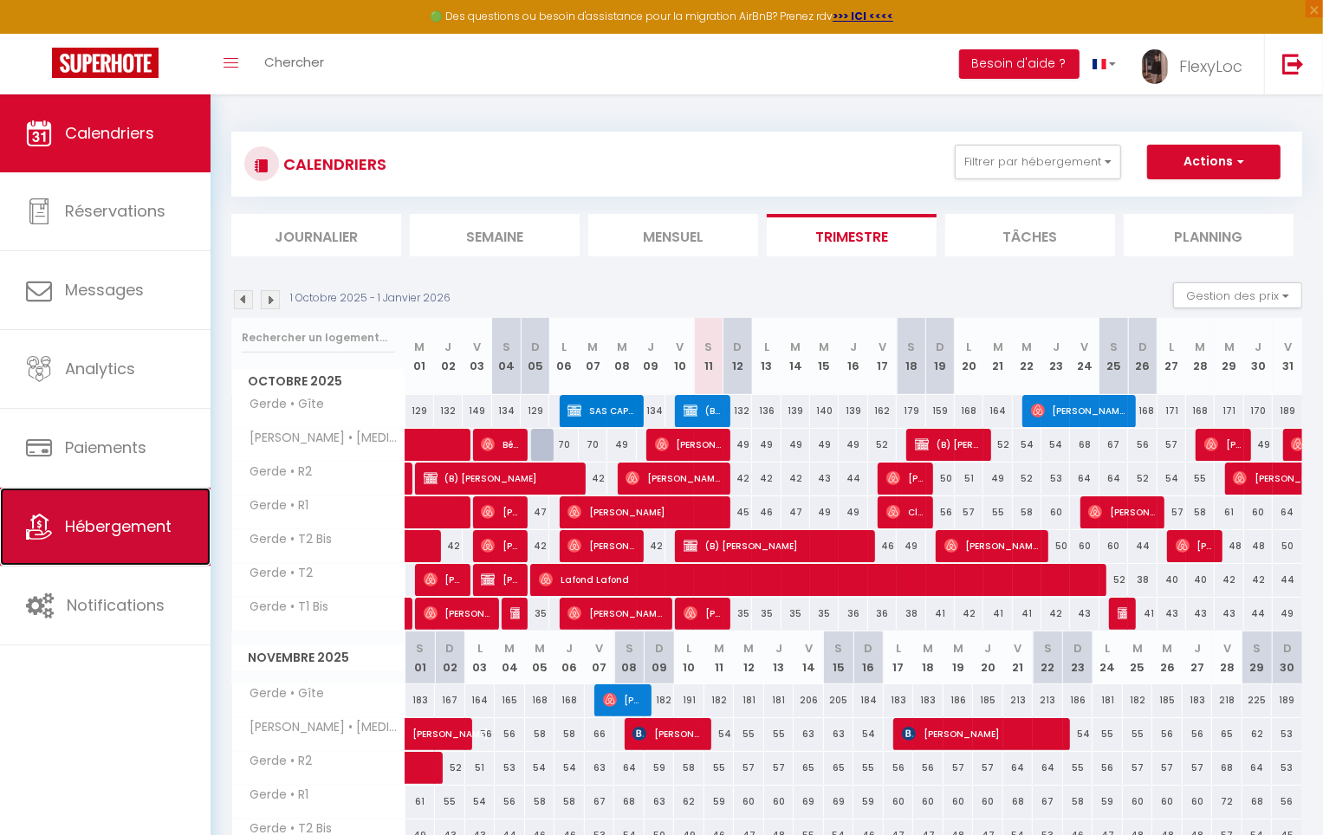
click at [107, 538] on link "Hébergement" at bounding box center [105, 527] width 211 height 78
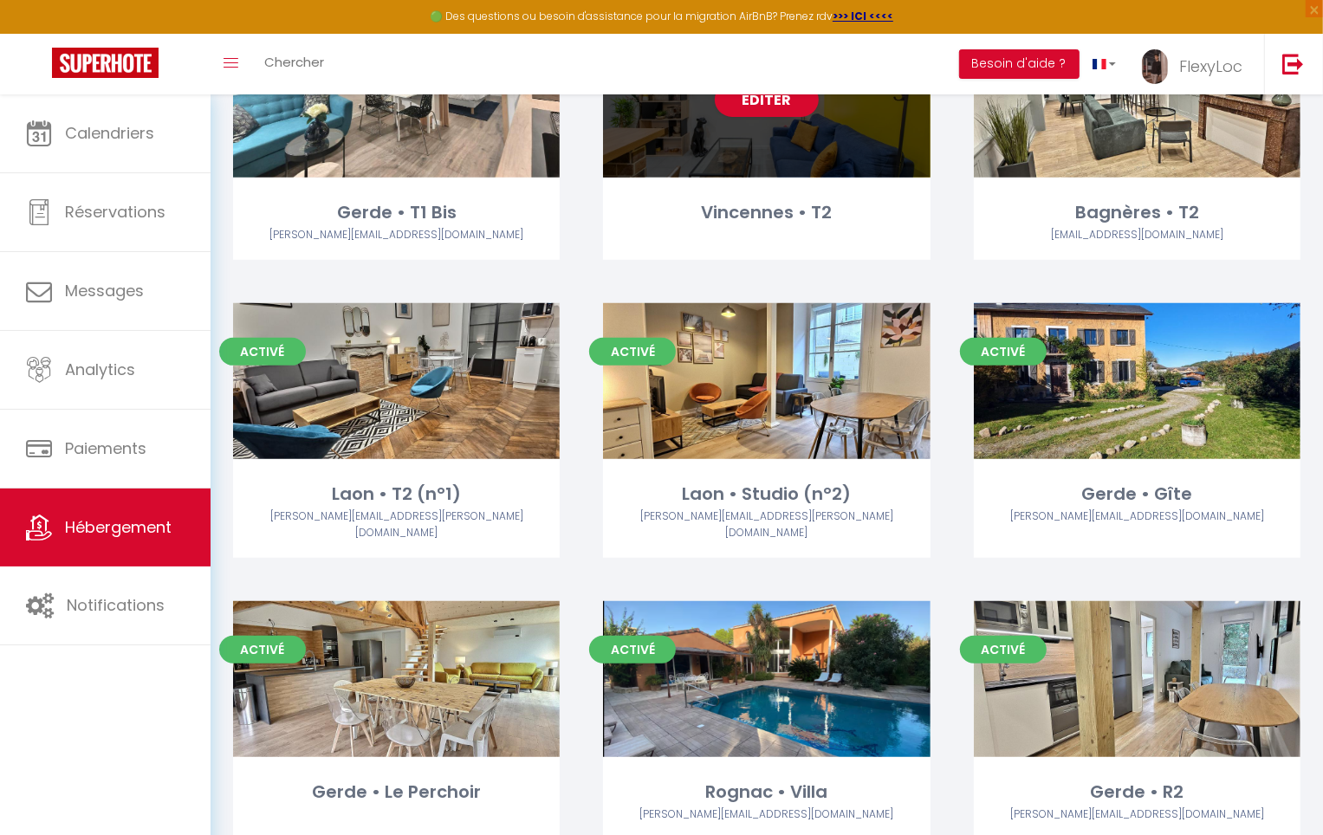
scroll to position [556, 0]
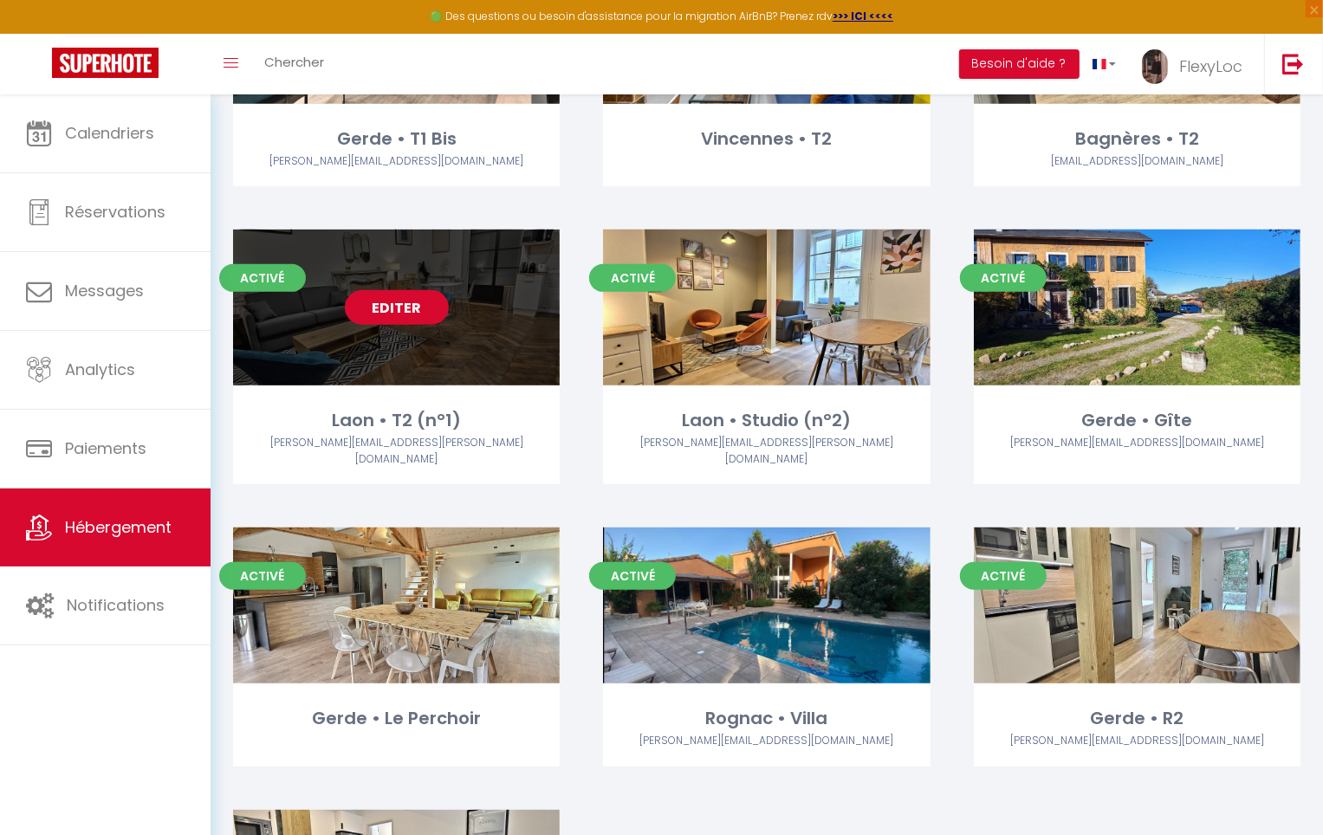
click at [399, 306] on link "Editer" at bounding box center [397, 307] width 104 height 35
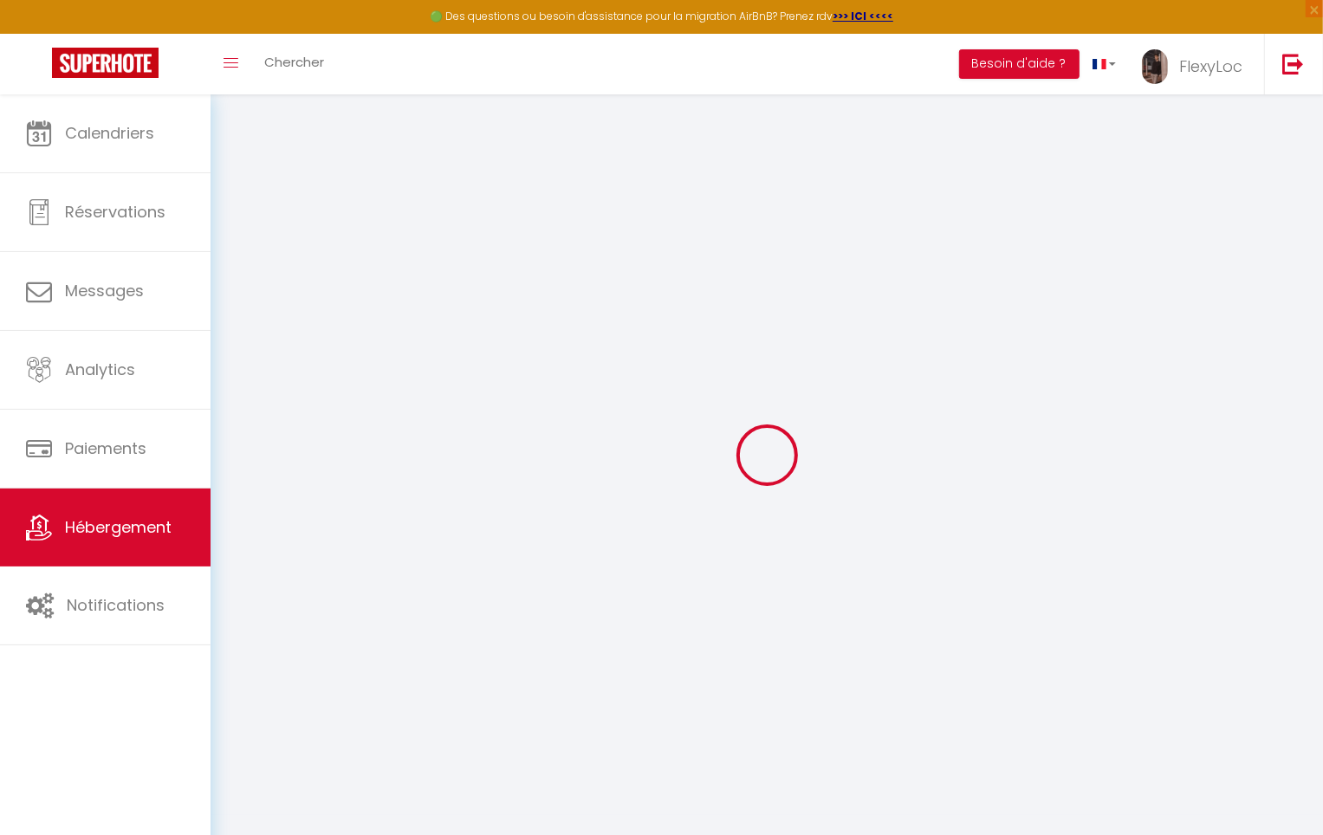
select select "11797-1160545933761441486"
select select "+ 16 %"
select select "+ 19 %"
checkbox input "false"
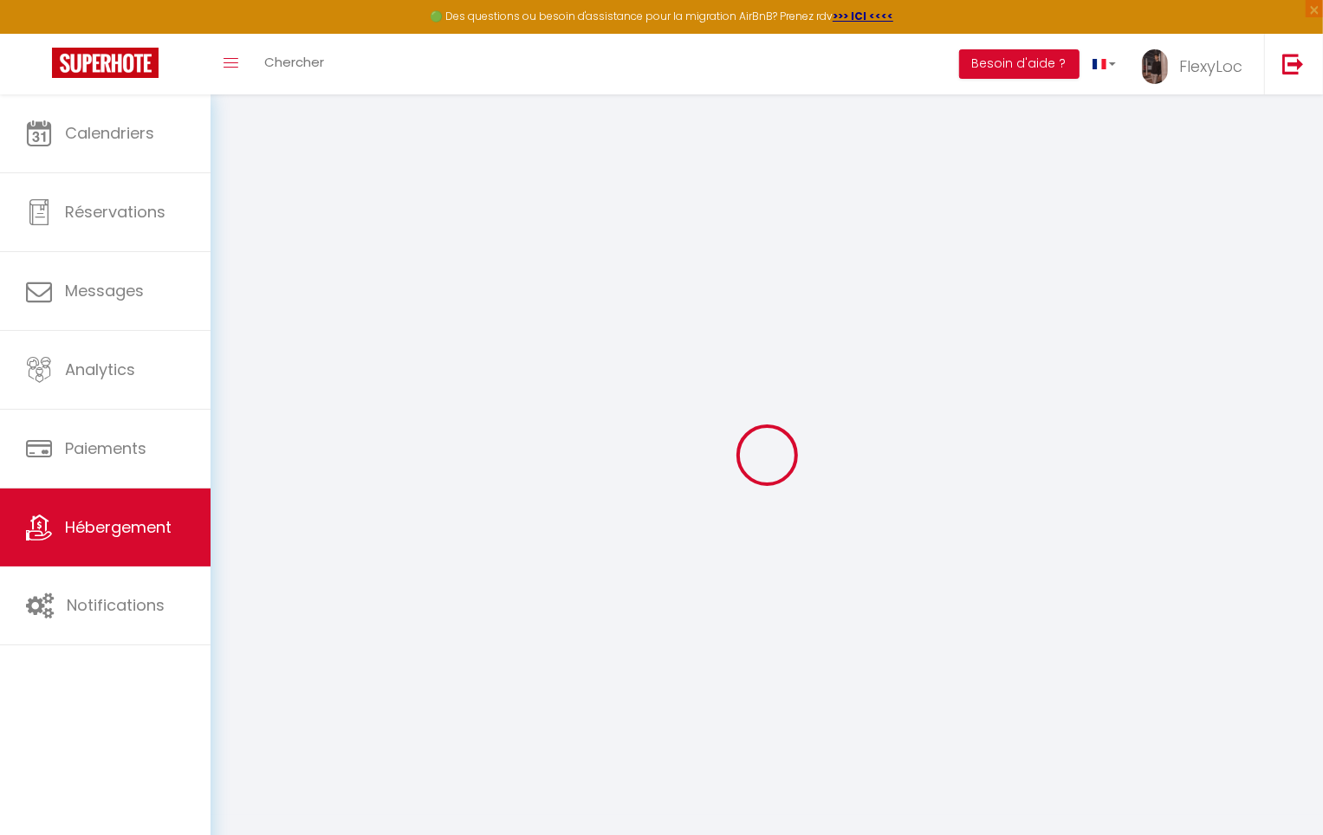
checkbox input "false"
select select "EUR"
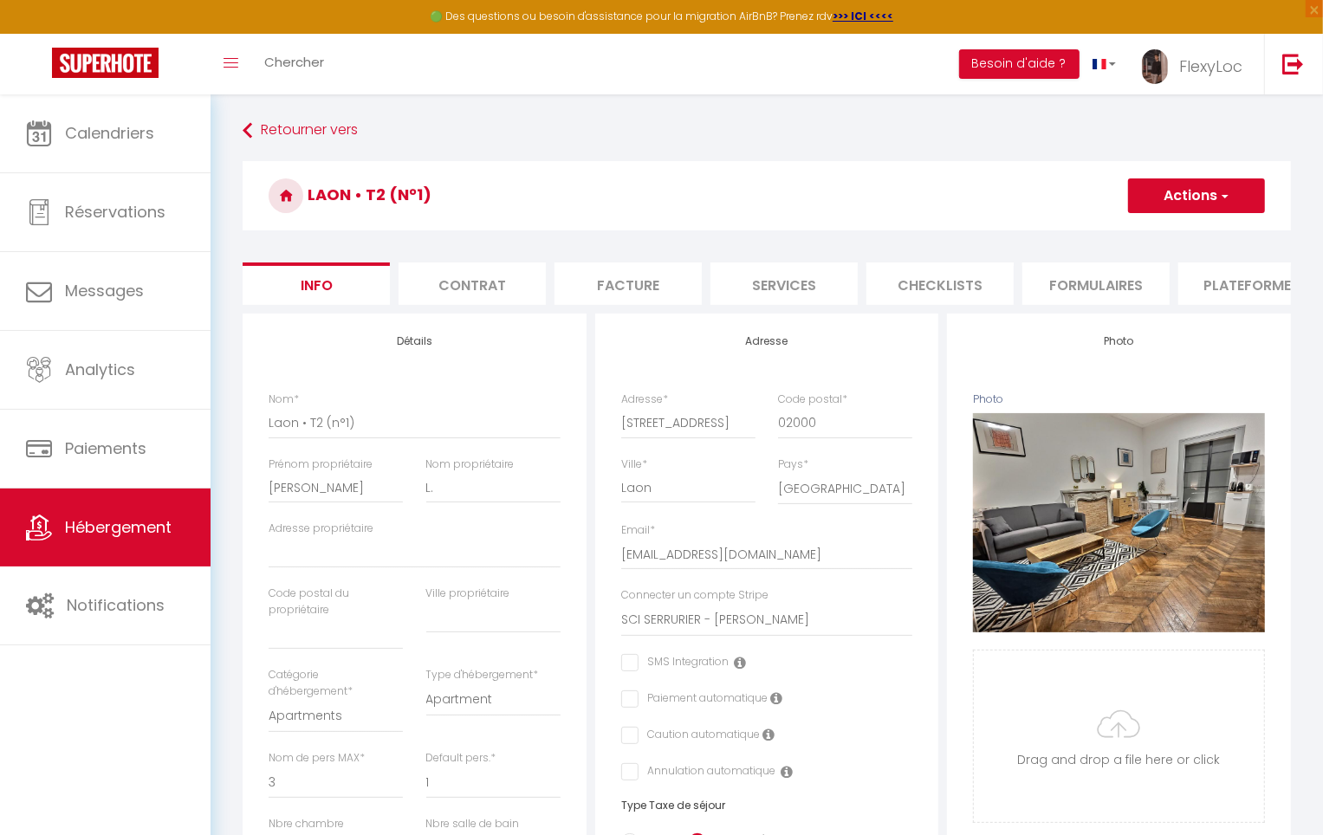
click at [1176, 276] on ul "Info Contrat Facture Services Checklists Formulaires Plateformes Paramètres [GE…" at bounding box center [767, 284] width 1049 height 42
click at [1188, 275] on li "Plateformes" at bounding box center [1251, 284] width 147 height 42
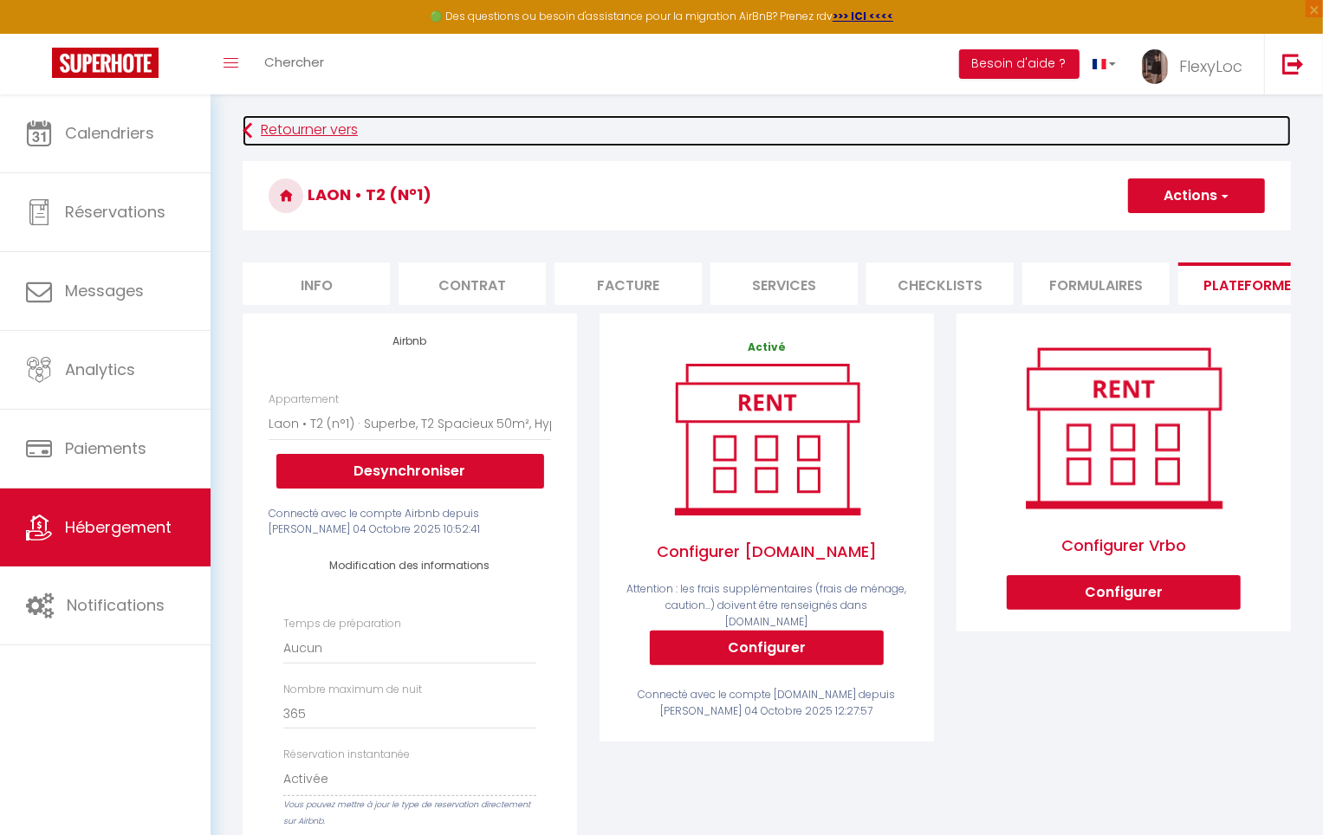
click at [300, 118] on link "Retourner vers" at bounding box center [767, 130] width 1049 height 31
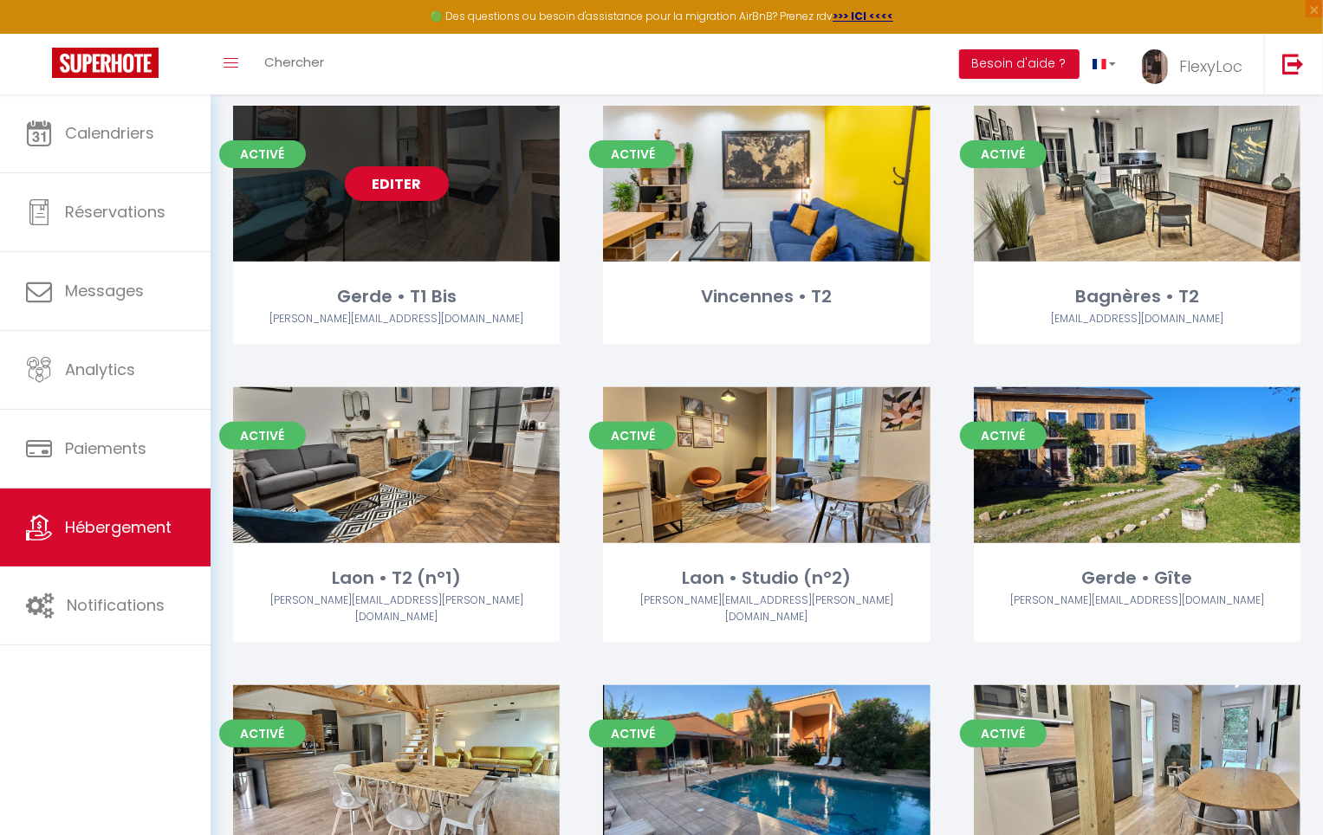
scroll to position [30, 0]
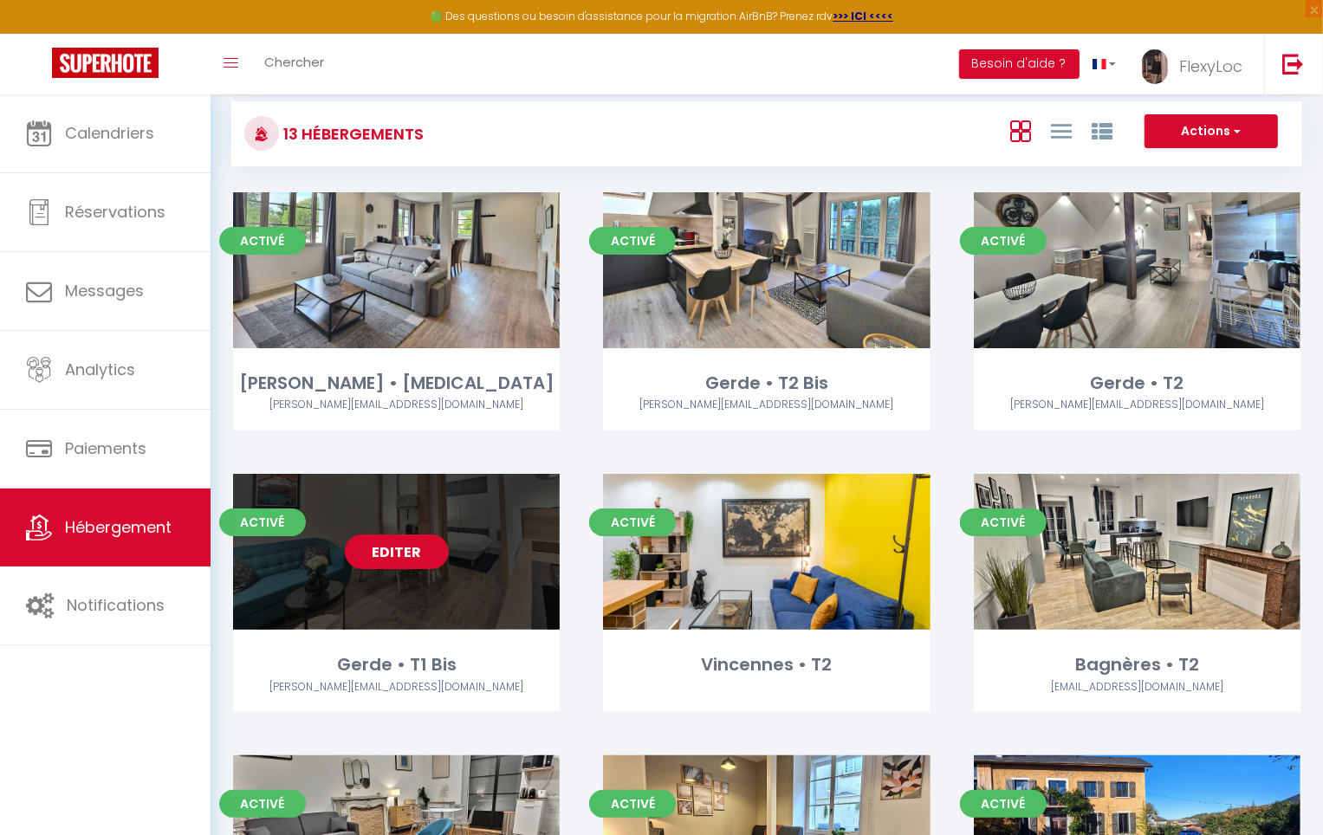
click at [403, 543] on link "Editer" at bounding box center [397, 552] width 104 height 35
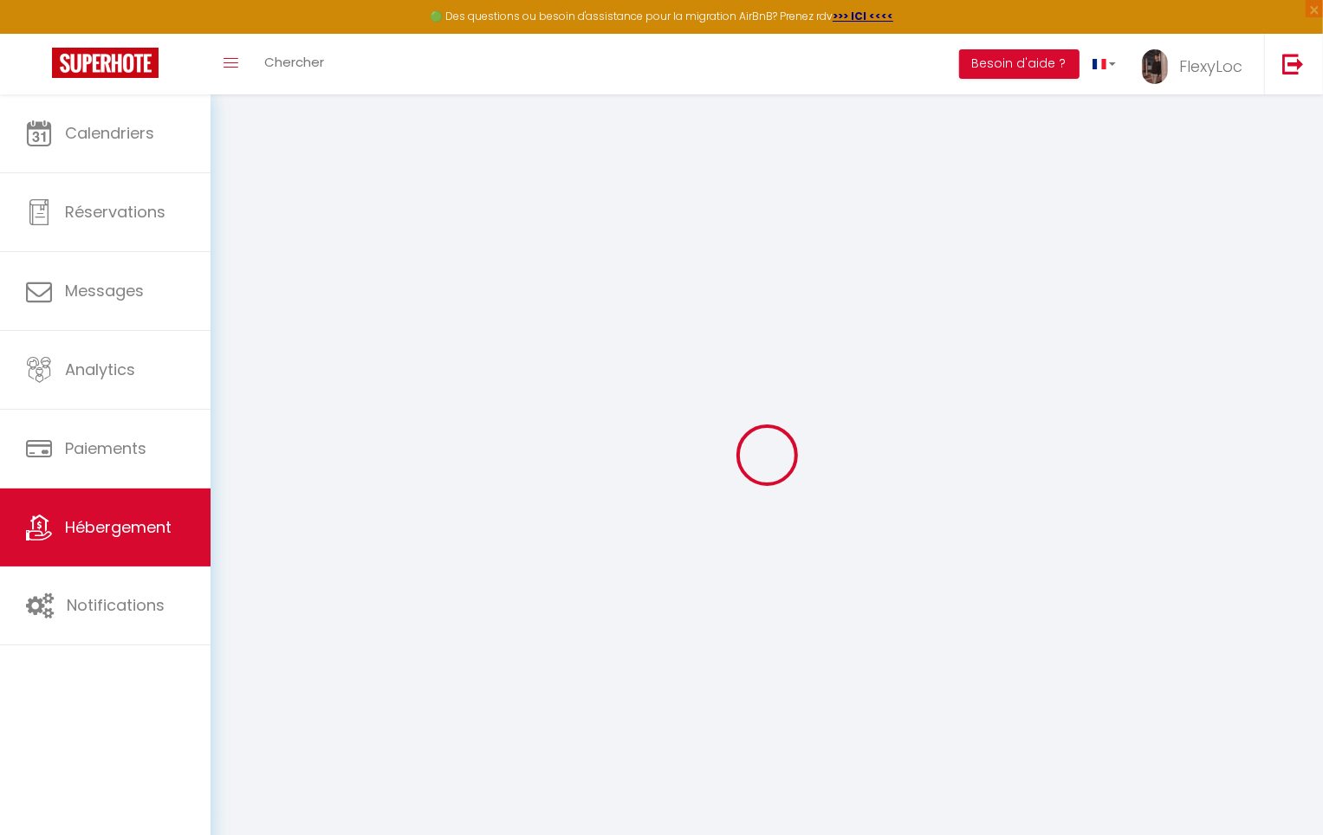
select select "1295-762239584106375838"
select select "+ 16 %"
select select "+ 19 %"
checkbox input "false"
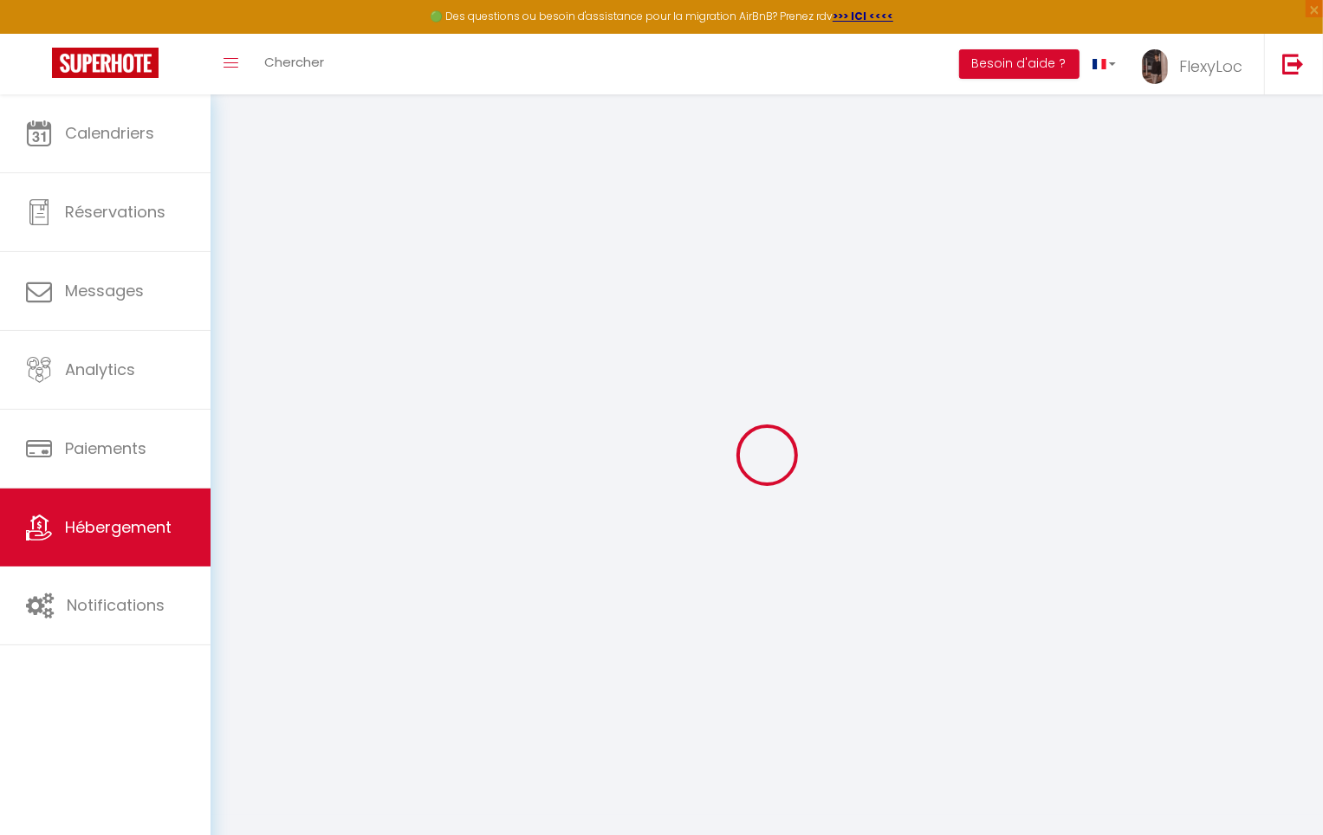
checkbox input "false"
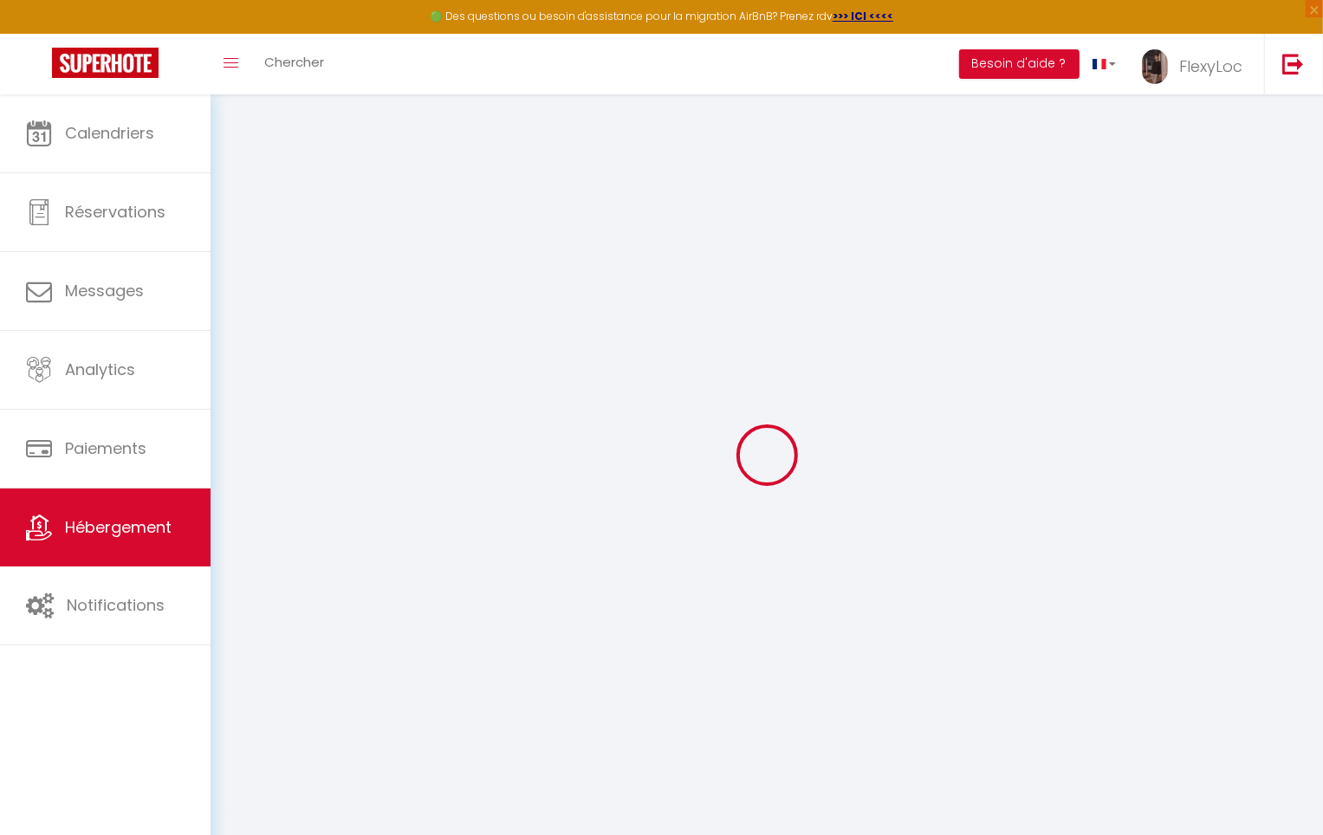
checkbox input "false"
select select "EUR"
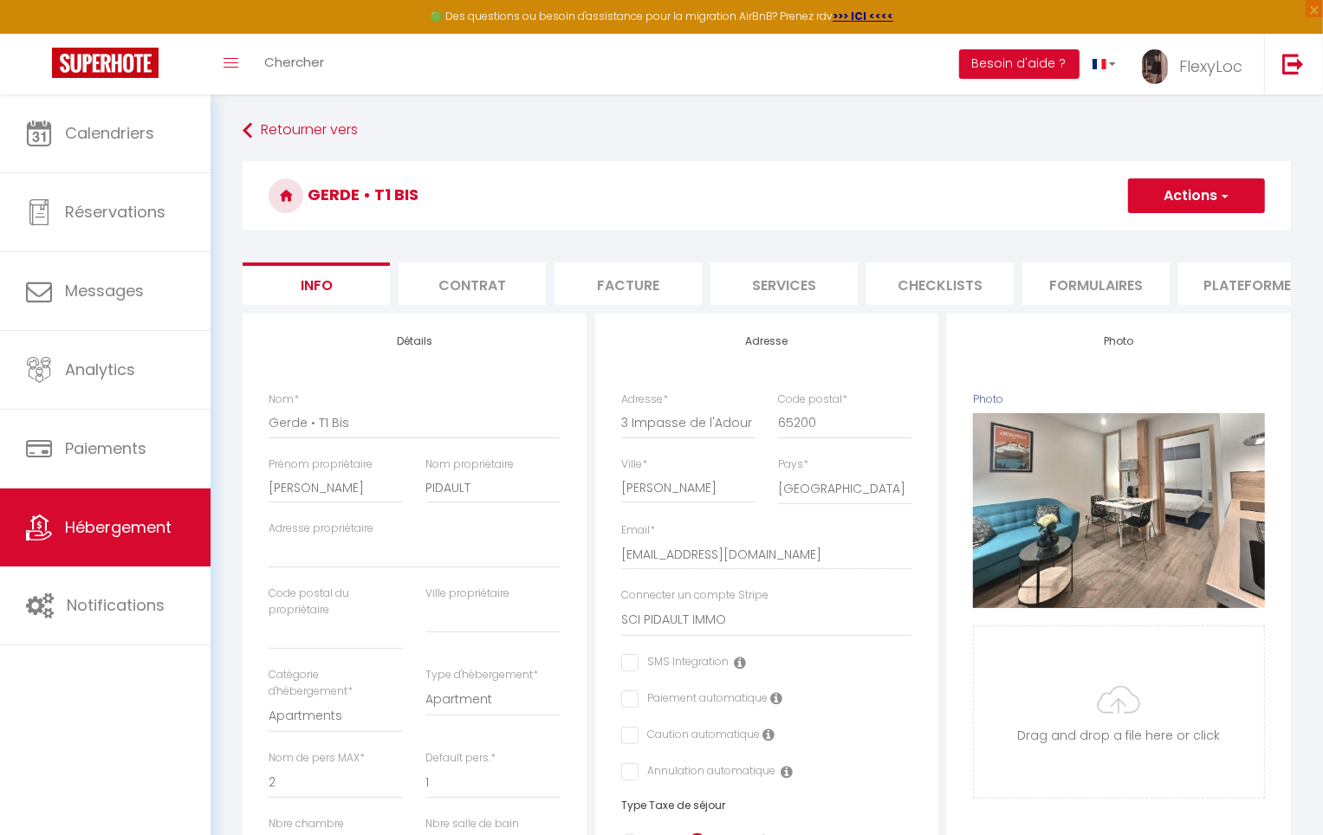
click at [1244, 271] on li "Plateformes" at bounding box center [1251, 284] width 147 height 42
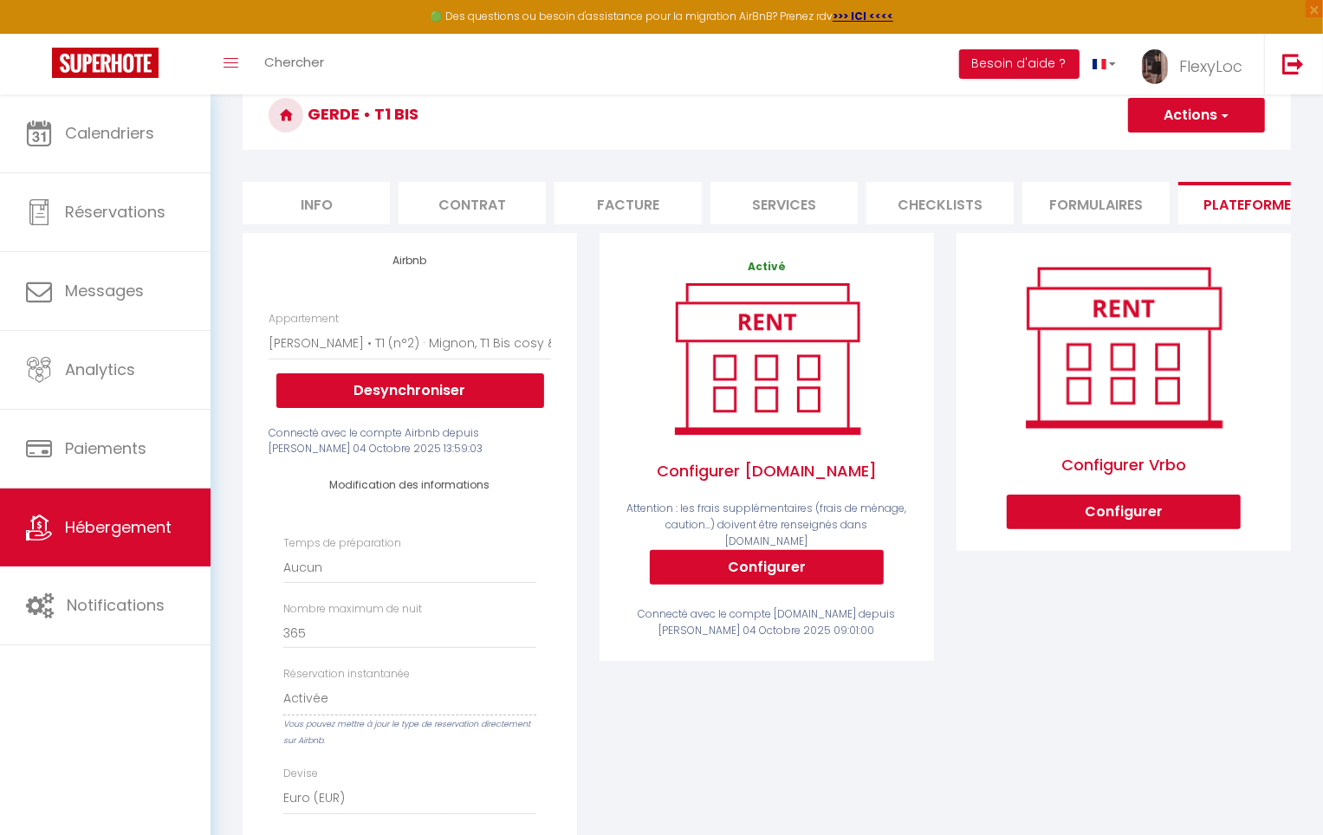
scroll to position [198, 0]
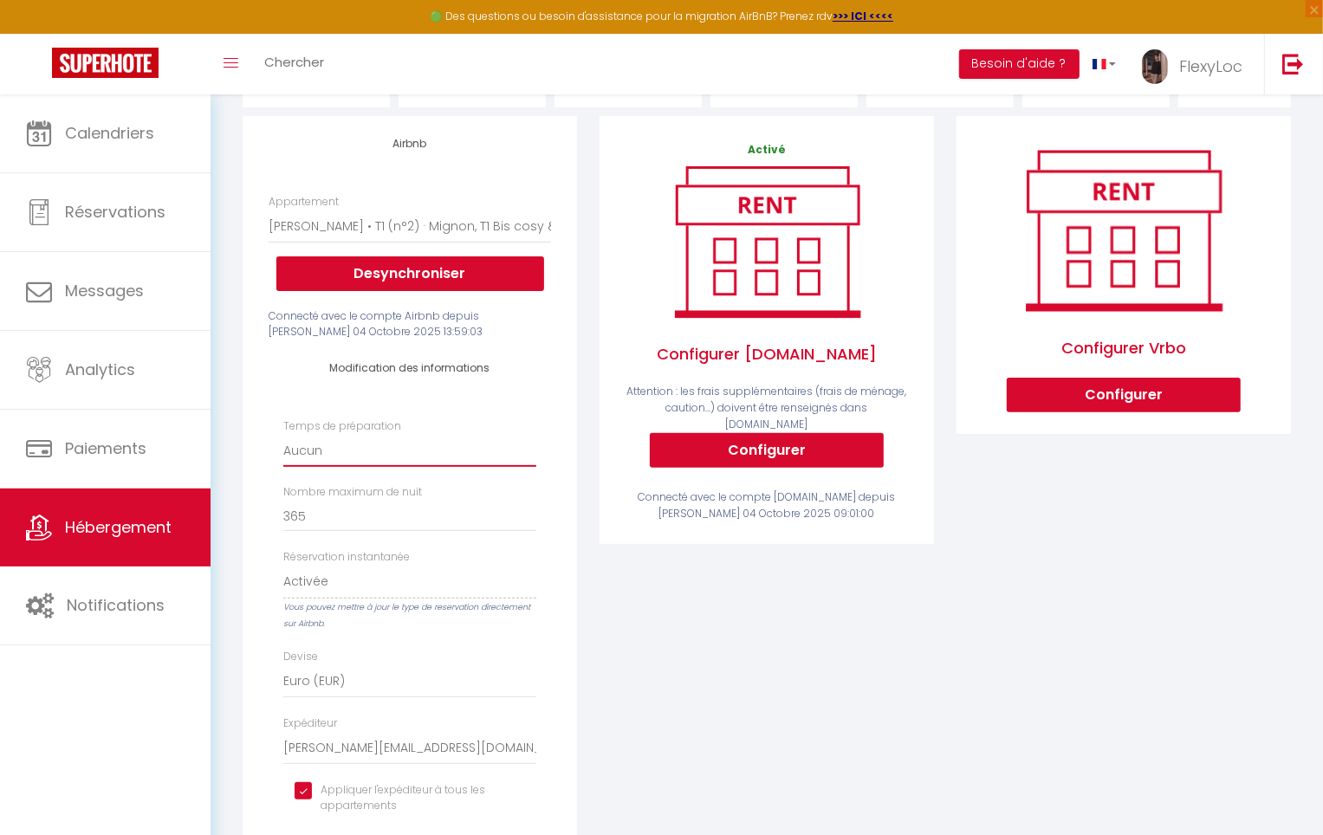
click at [488, 465] on select "Aucun 1 nuit avant et après chaque réservation 2 nuits avant et après chaque ré…" at bounding box center [409, 450] width 253 height 33
click at [430, 529] on input "365" at bounding box center [409, 516] width 253 height 31
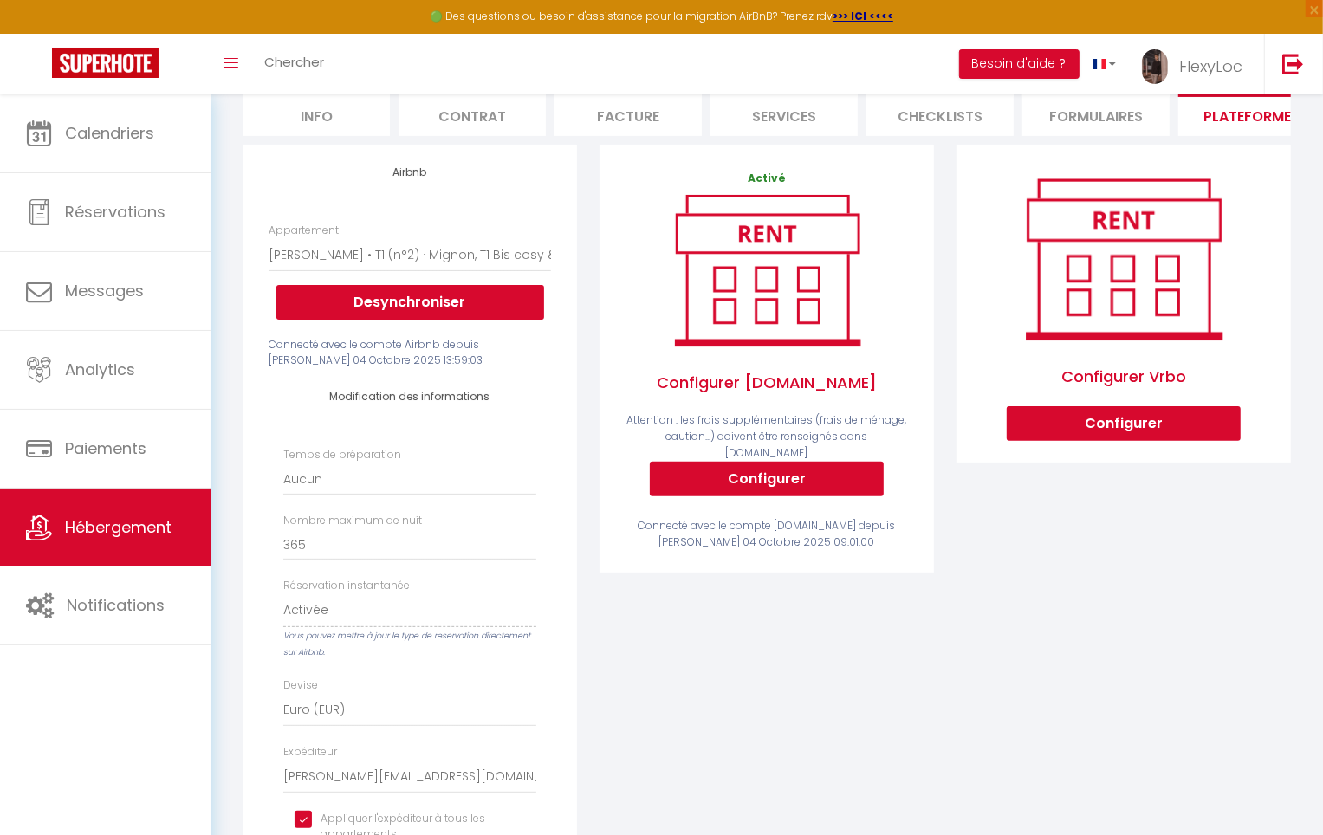
scroll to position [0, 0]
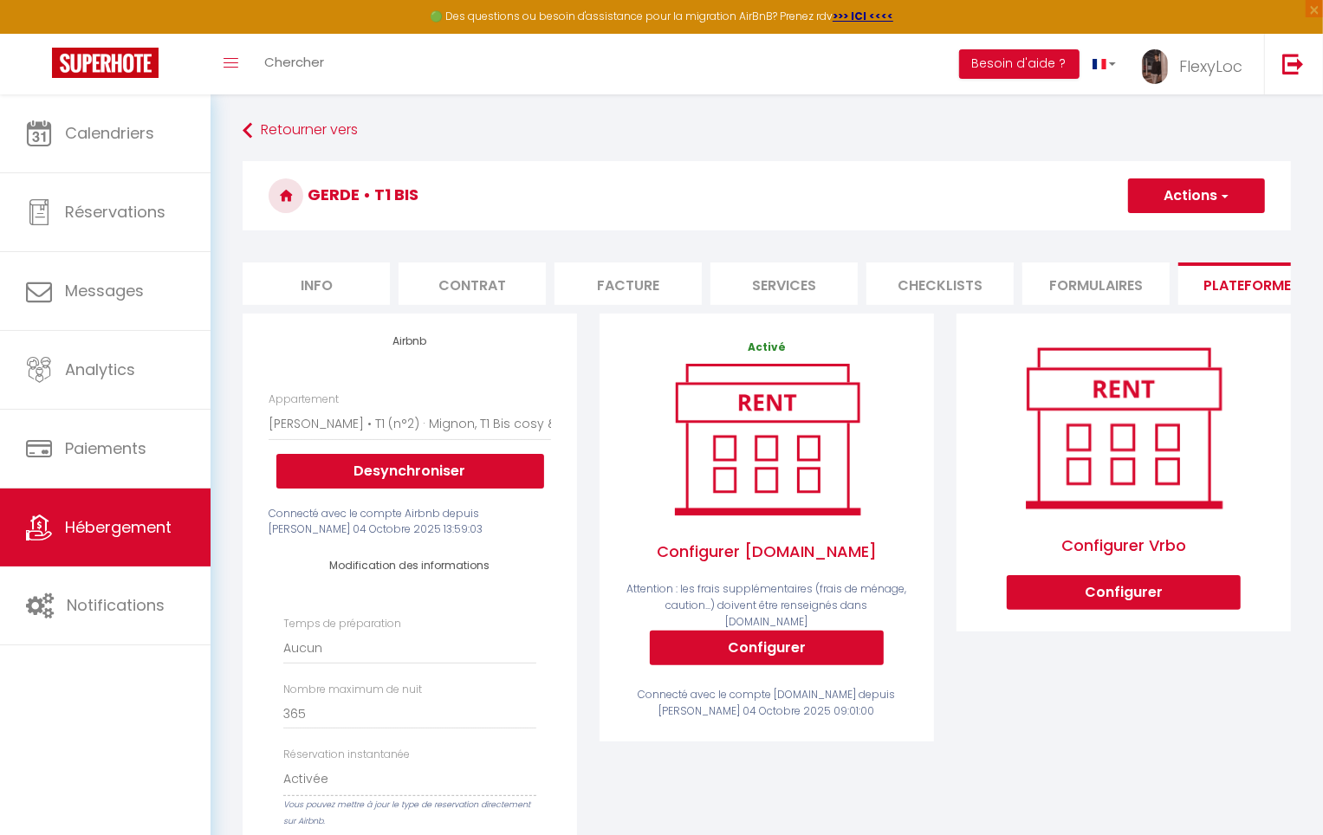
click at [606, 297] on li "Facture" at bounding box center [628, 284] width 147 height 42
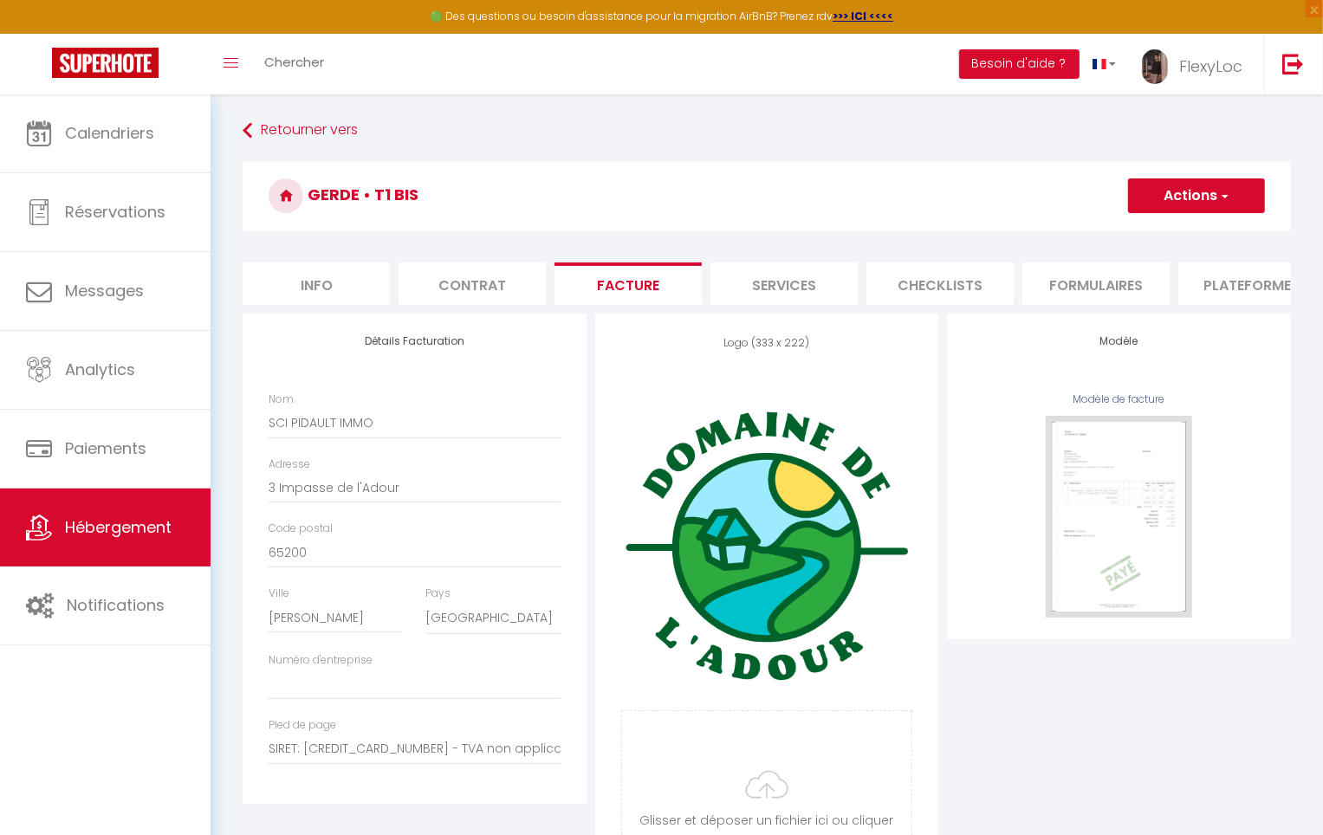
click at [795, 290] on li "Services" at bounding box center [784, 284] width 147 height 42
checkbox input "true"
checkbox input "false"
select select
checkbox input "false"
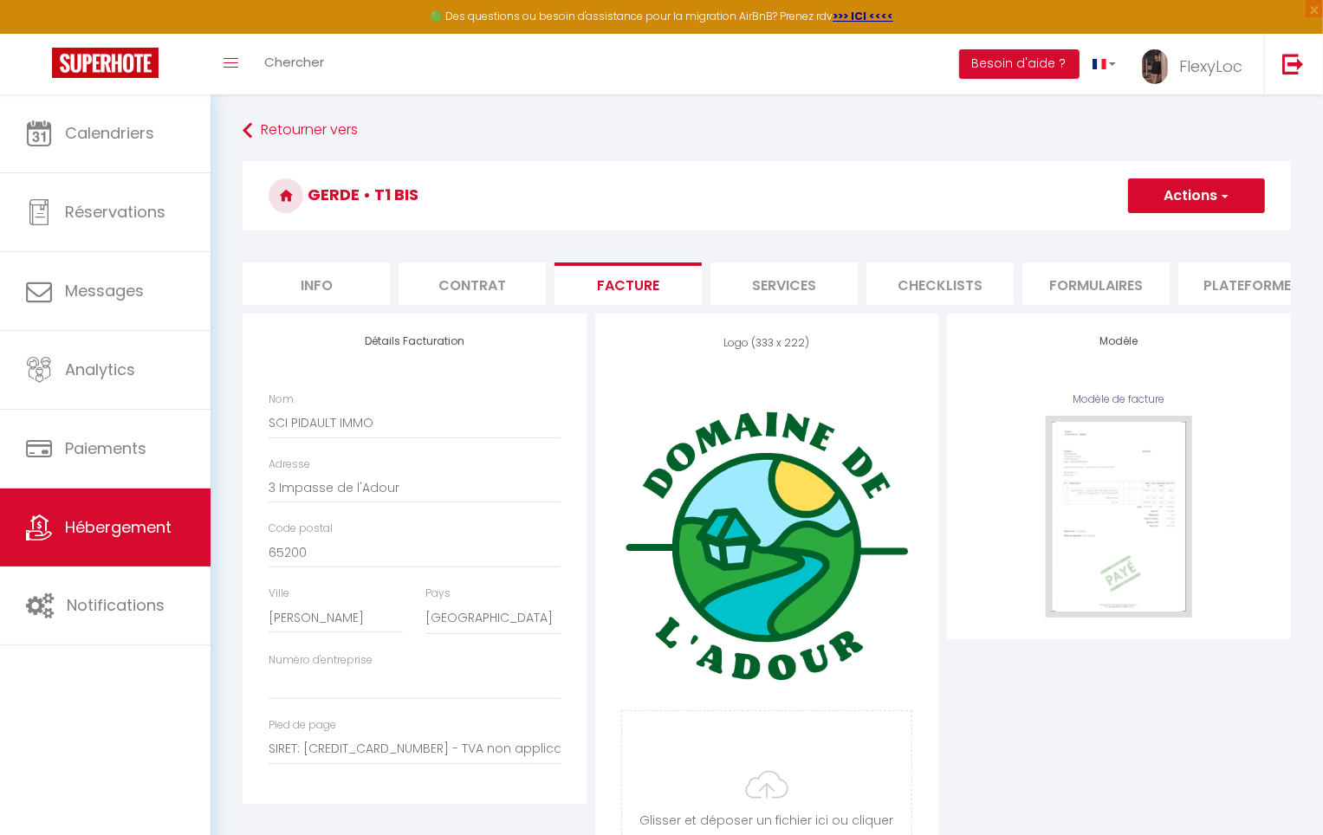
select select
checkbox input "false"
select select
checkbox input "false"
select select
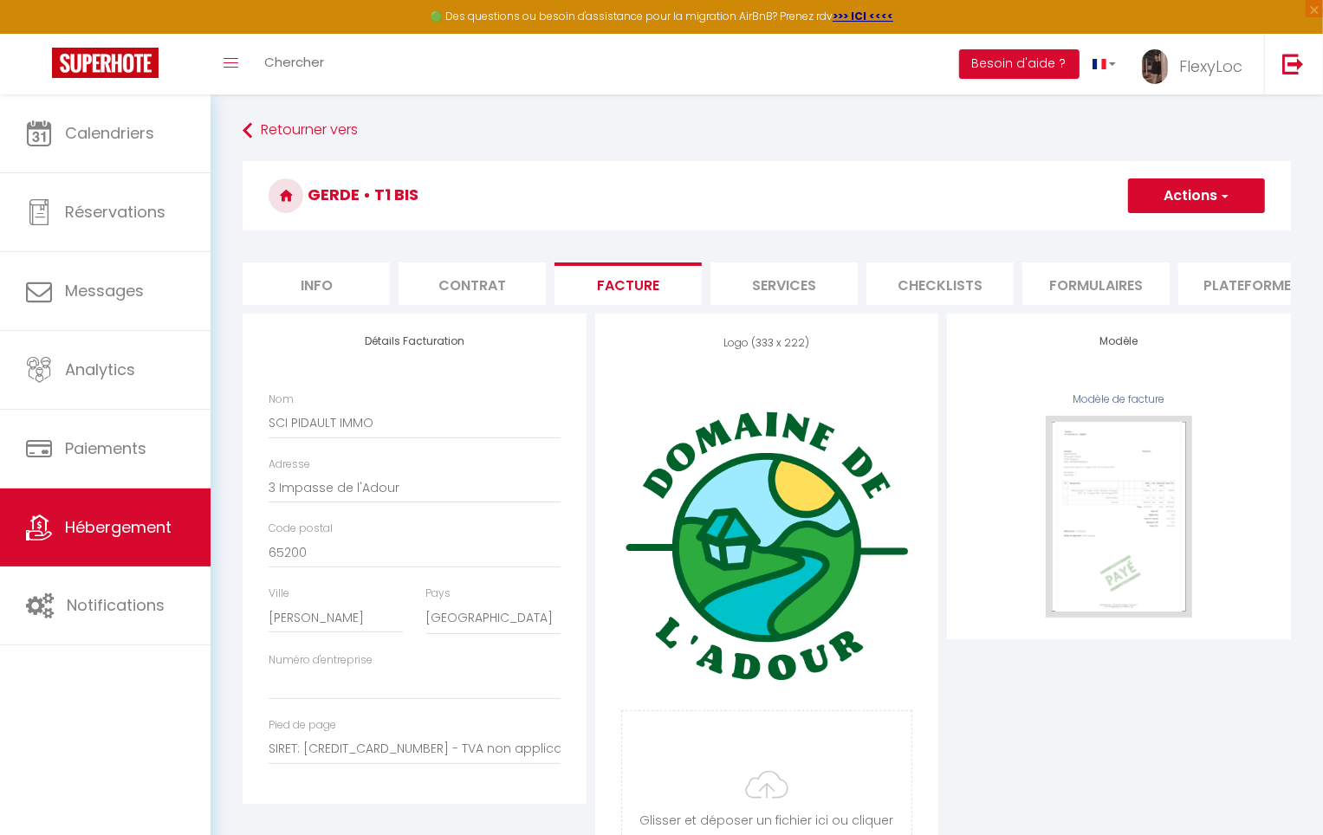
checkbox input "false"
select select
checkbox input "false"
select select
checkbox input "false"
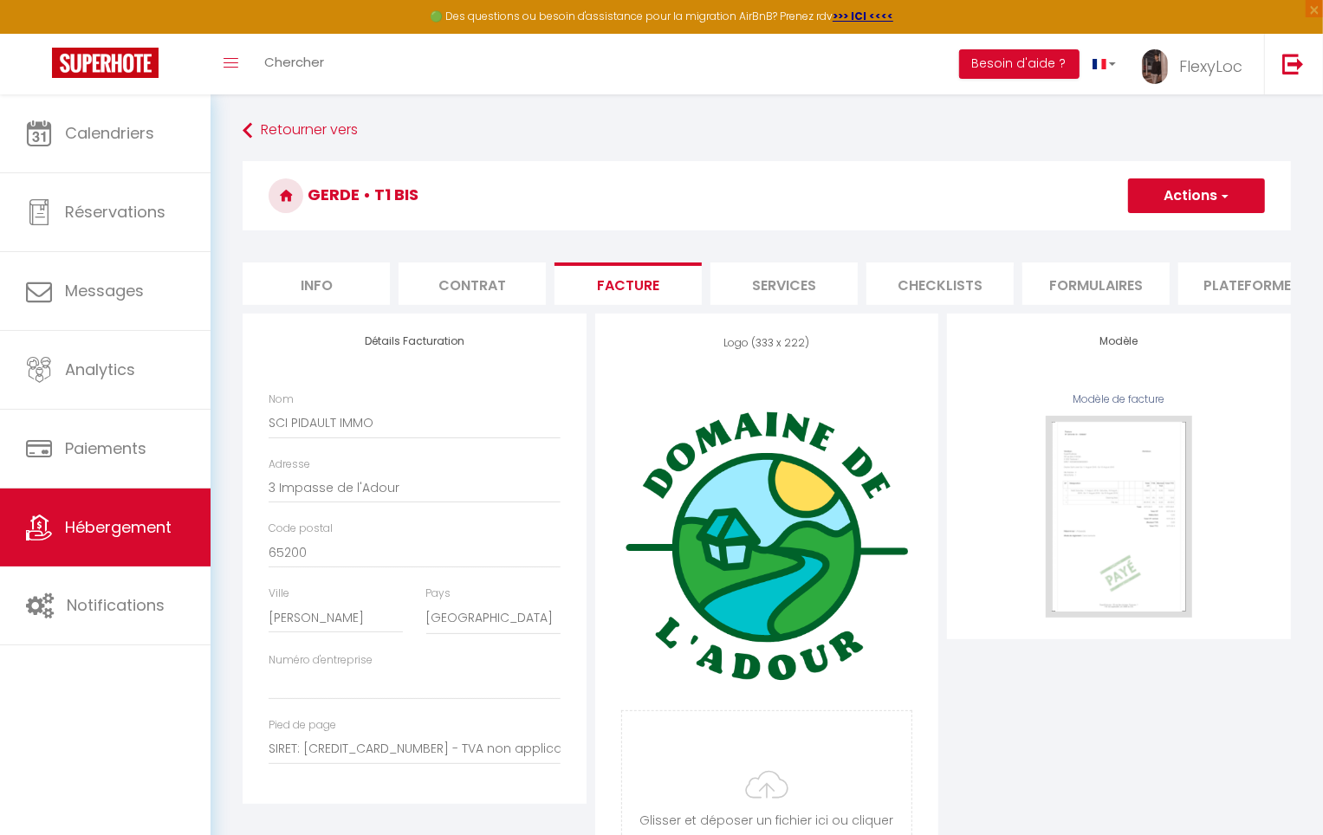
select select
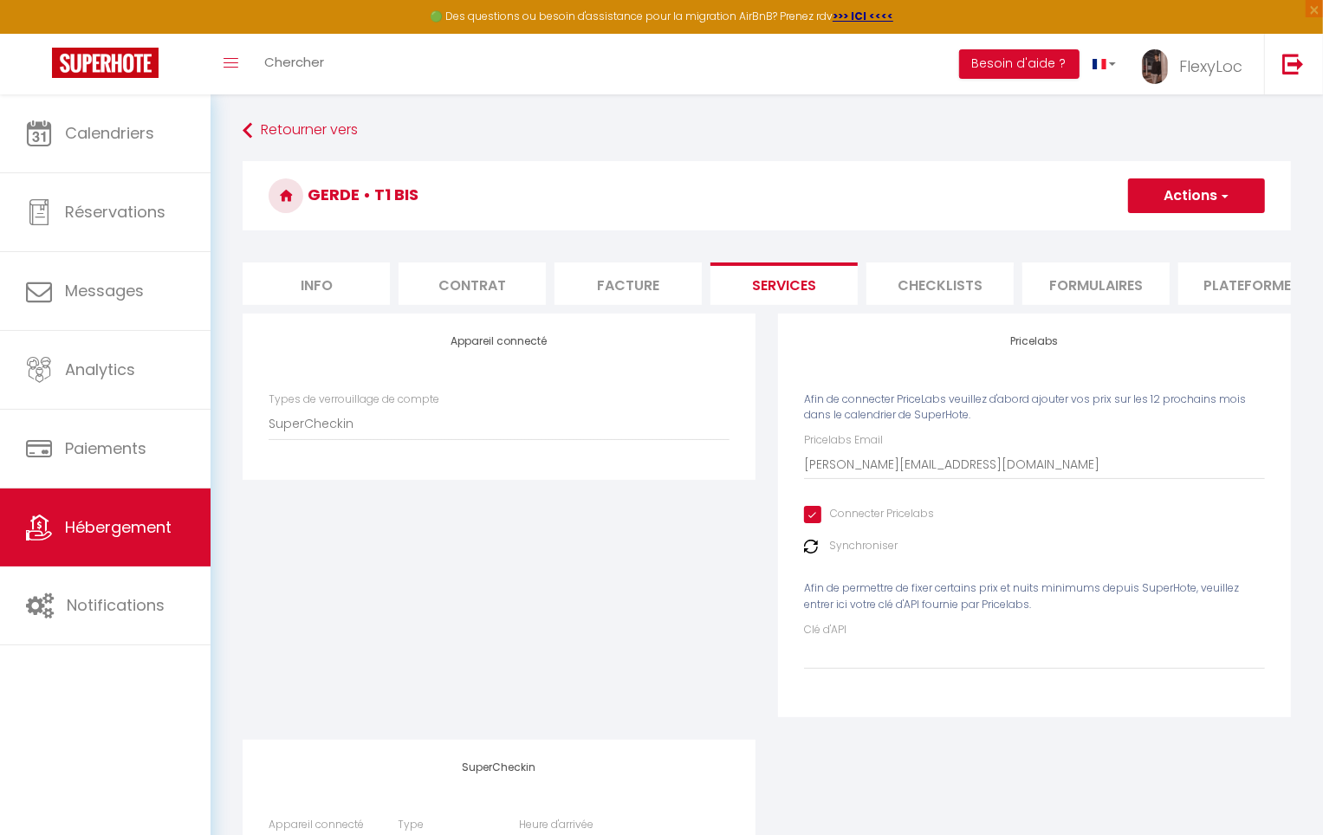
checkbox input "true"
checkbox input "false"
select select
checkbox input "false"
select select
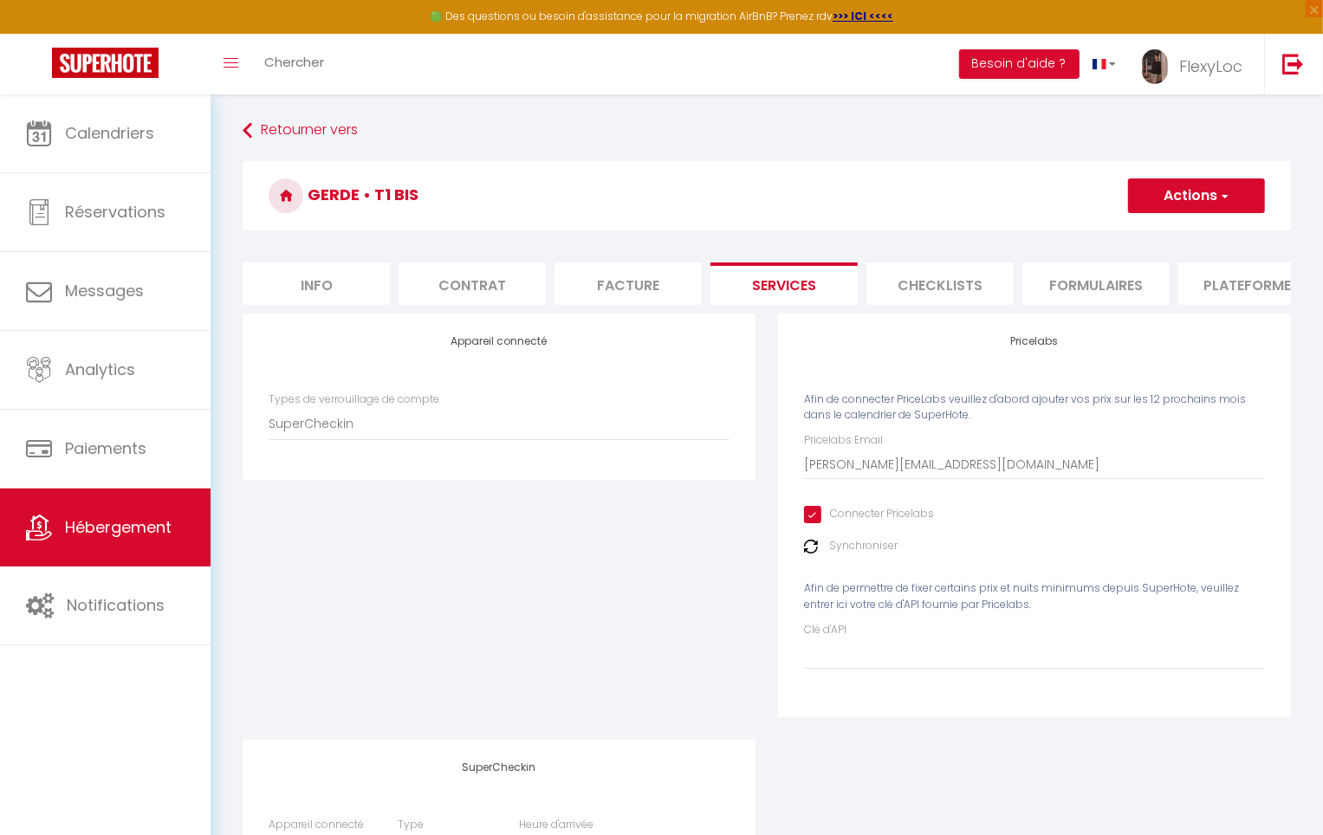
checkbox input "false"
select select
checkbox input "false"
select select
checkbox input "false"
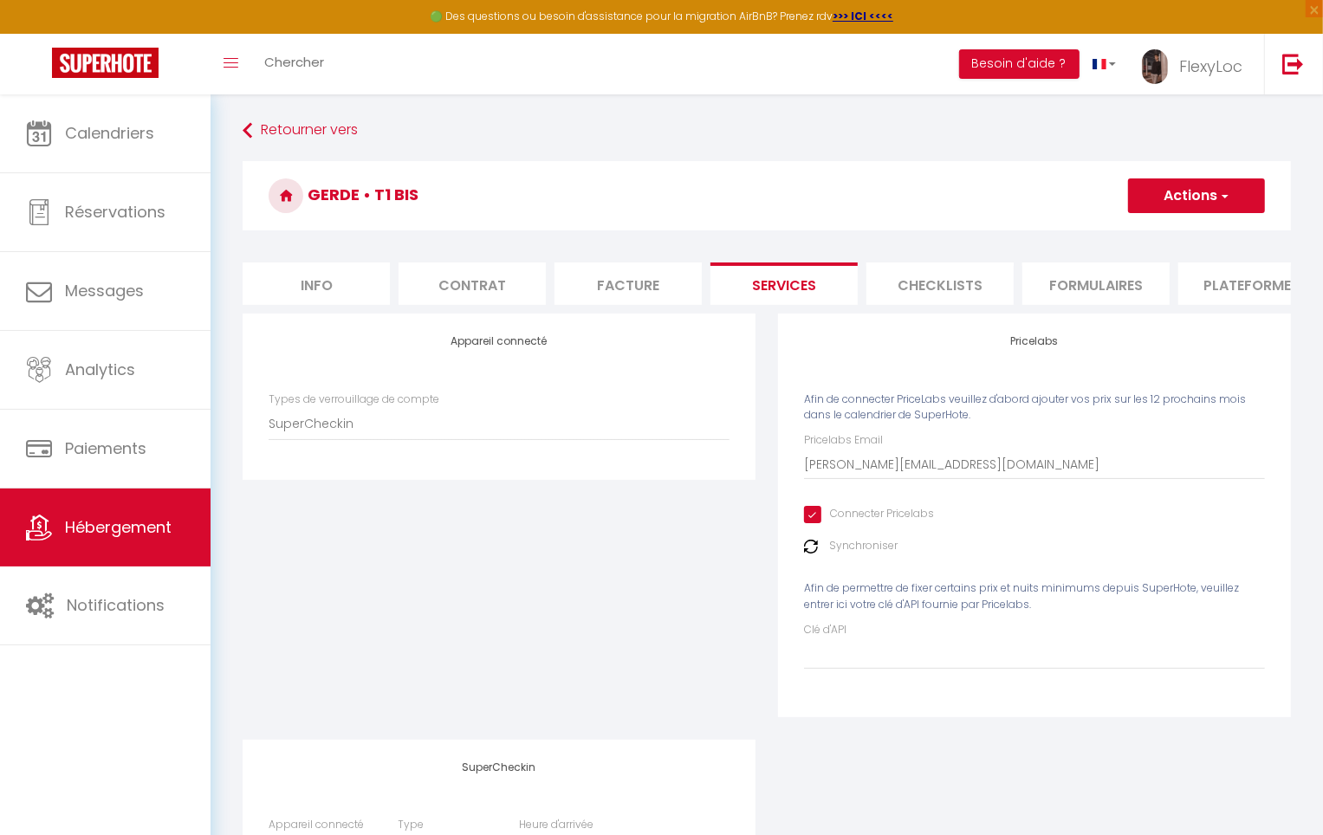
select select
checkbox input "false"
select select
checkbox input "false"
select select
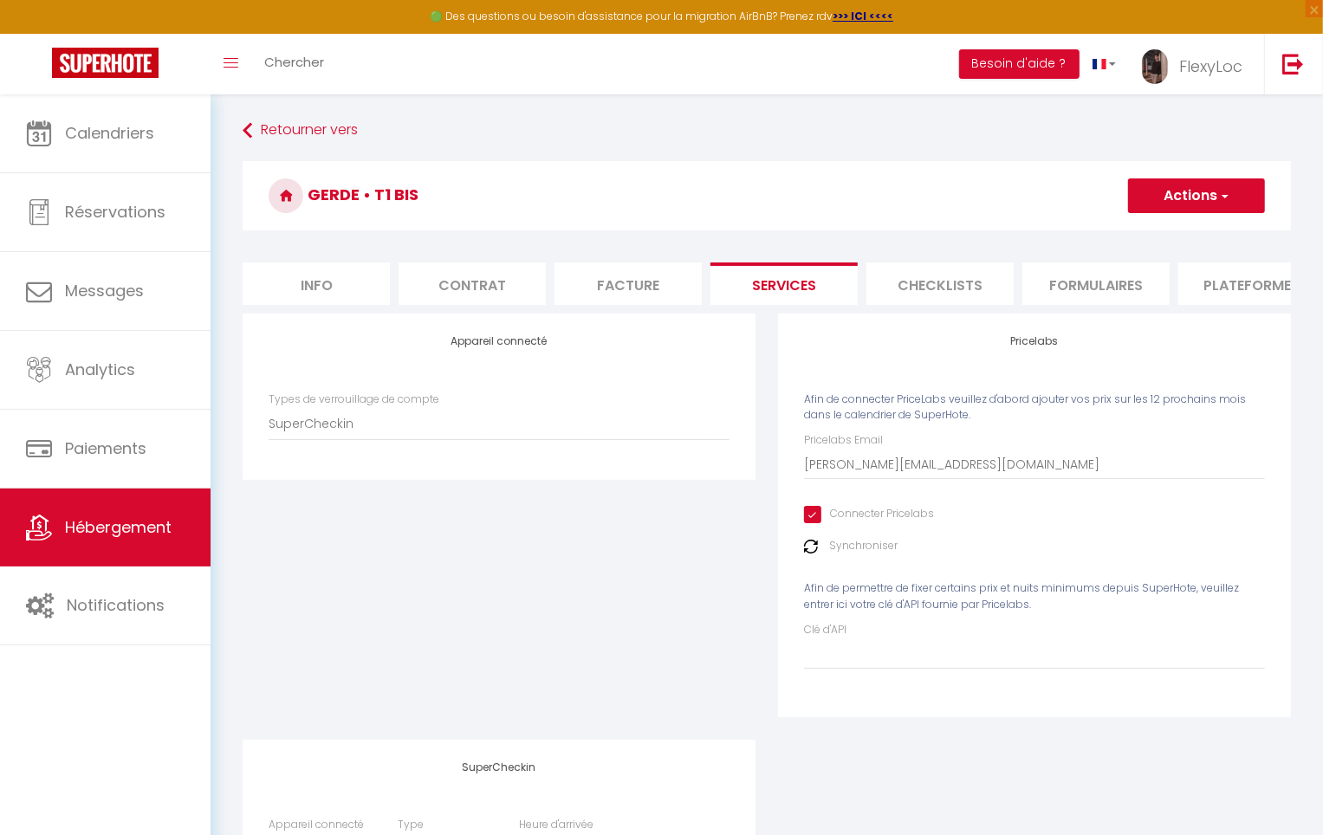
checkbox input "true"
checkbox input "false"
select select
checkbox input "false"
select select
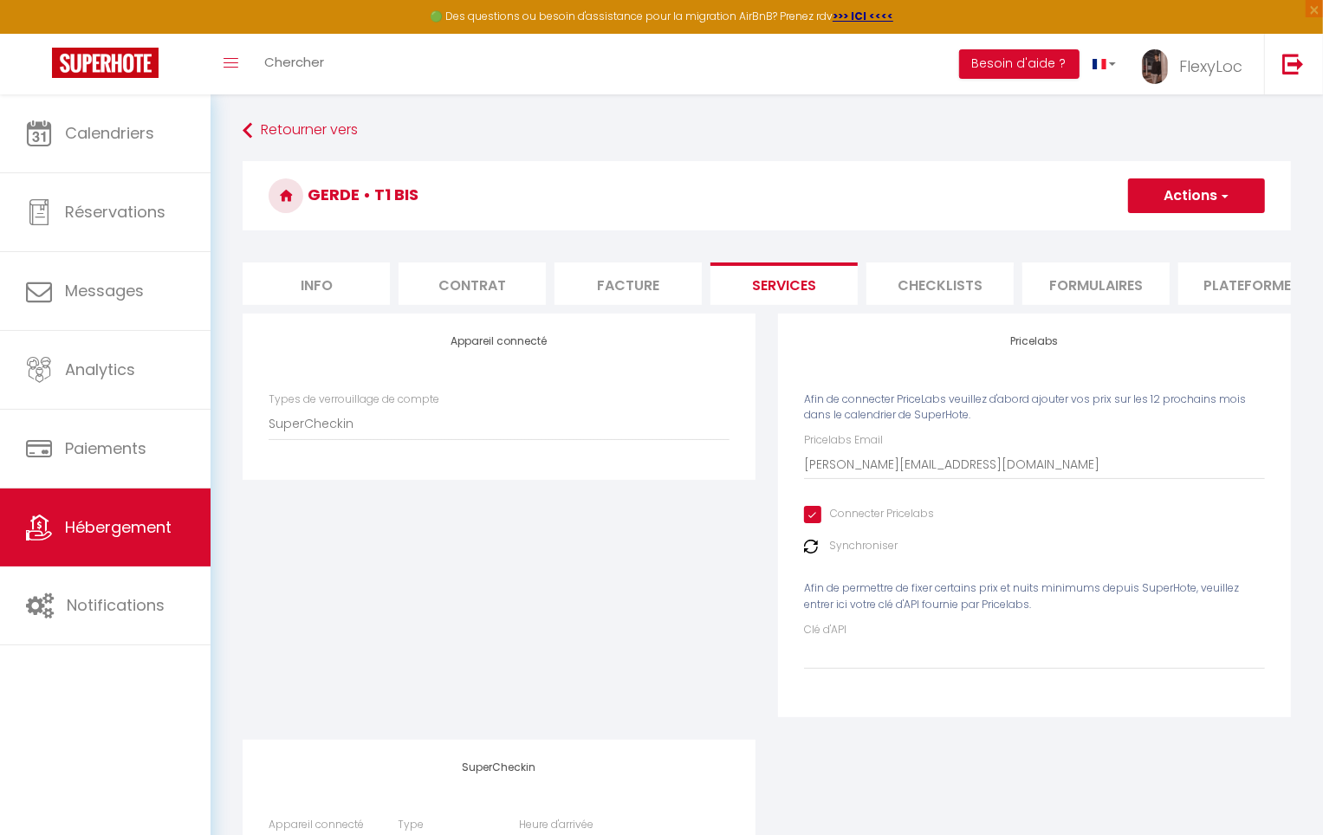
checkbox input "false"
select select
checkbox input "false"
select select
checkbox input "false"
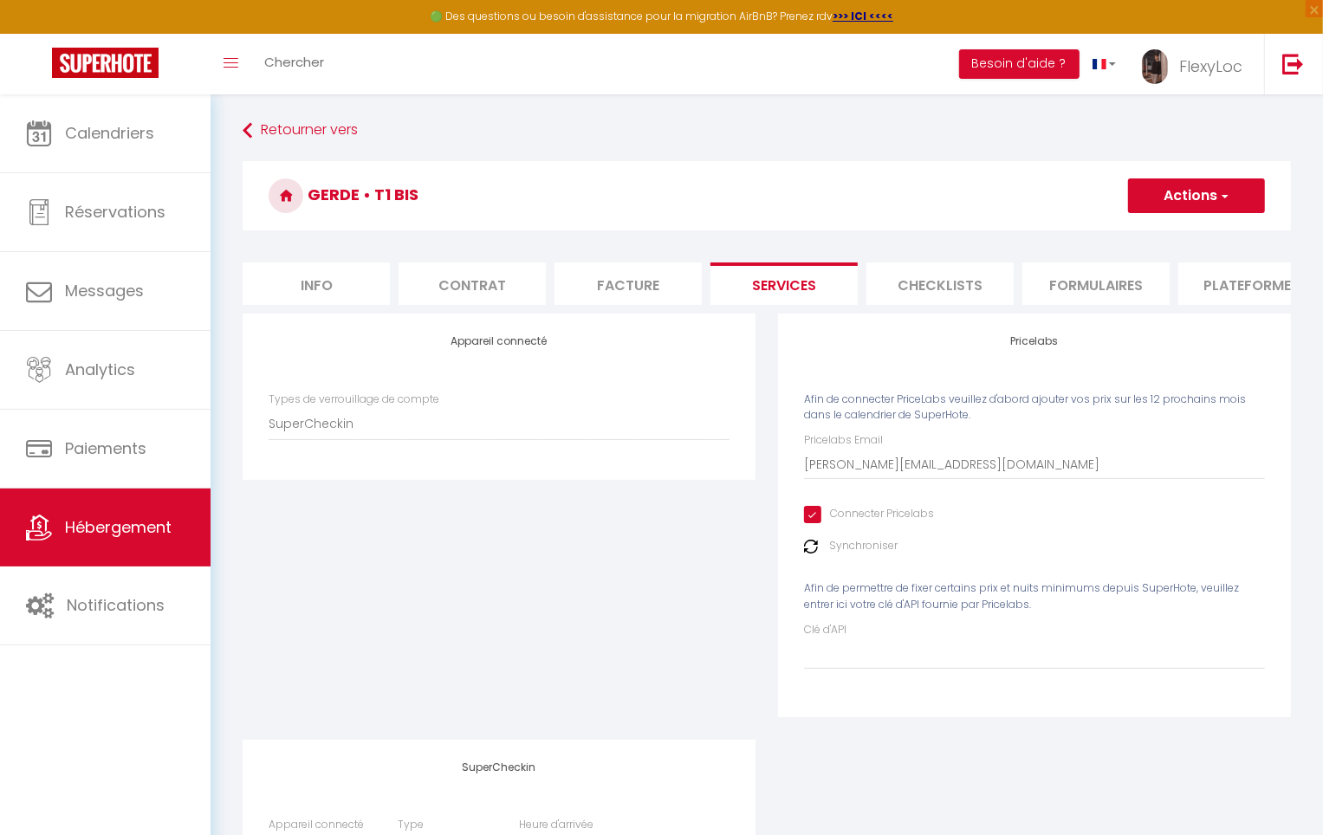
select select
checkbox input "false"
select select
checkbox input "false"
select select
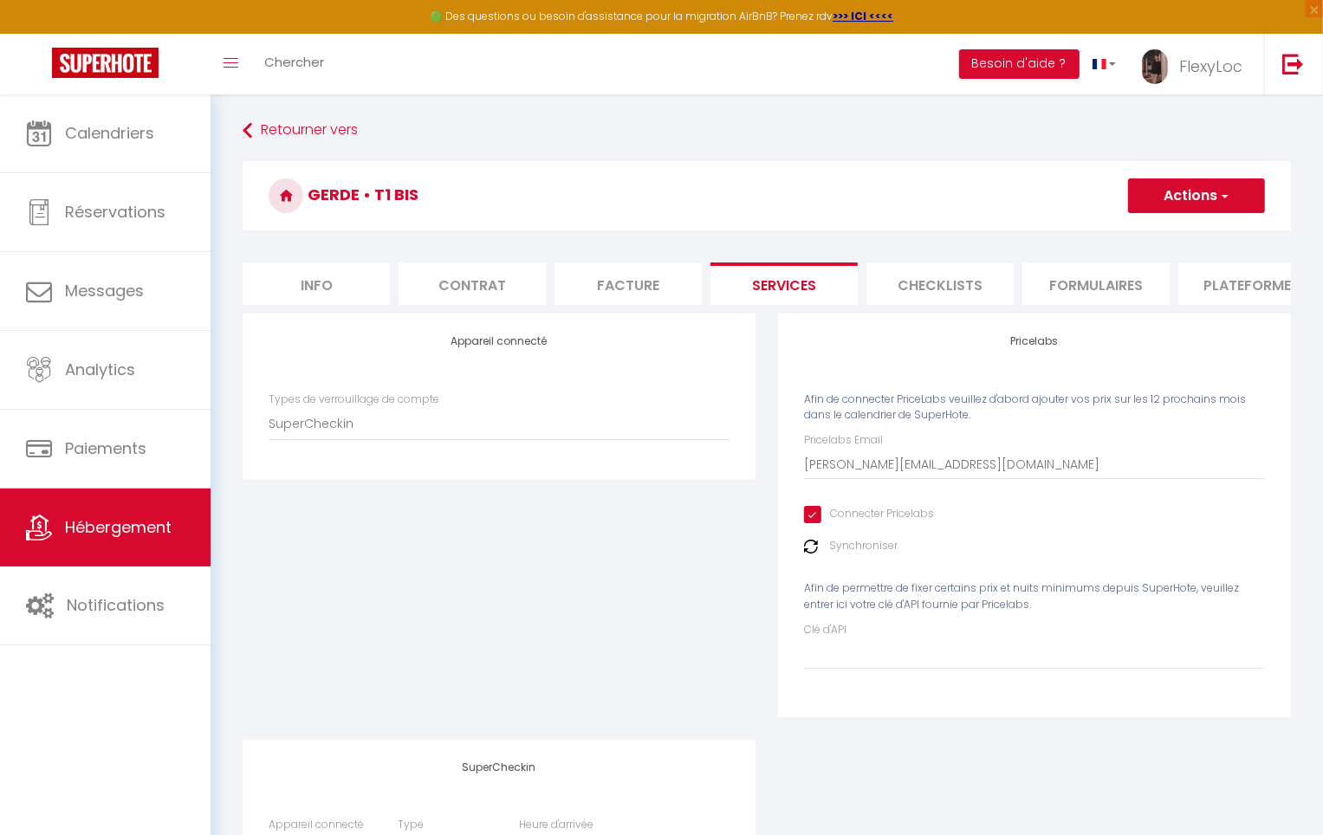
checkbox input "true"
checkbox input "false"
select select
checkbox input "false"
select select
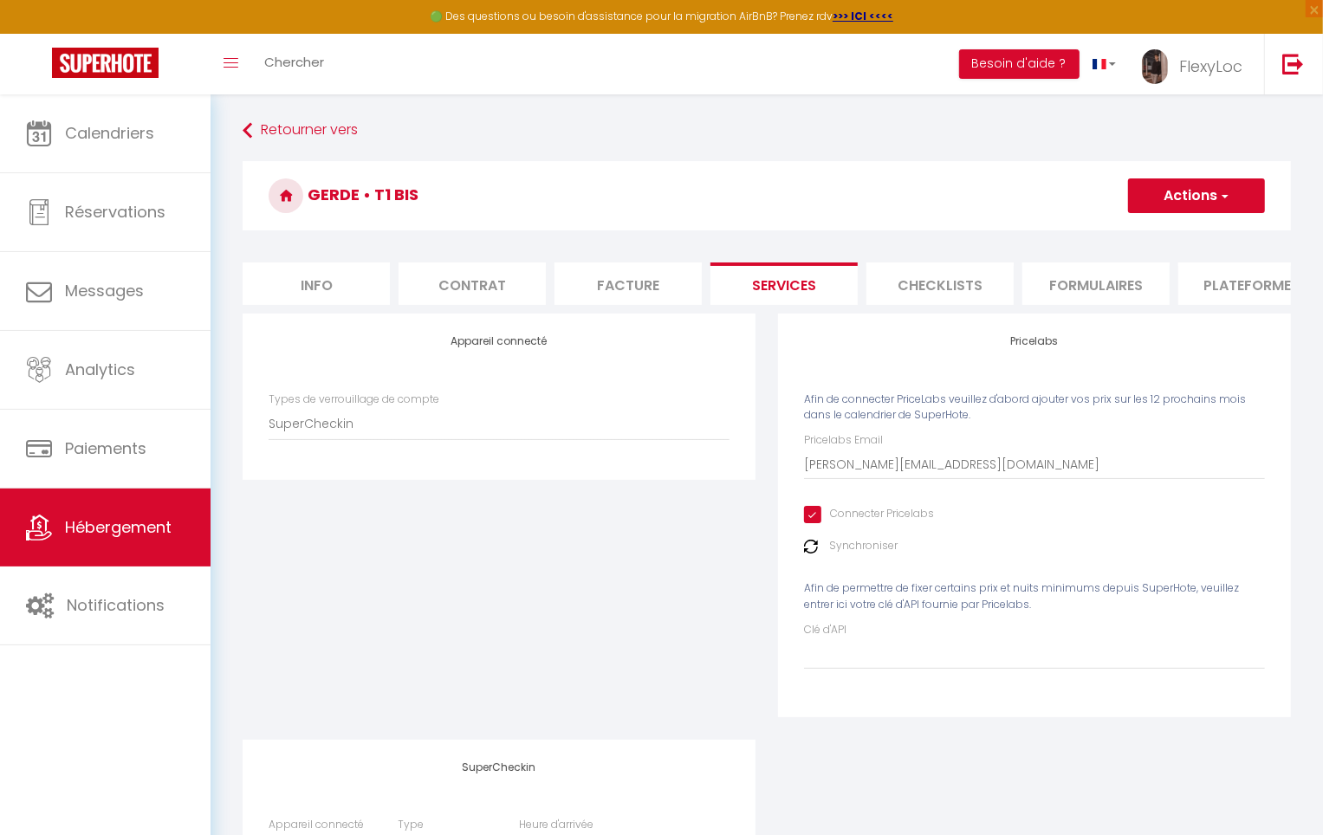
checkbox input "false"
select select
checkbox input "false"
select select
checkbox input "false"
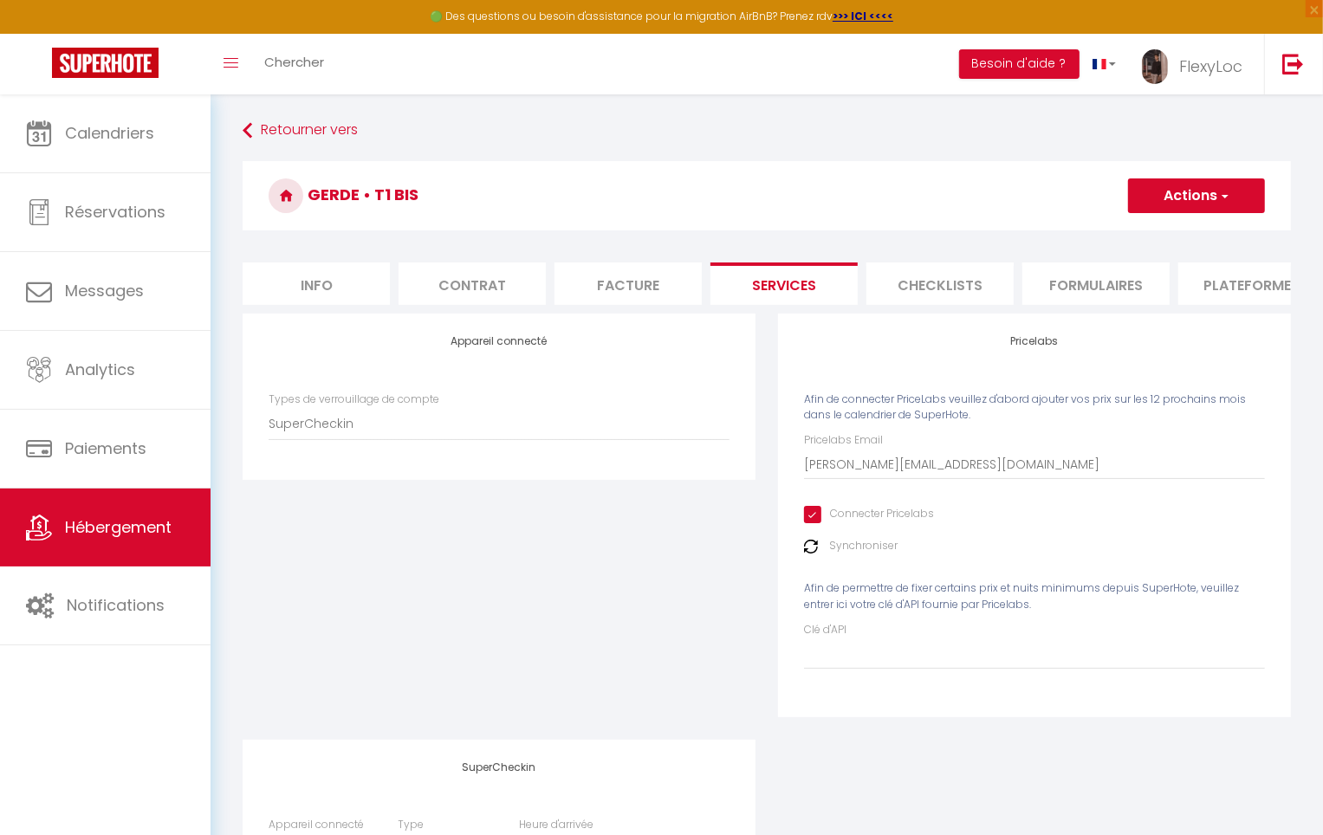
select select
checkbox input "false"
select select
checkbox input "false"
select select
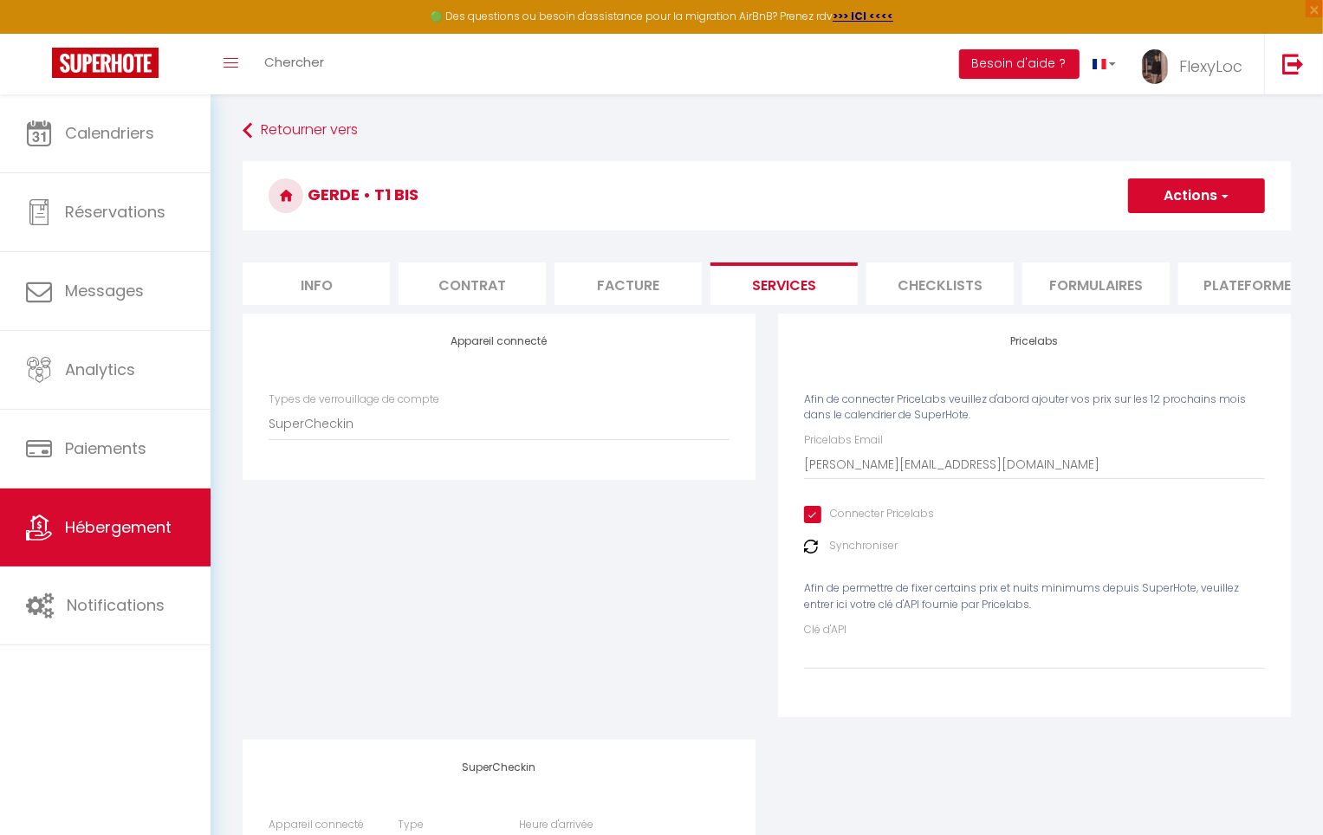
checkbox input "true"
checkbox input "false"
select select
checkbox input "false"
select select
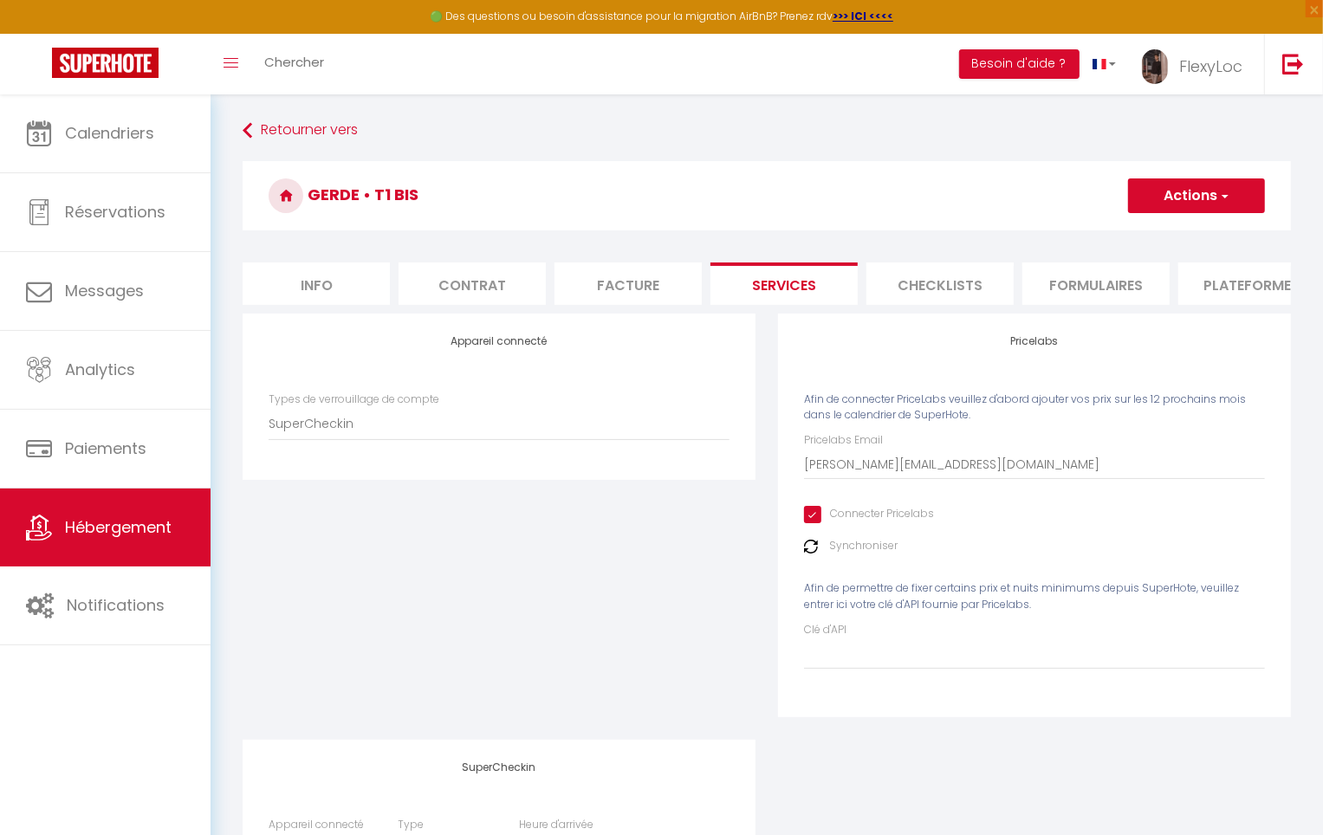
checkbox input "false"
select select
checkbox input "false"
select select
checkbox input "false"
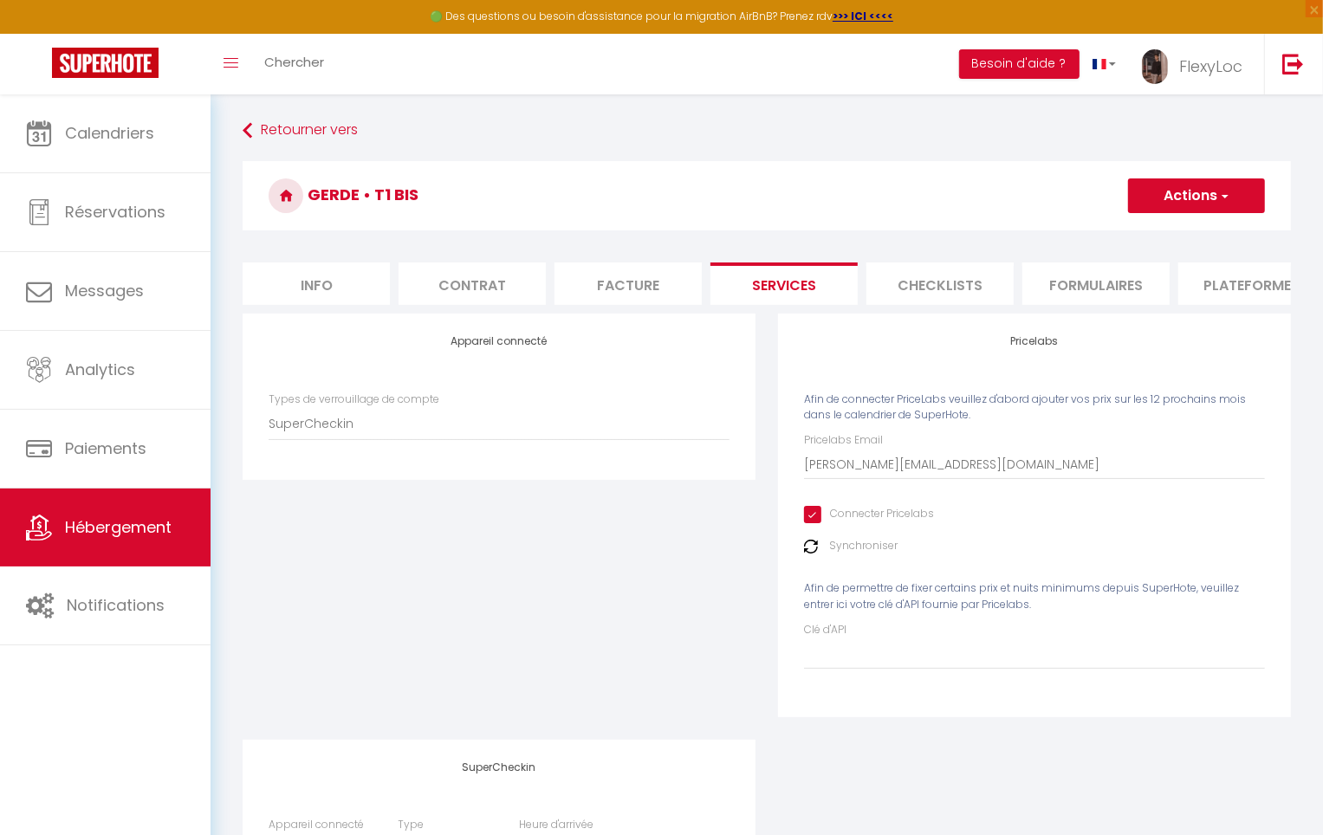
select select
checkbox input "false"
select select
checkbox input "false"
select select
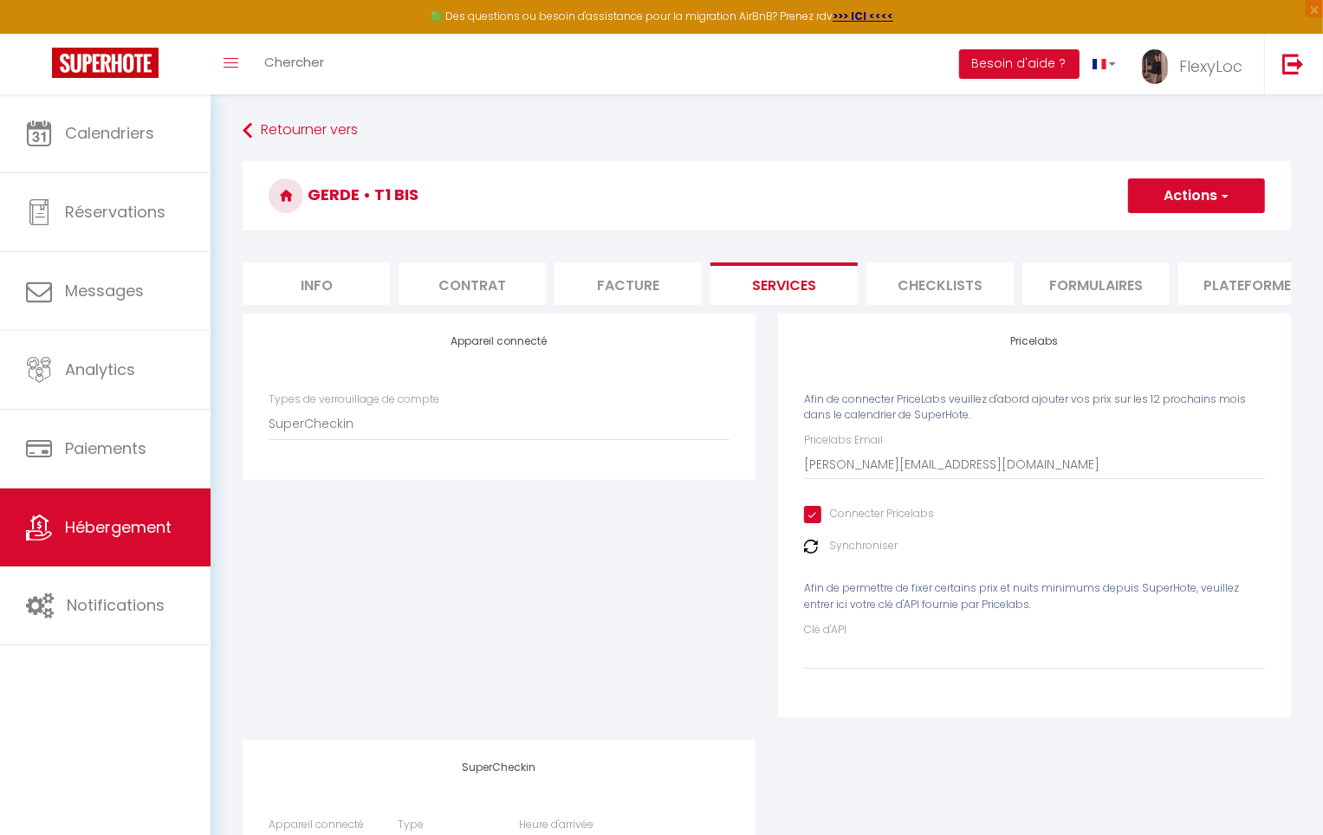
scroll to position [0, 235]
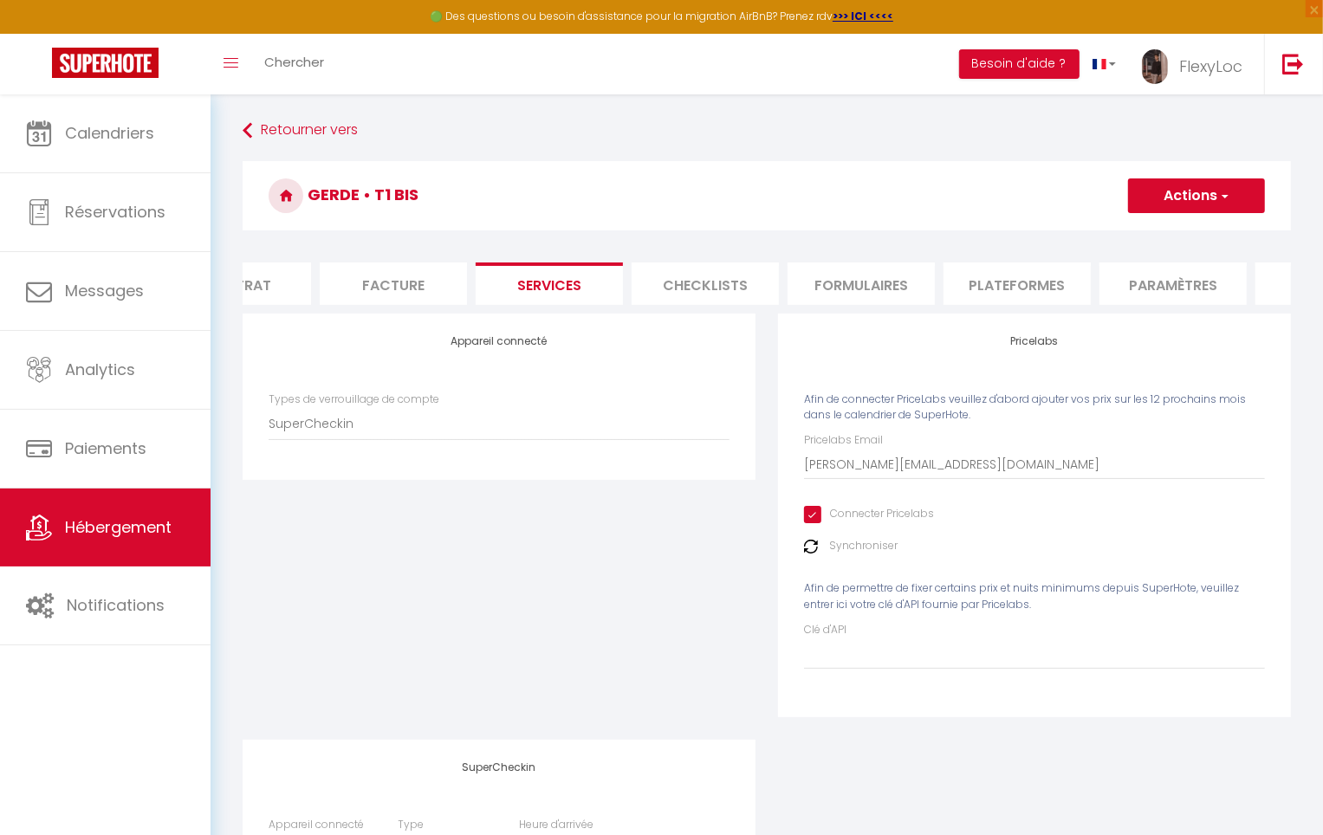
select select "EUR"
click at [831, 286] on li "Formulaires" at bounding box center [861, 284] width 147 height 42
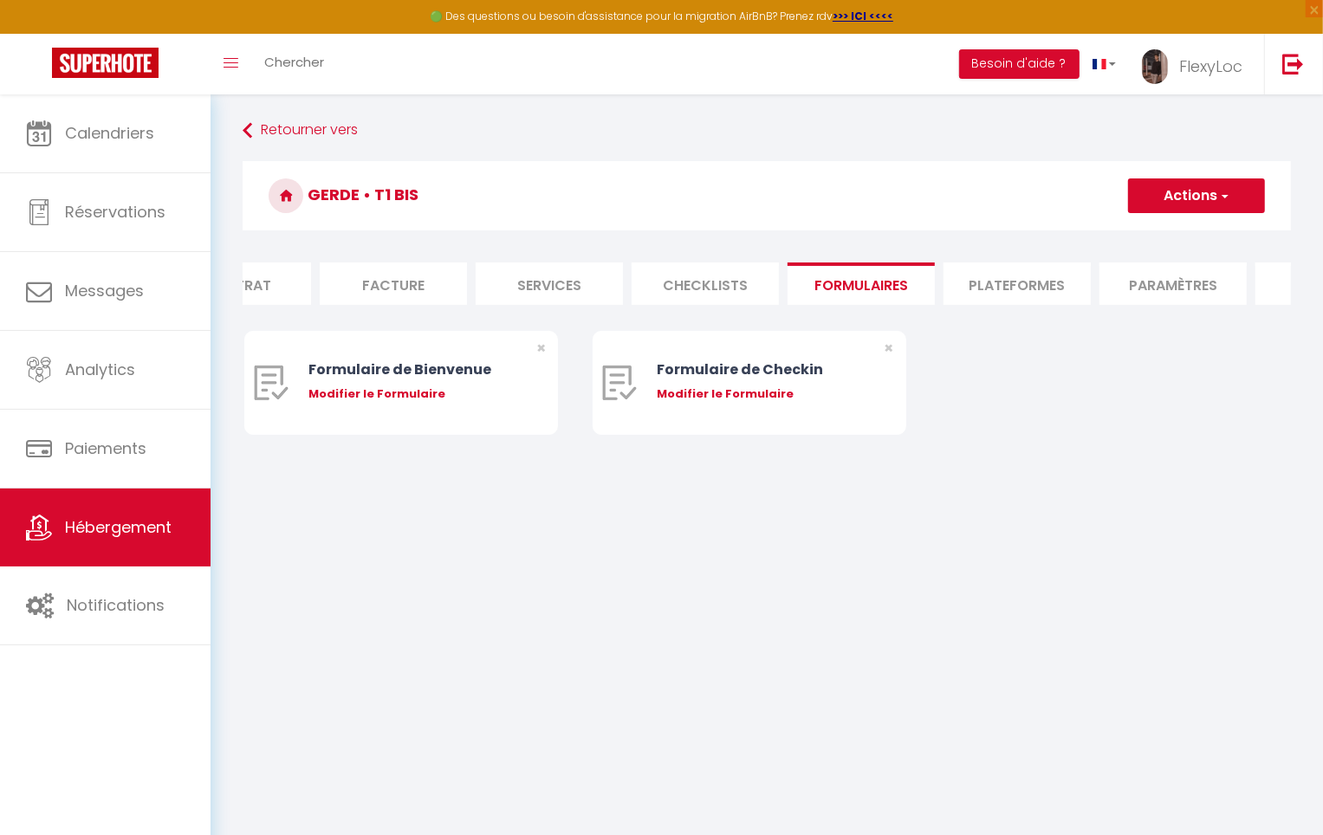
click at [763, 289] on li "Checklists" at bounding box center [705, 284] width 147 height 42
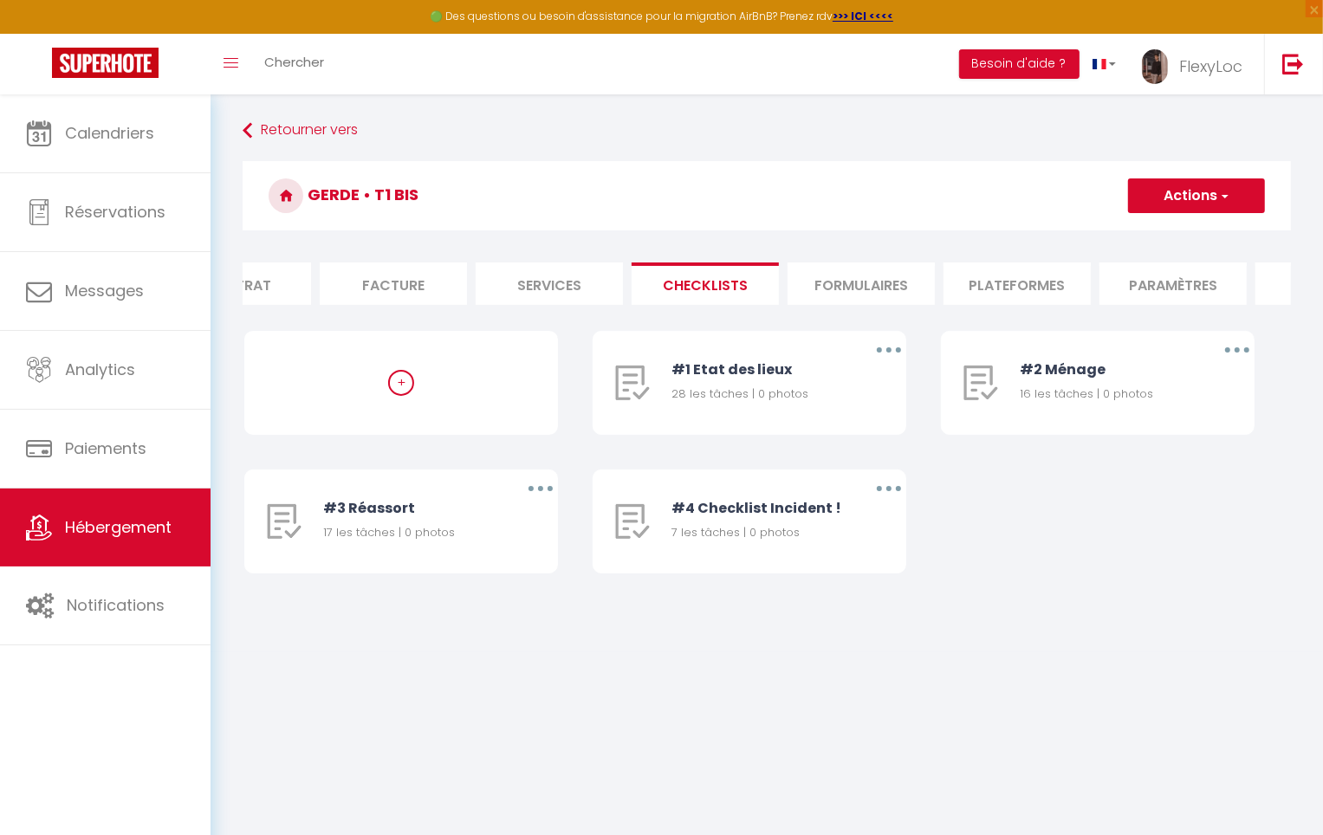
click at [997, 283] on li "Plateformes" at bounding box center [1017, 284] width 147 height 42
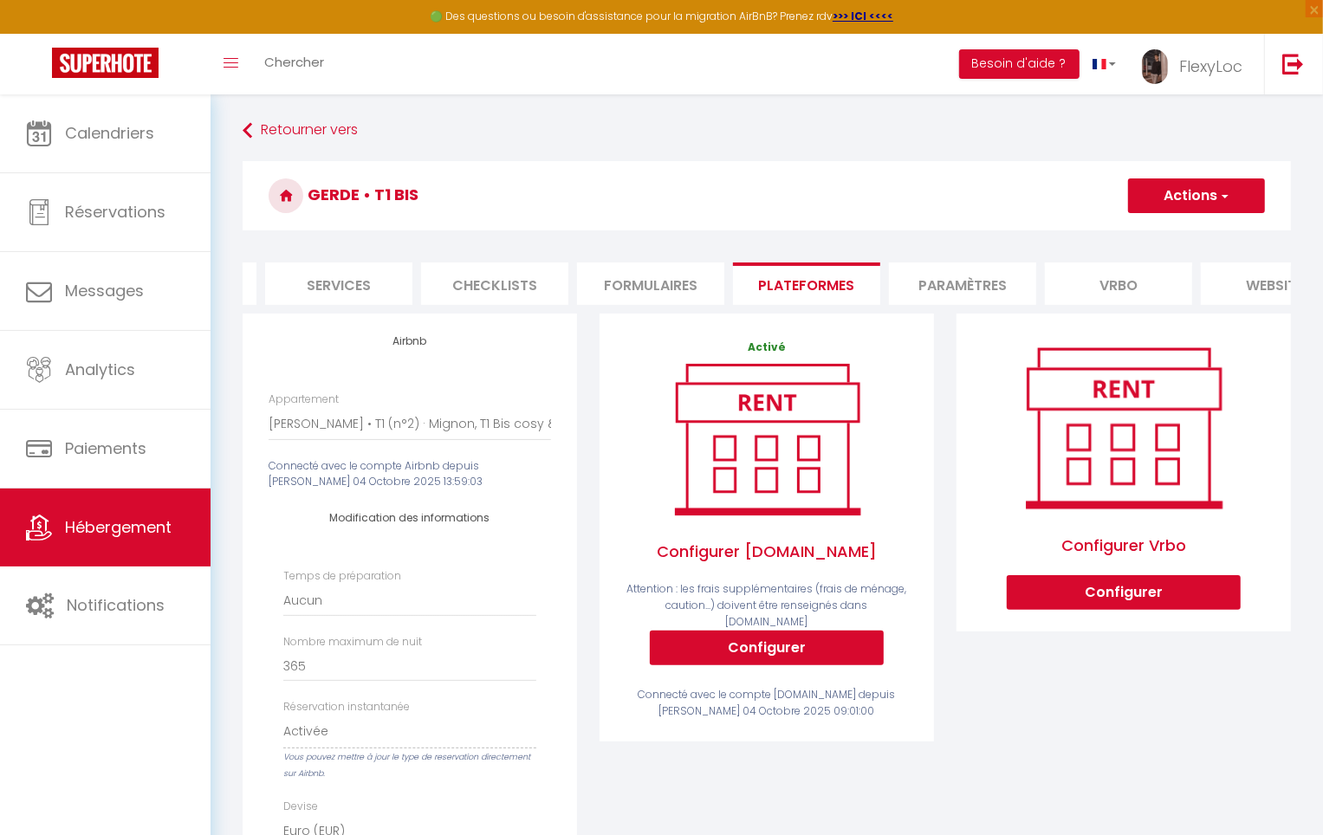
scroll to position [0, 480]
click at [949, 280] on li "Paramètres" at bounding box center [927, 284] width 147 height 42
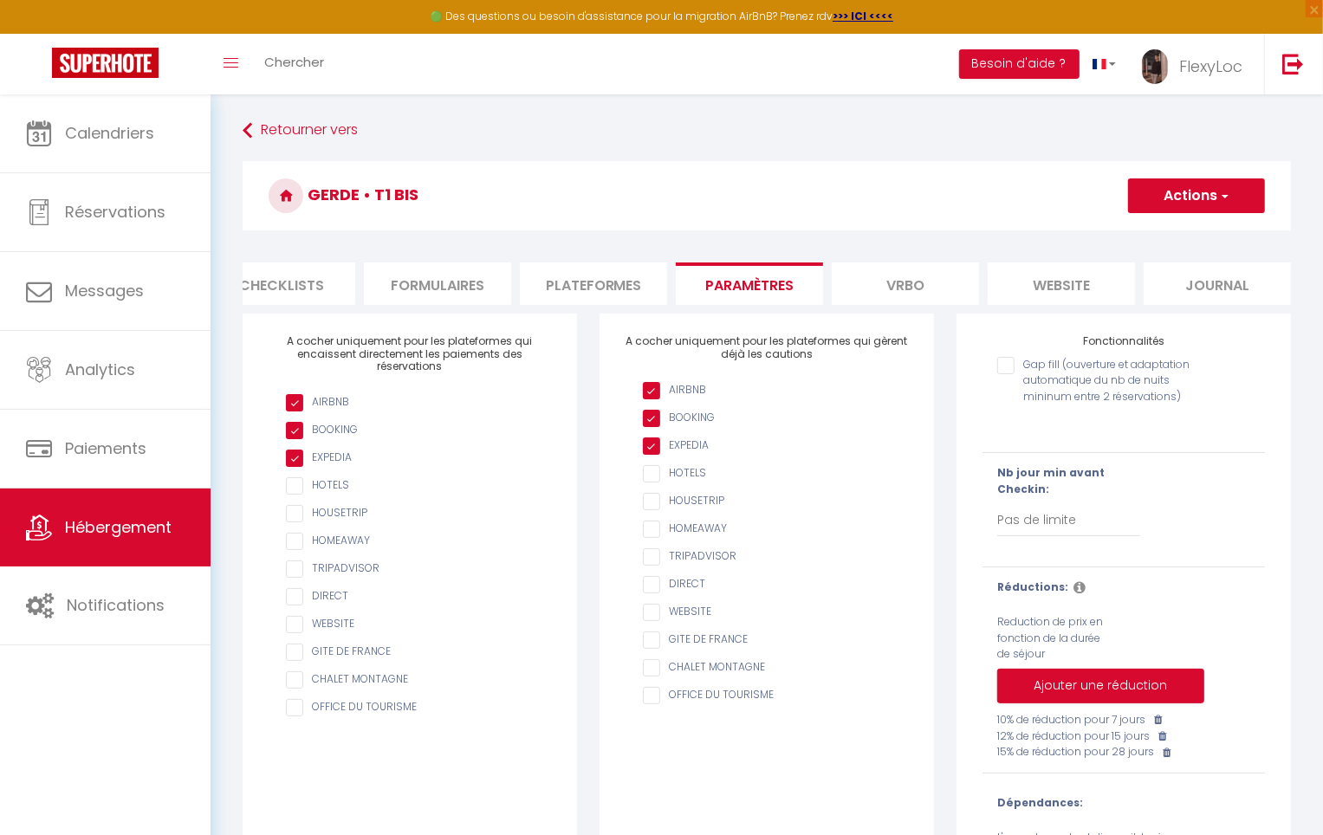
scroll to position [0, 667]
click at [900, 279] on li "Vrbo" at bounding box center [896, 284] width 147 height 42
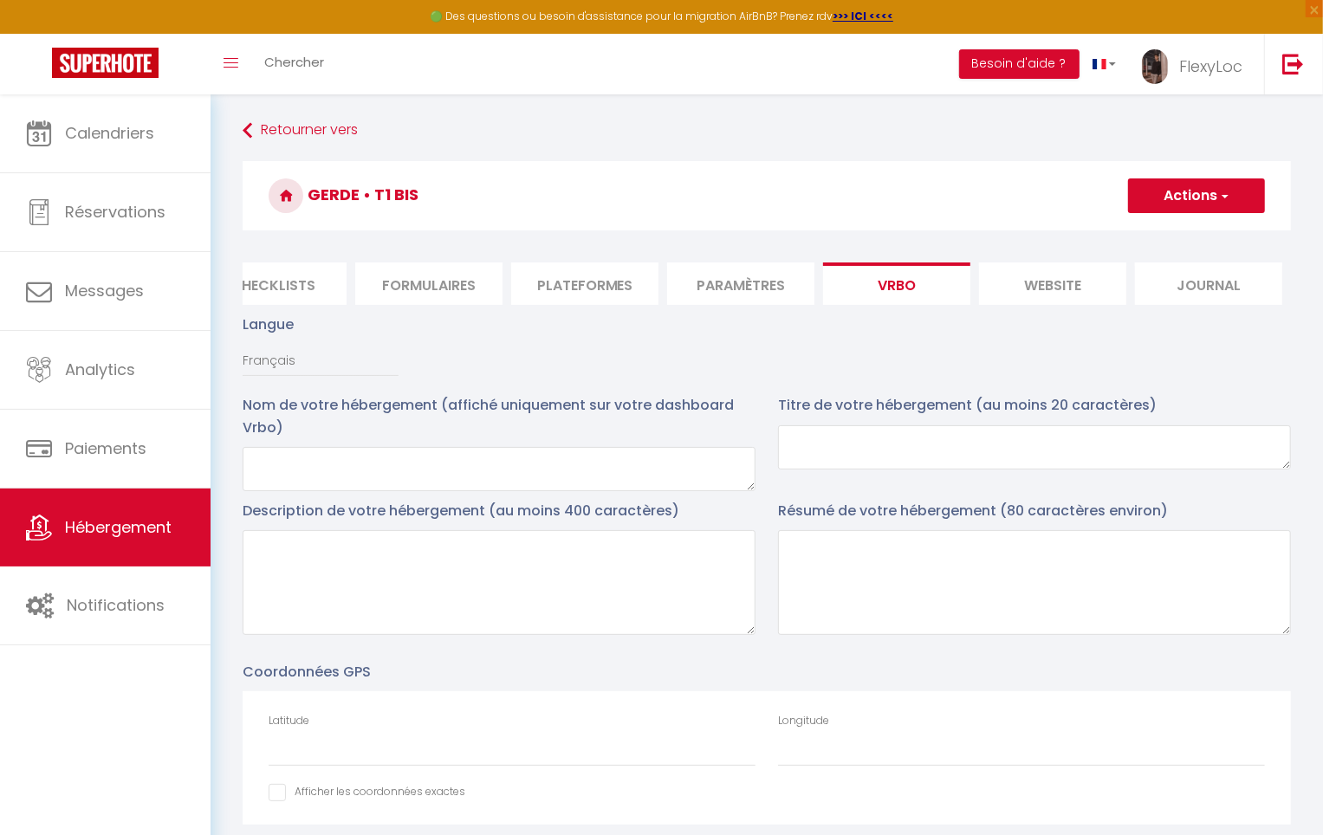
click at [1041, 282] on li "website" at bounding box center [1052, 284] width 147 height 42
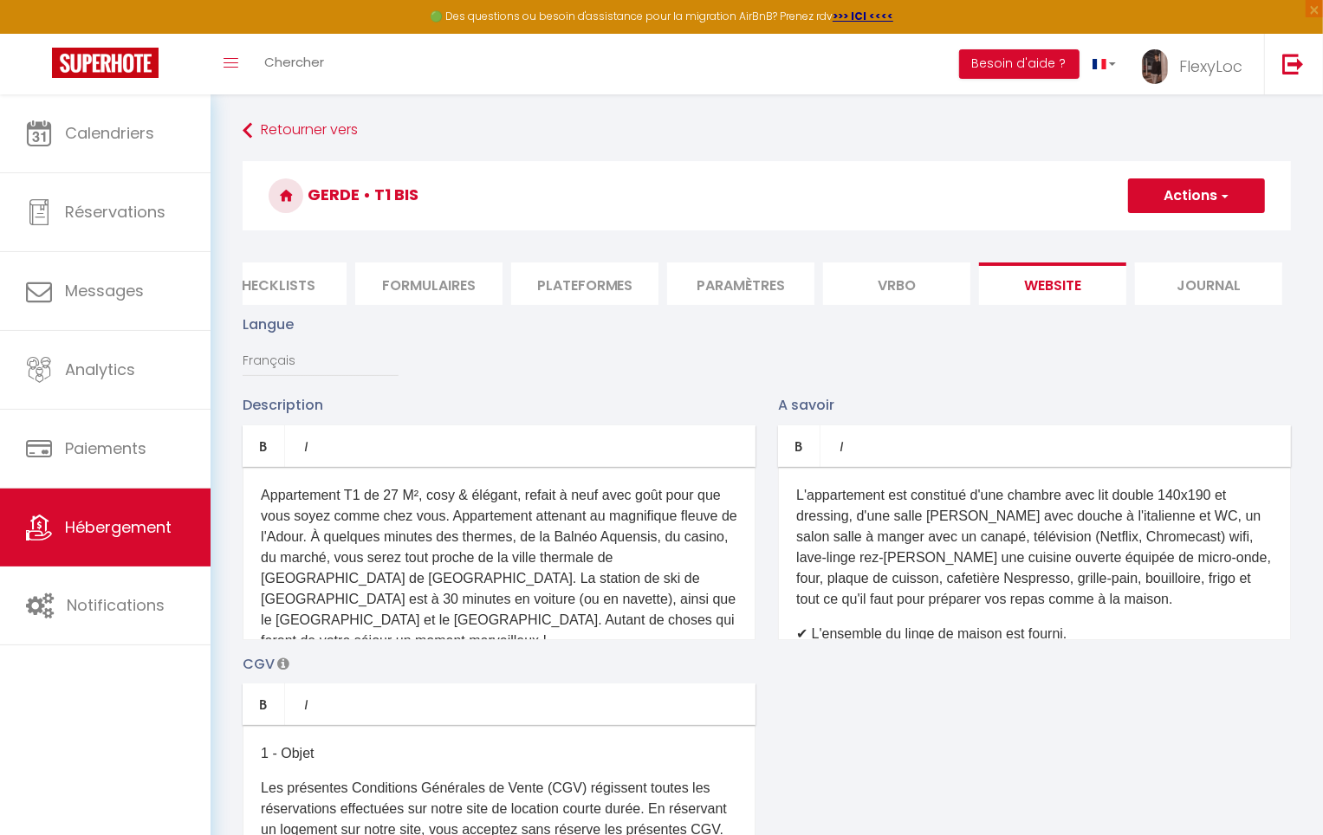
click at [1217, 279] on li "Journal" at bounding box center [1208, 284] width 147 height 42
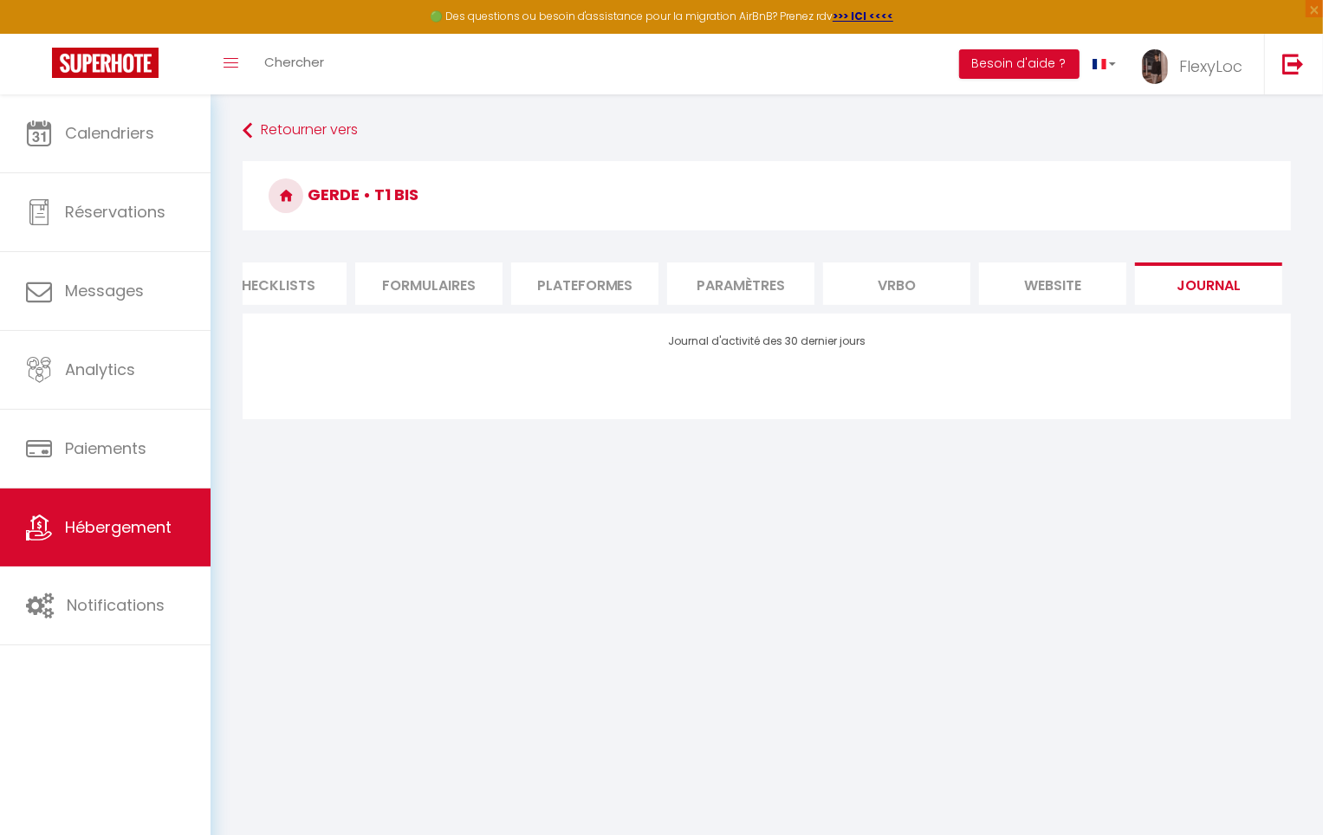
click at [916, 297] on li "Vrbo" at bounding box center [896, 284] width 147 height 42
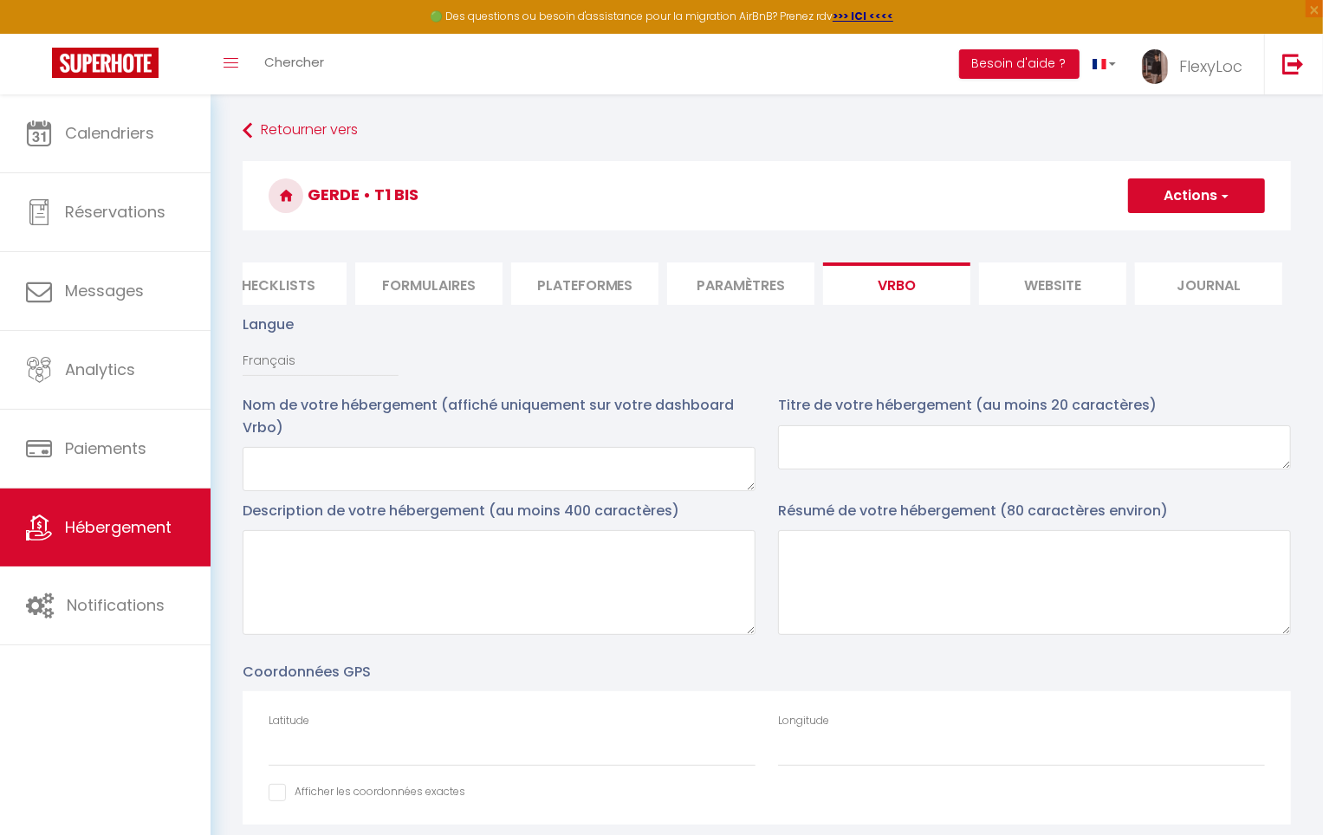
click at [722, 279] on li "Paramètres" at bounding box center [740, 284] width 147 height 42
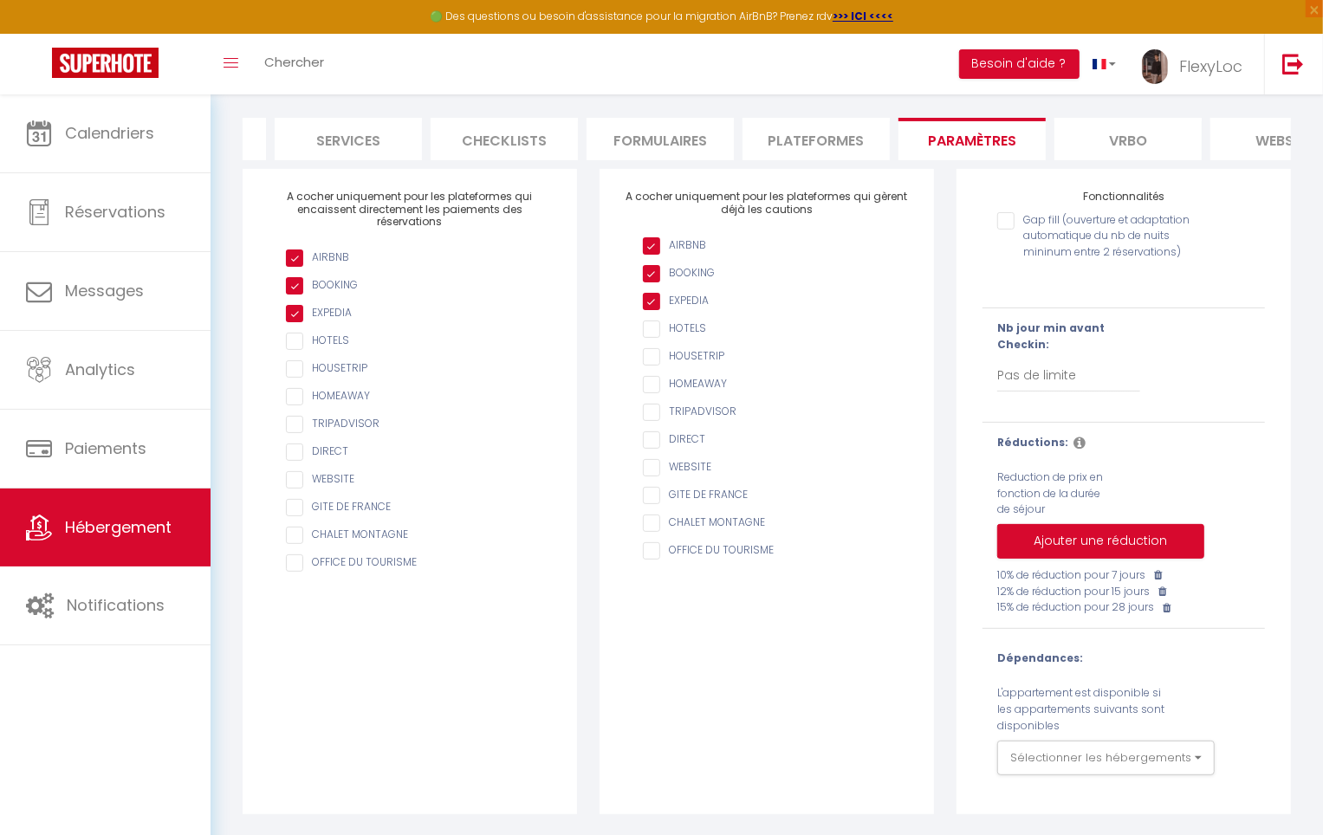
scroll to position [156, 0]
click at [1114, 753] on button "Sélectionner les hébergements" at bounding box center [1105, 758] width 217 height 35
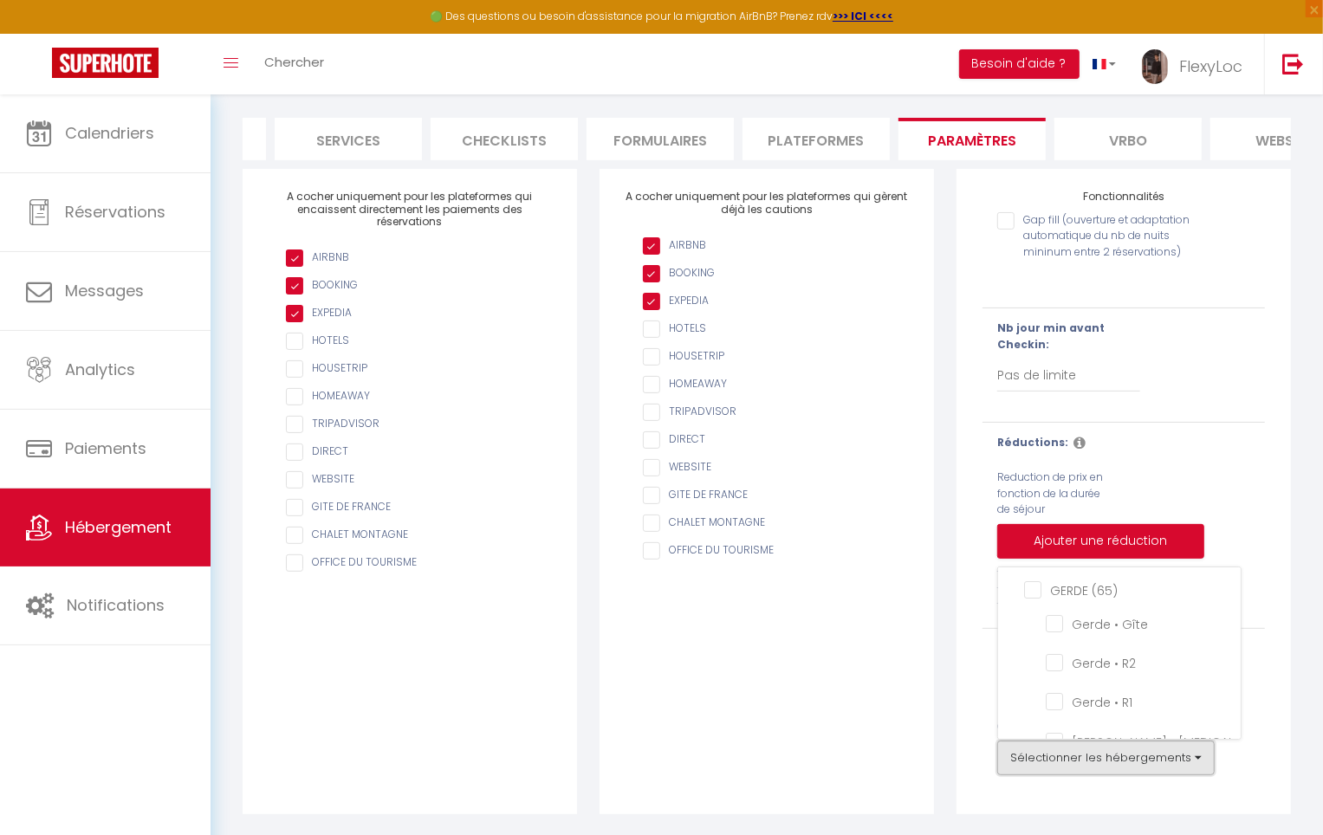
click at [1114, 753] on button "Sélectionner les hébergements" at bounding box center [1105, 758] width 217 height 35
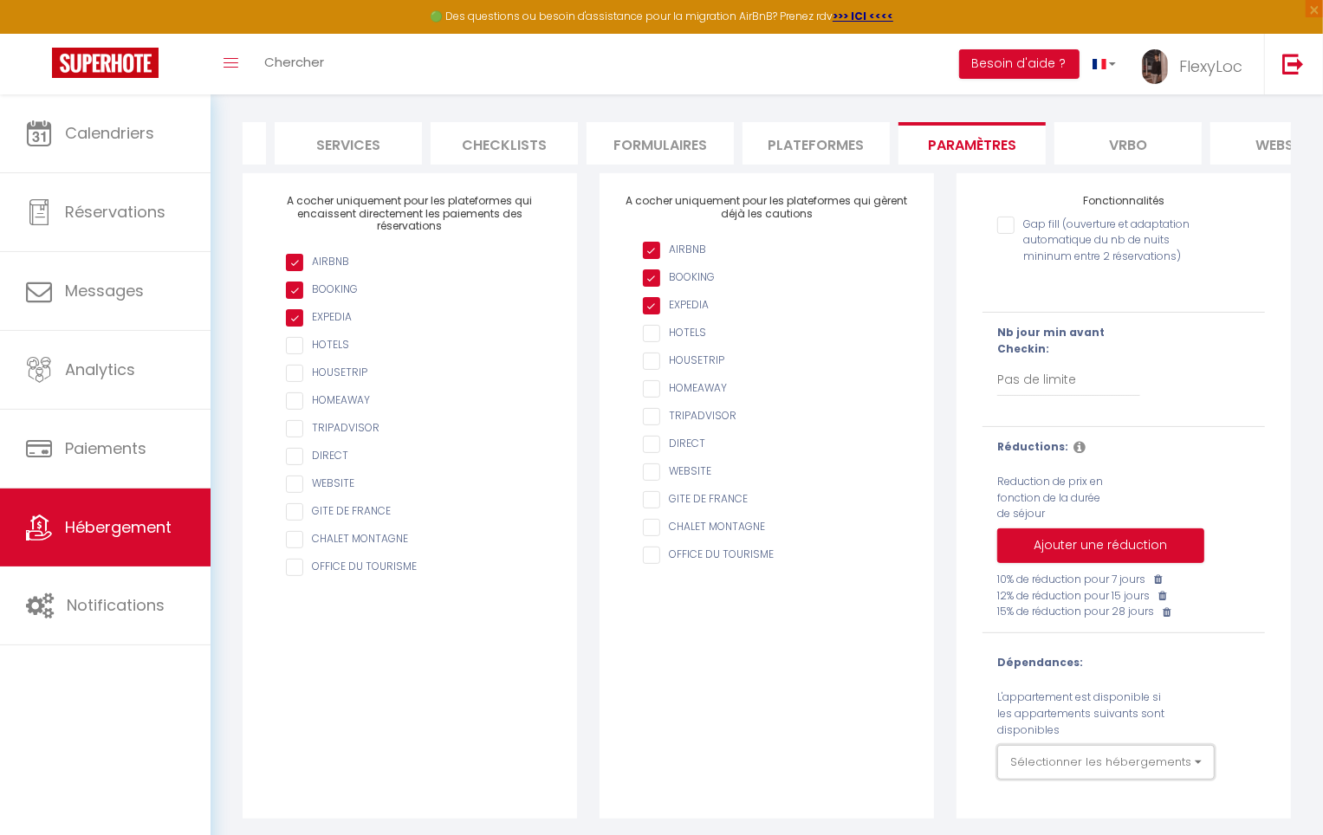
scroll to position [0, 0]
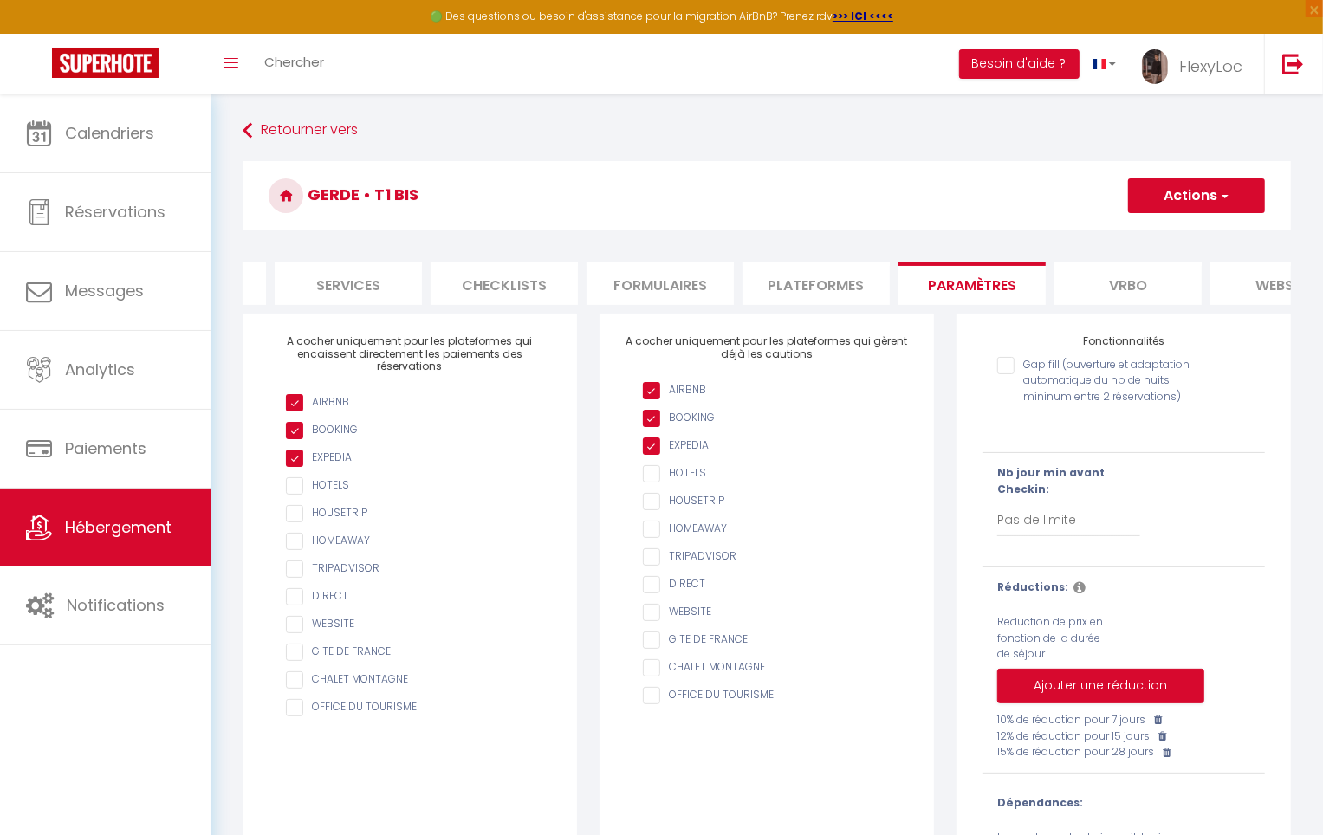
click at [665, 281] on li "Formulaires" at bounding box center [660, 284] width 147 height 42
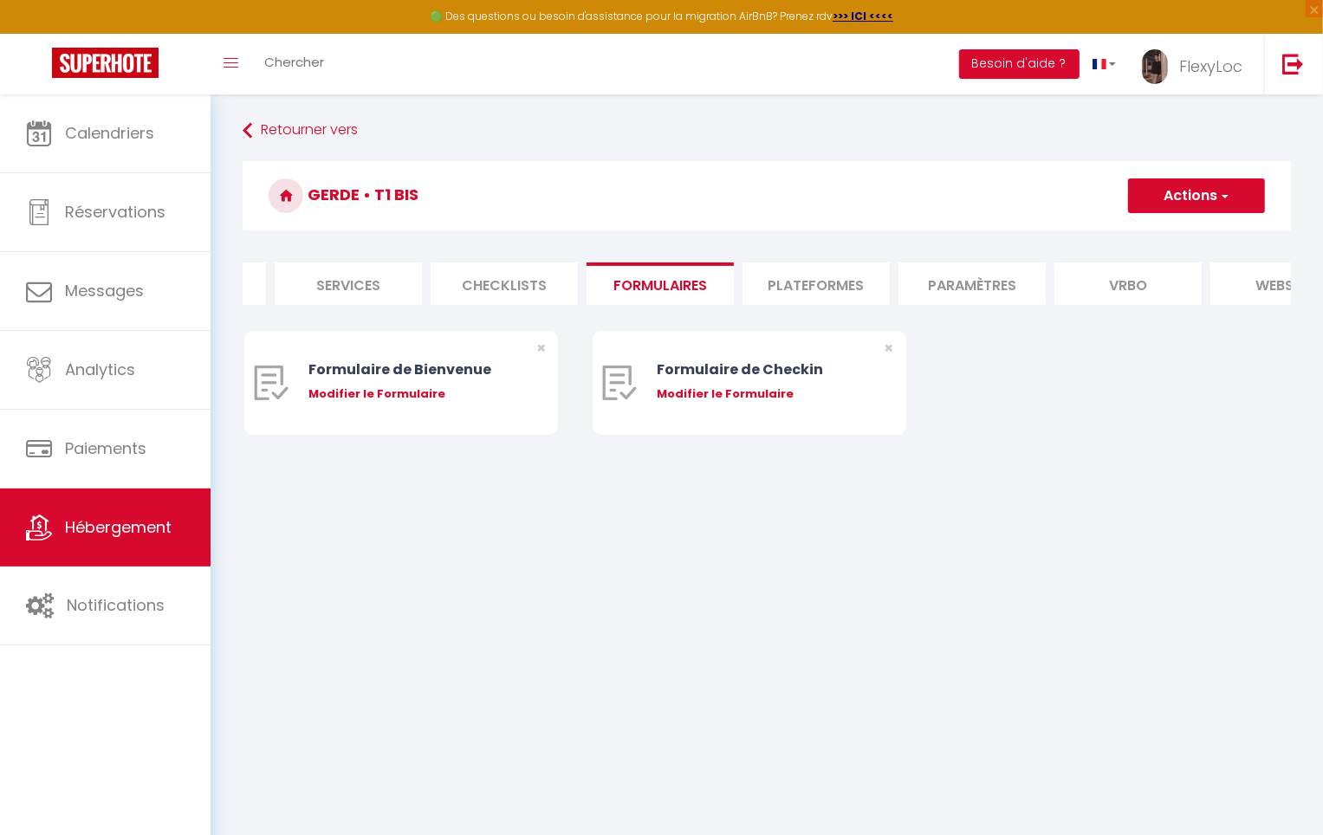
click at [857, 293] on li "Plateformes" at bounding box center [816, 284] width 147 height 42
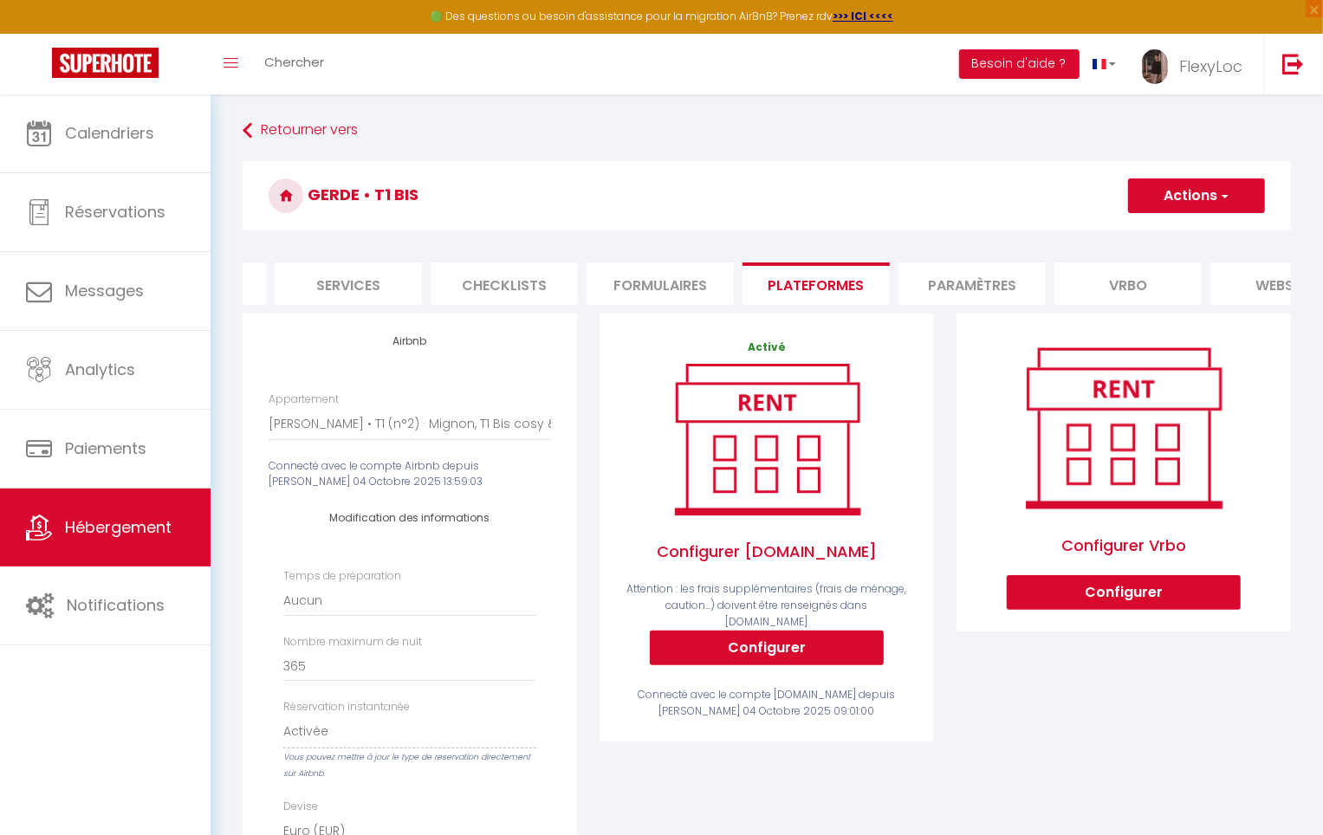
click at [522, 276] on li "Checklists" at bounding box center [504, 284] width 147 height 42
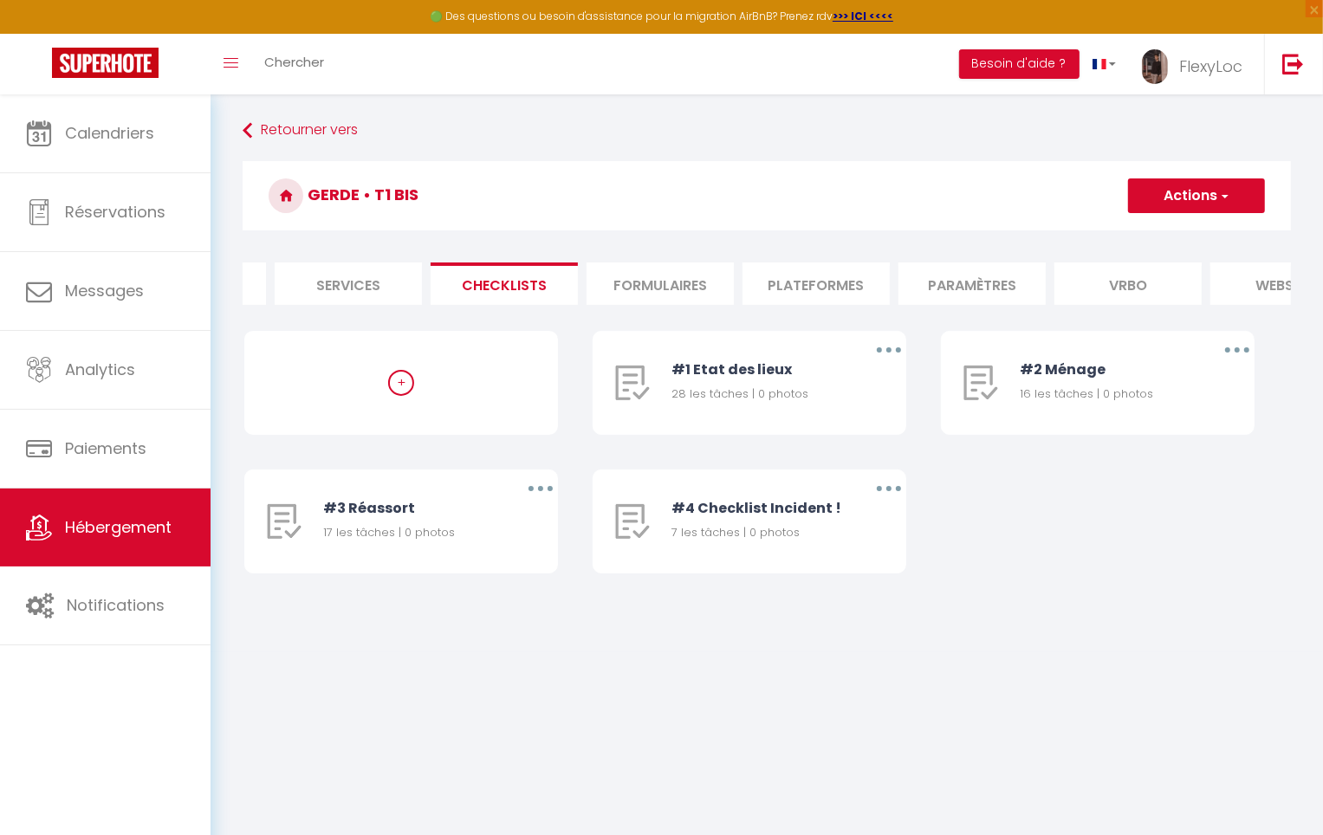
scroll to position [0, 54]
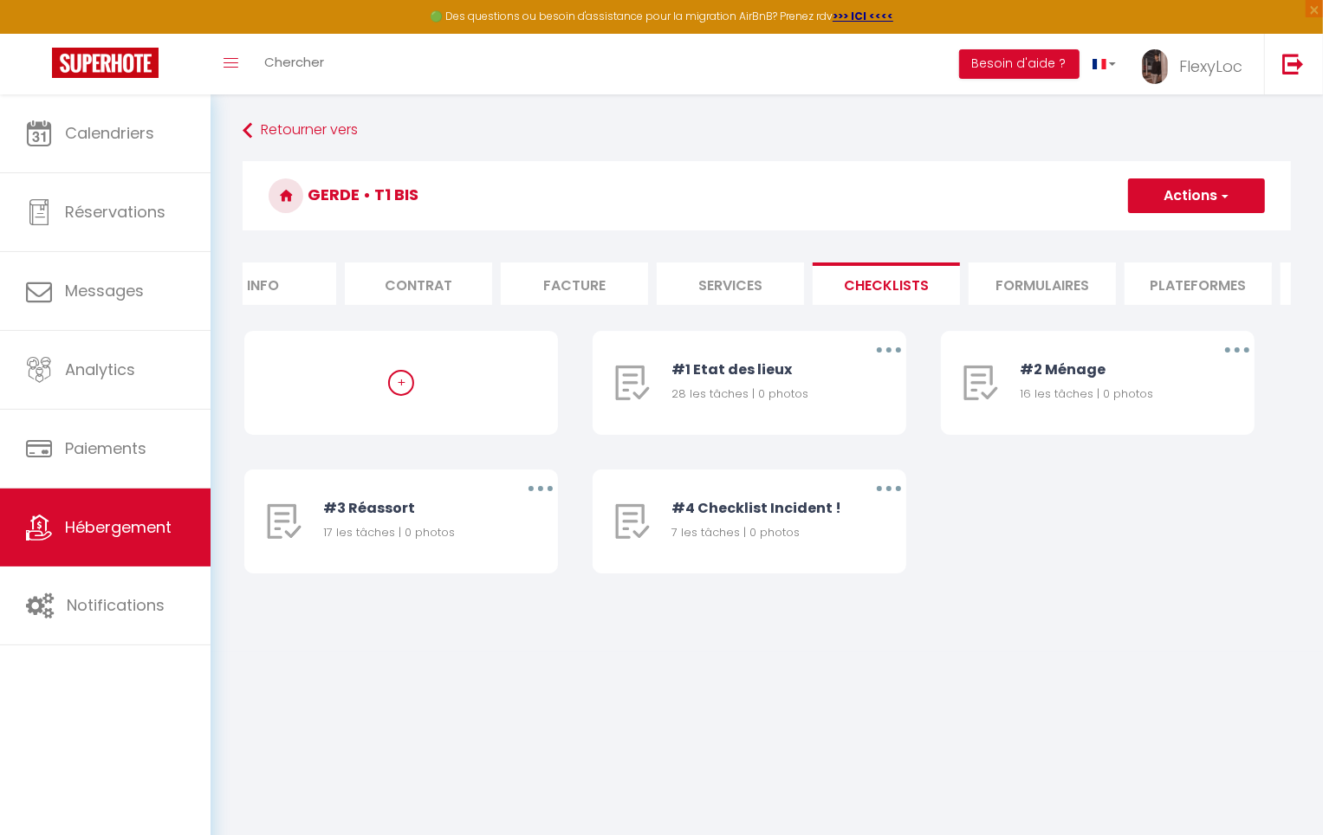
click at [855, 287] on li "Checklists" at bounding box center [886, 284] width 147 height 42
click at [724, 279] on li "Services" at bounding box center [730, 284] width 147 height 42
checkbox input "true"
checkbox input "false"
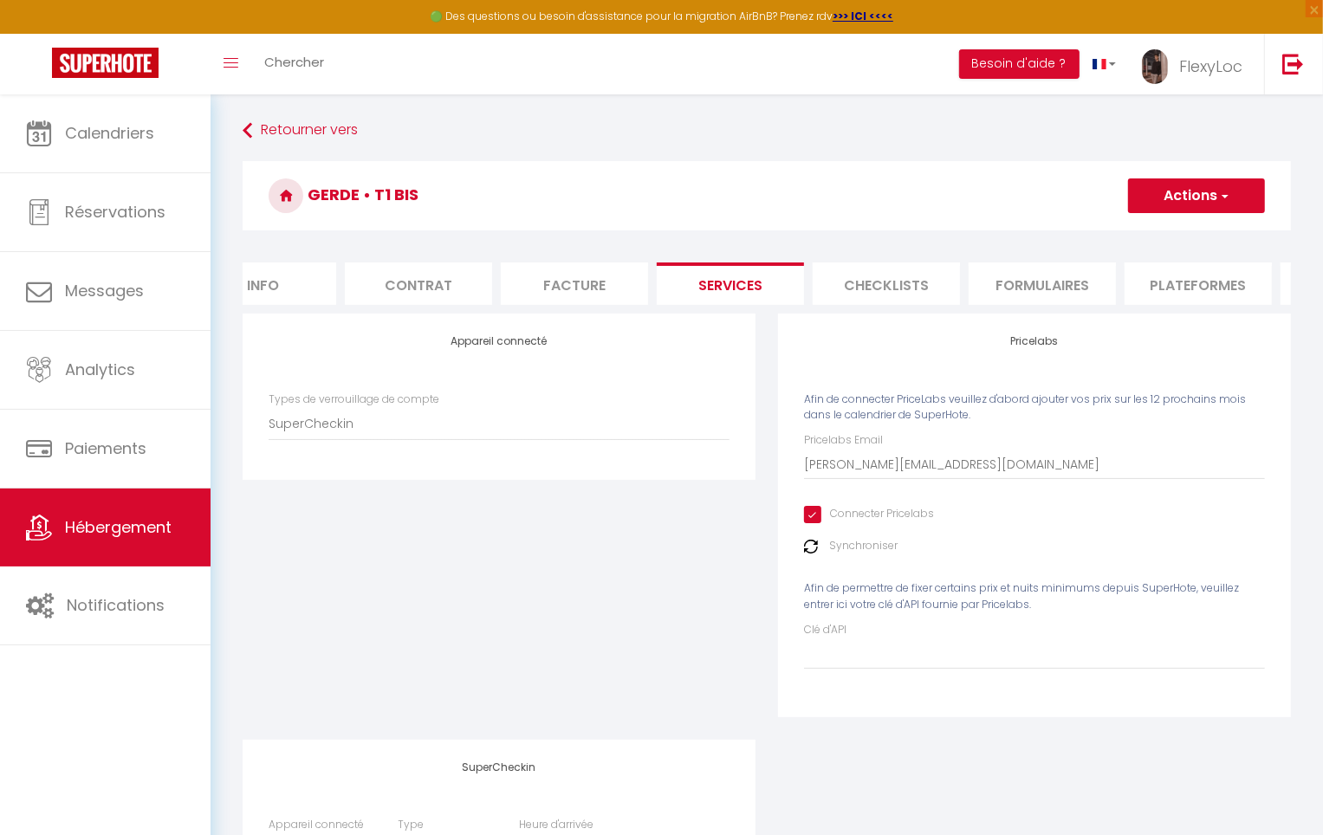
click at [574, 276] on li "Facture" at bounding box center [574, 284] width 147 height 42
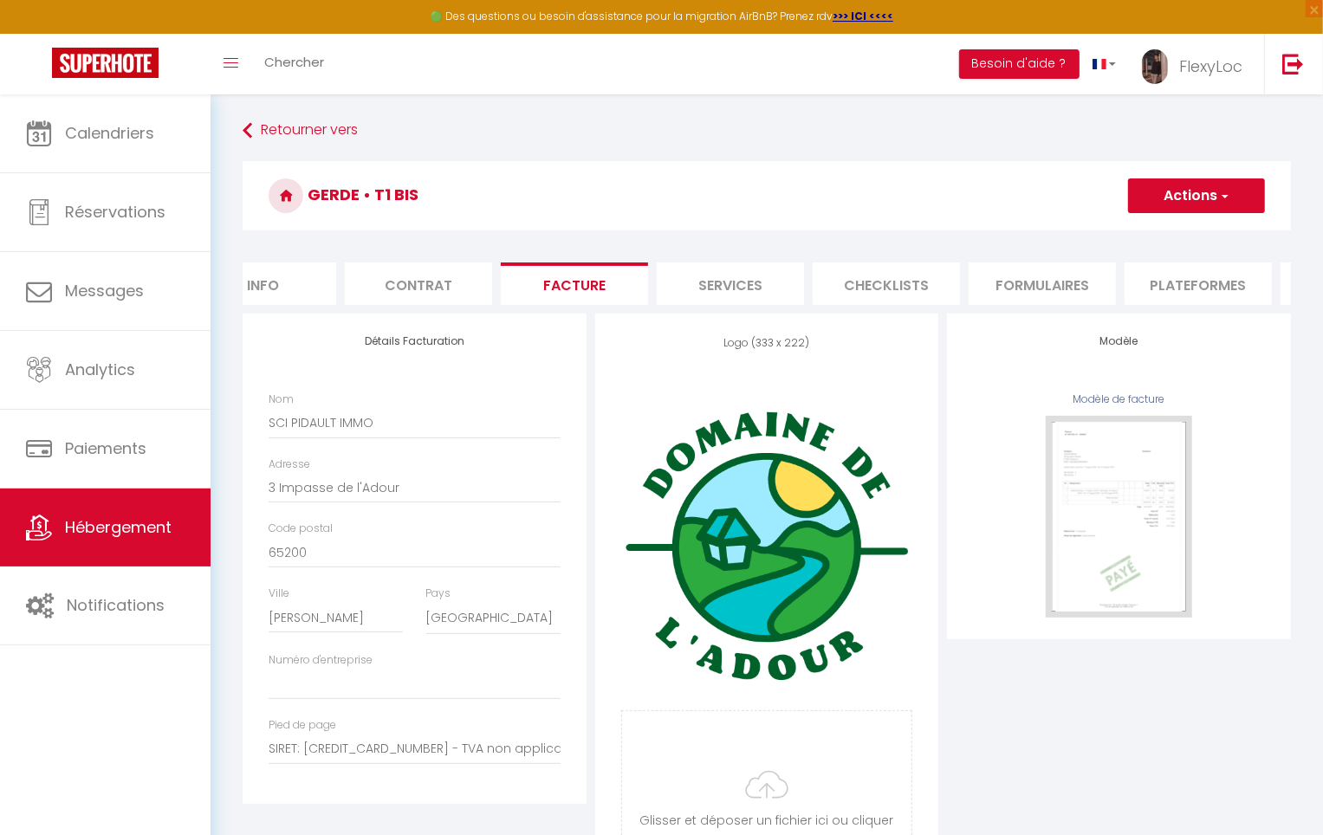
click at [412, 279] on li "Contrat" at bounding box center [418, 284] width 147 height 42
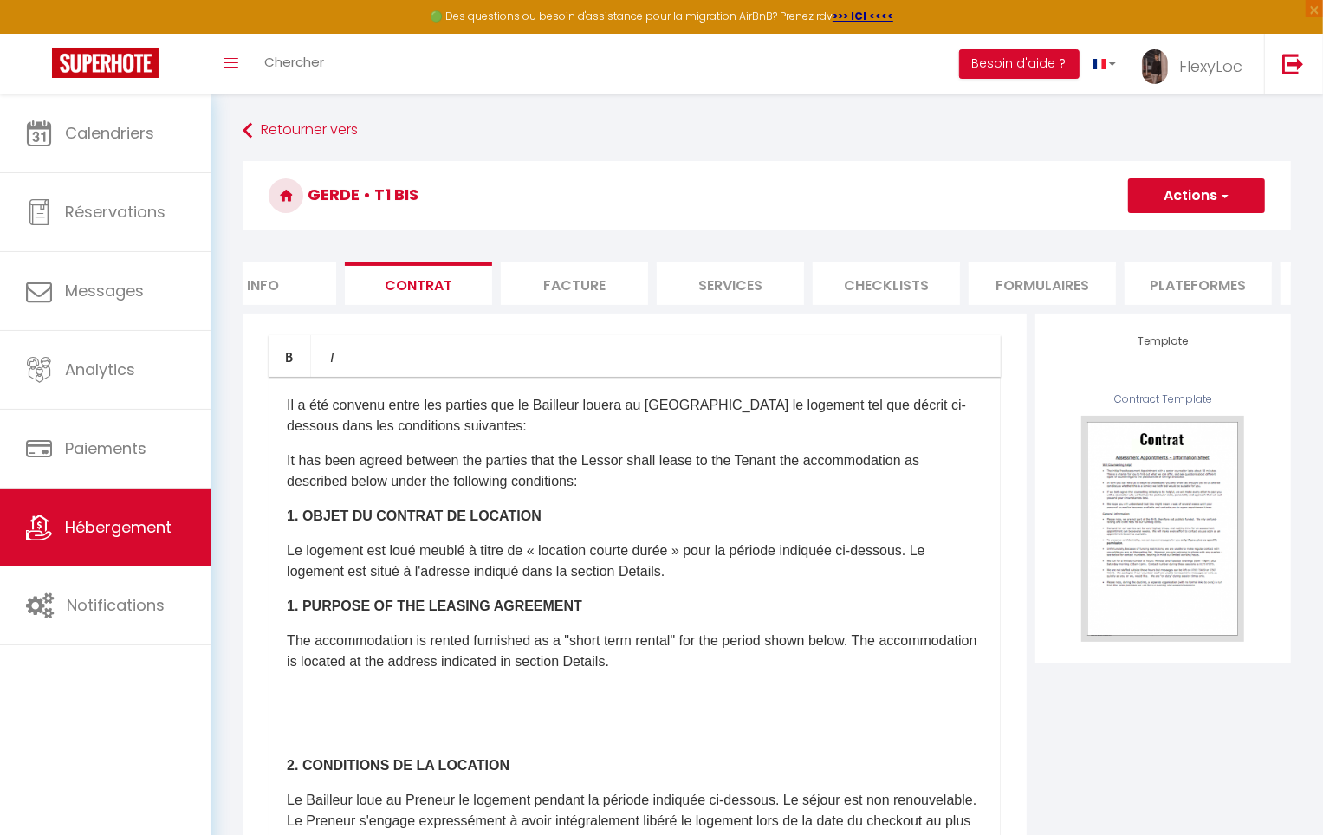
click at [265, 264] on li "Info" at bounding box center [262, 284] width 147 height 42
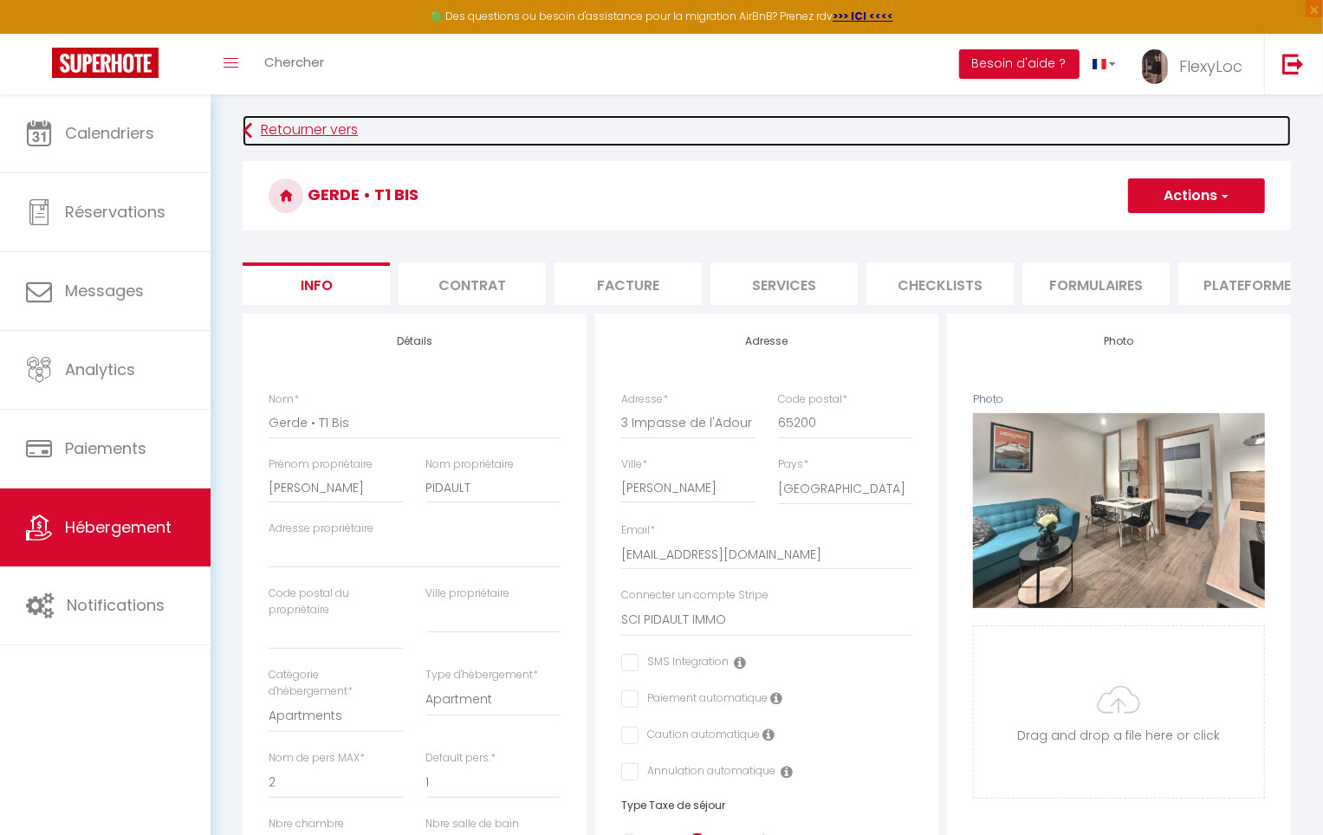
click at [273, 127] on link "Retourner vers" at bounding box center [767, 130] width 1049 height 31
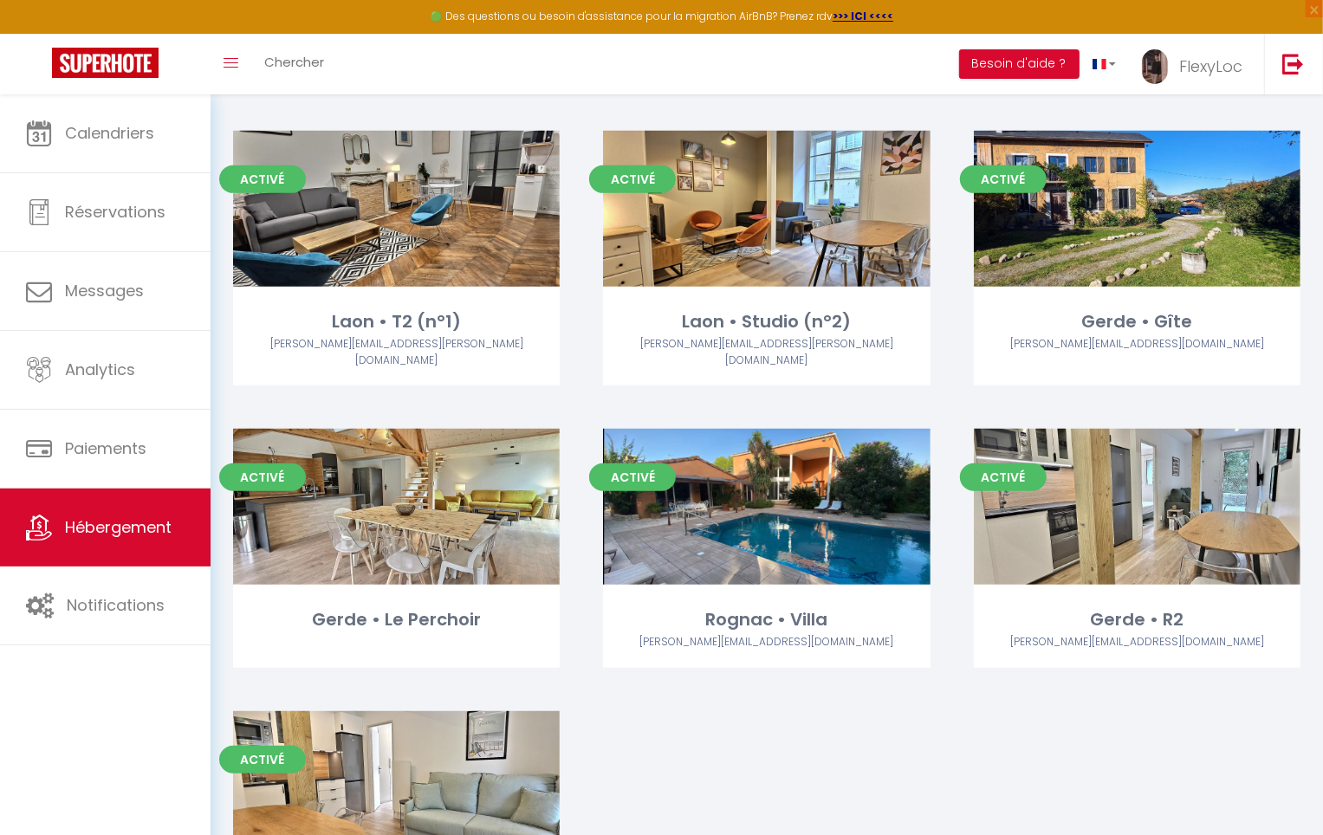
scroll to position [817, 0]
